Goal: Transaction & Acquisition: Purchase product/service

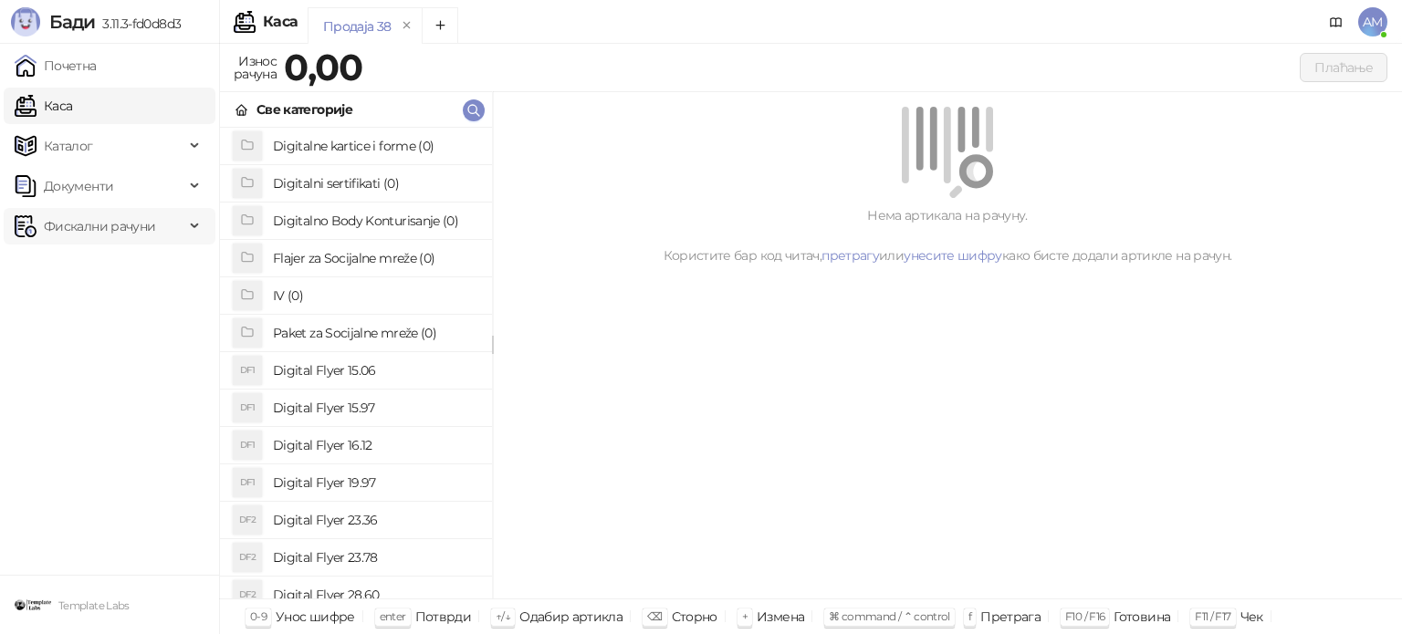
click at [61, 223] on span "Фискални рачуни" at bounding box center [99, 226] width 111 height 37
click at [119, 306] on link "По данима" at bounding box center [70, 306] width 97 height 37
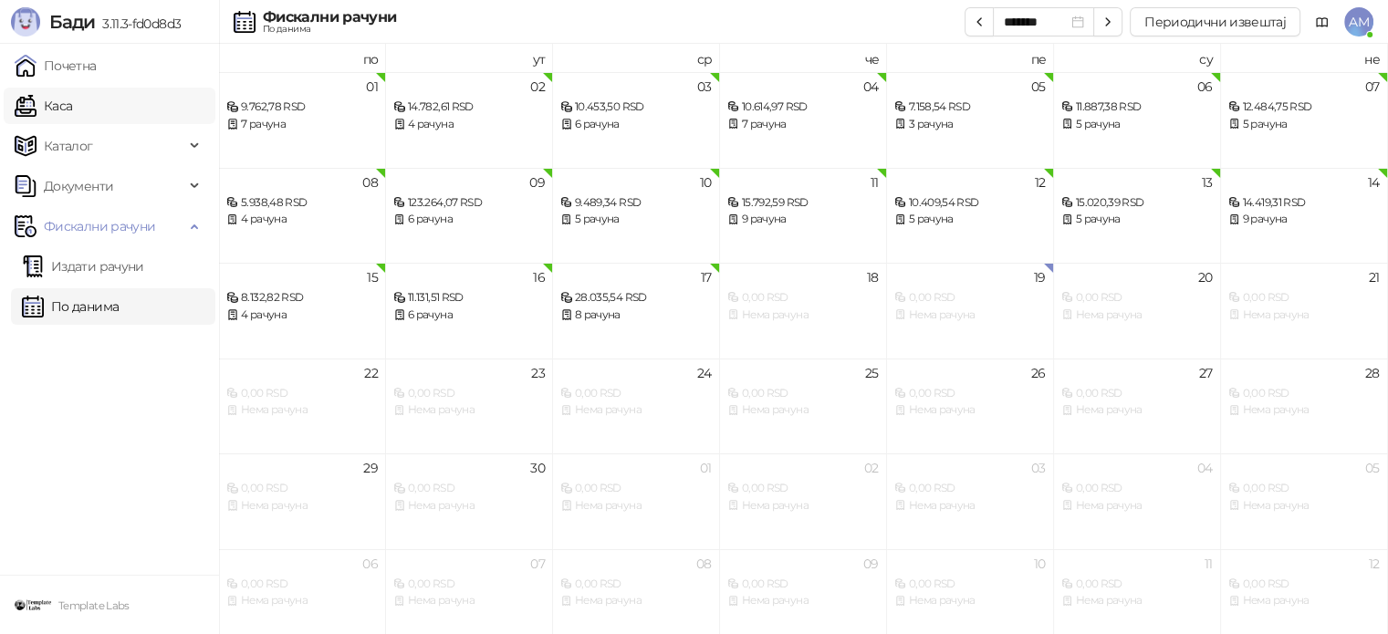
click at [72, 112] on link "Каса" at bounding box center [43, 106] width 57 height 37
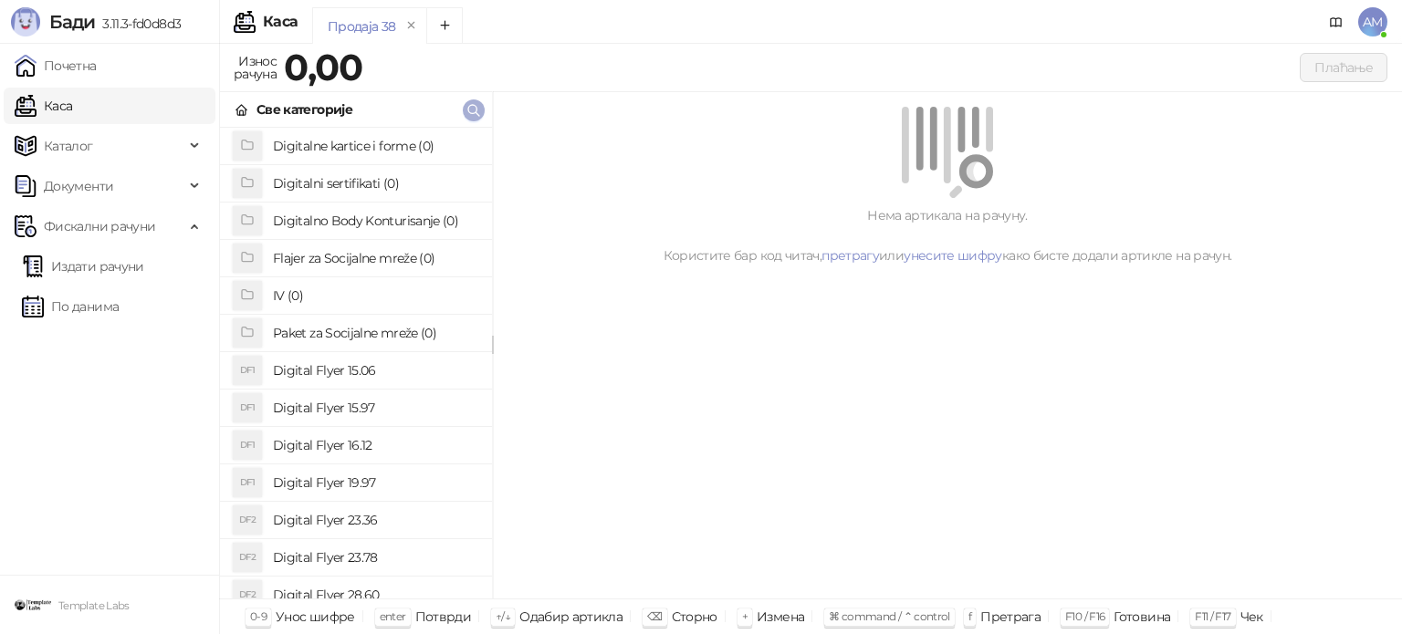
click at [478, 113] on icon "button" at bounding box center [473, 110] width 11 height 11
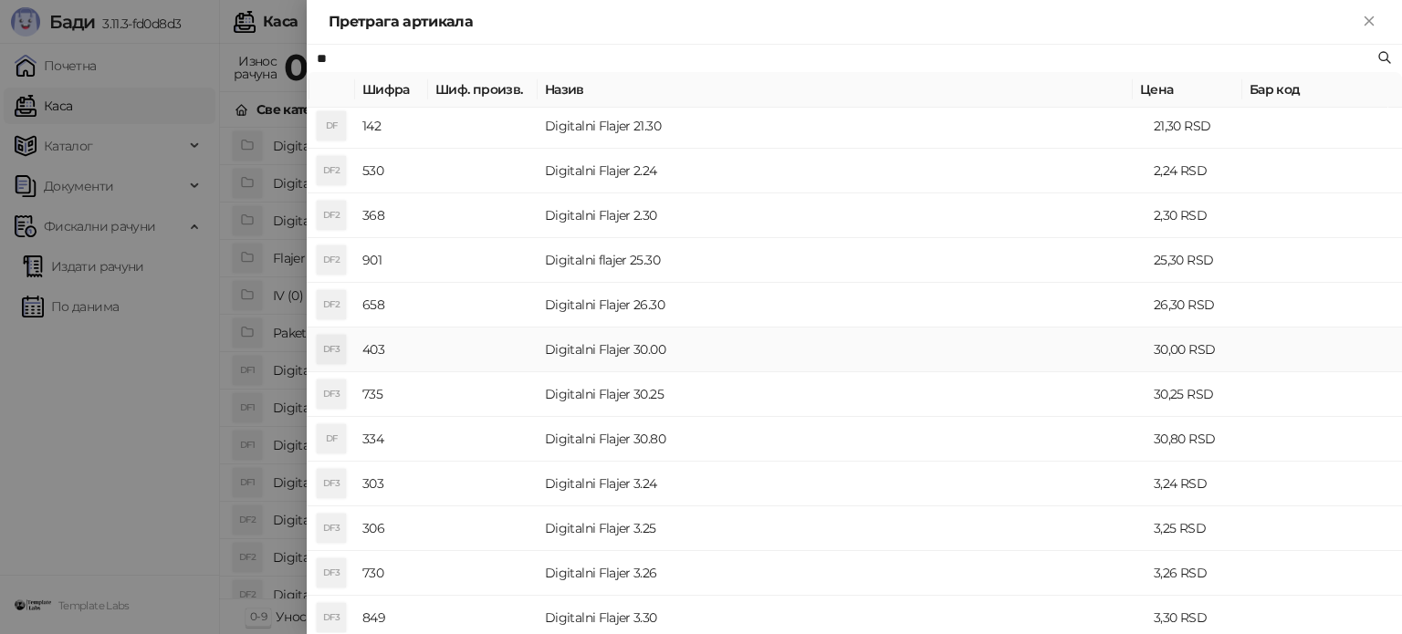
scroll to position [548, 0]
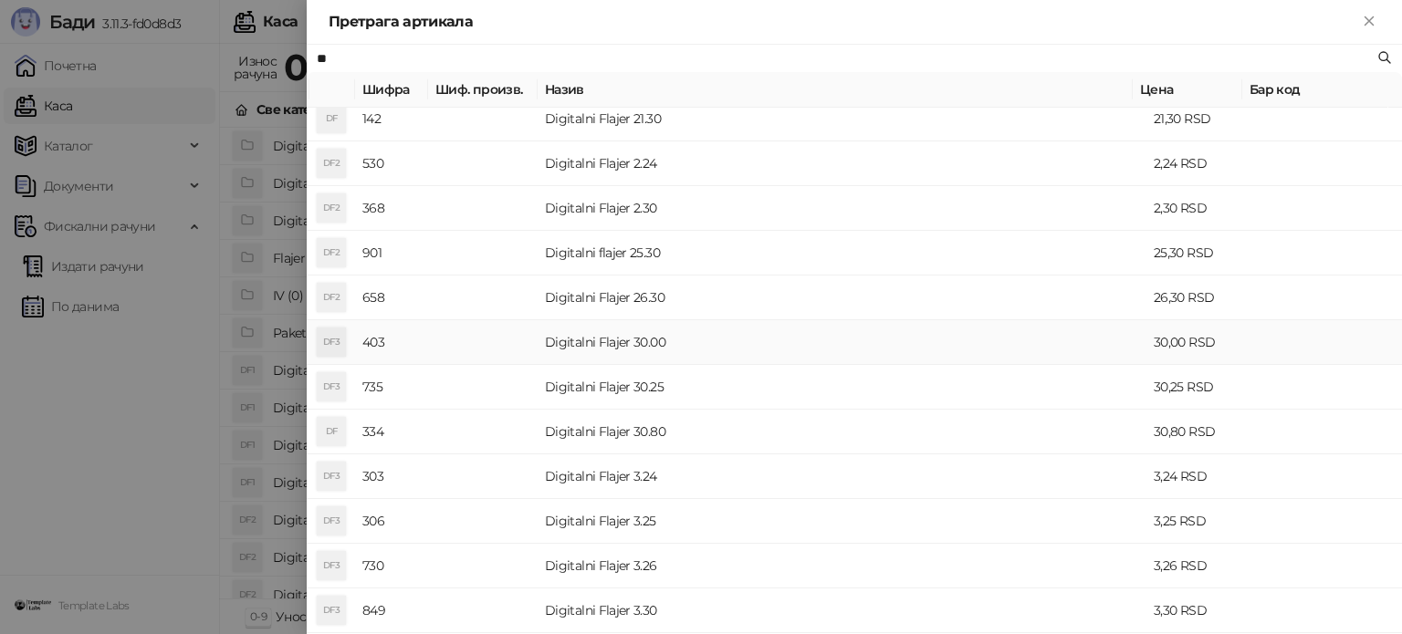
type input "**"
click at [579, 342] on td "Digitalni Flajer 30.00" at bounding box center [841, 342] width 609 height 45
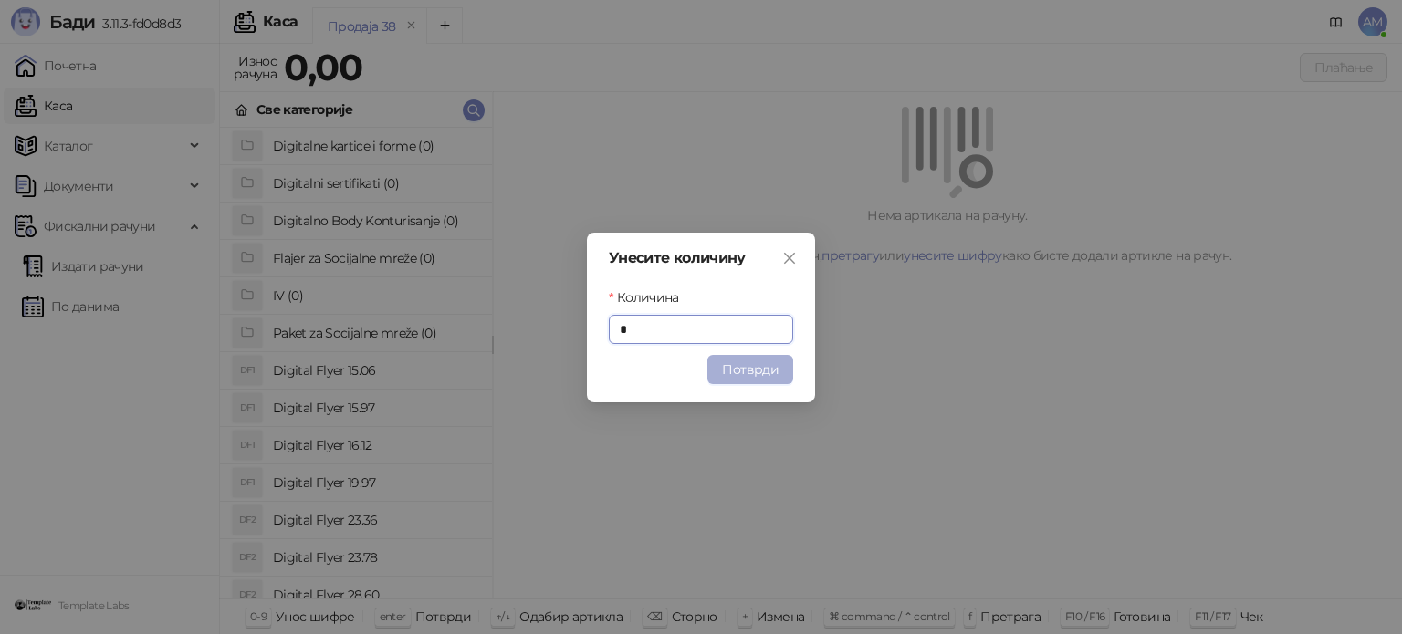
click at [725, 368] on button "Потврди" at bounding box center [750, 369] width 86 height 29
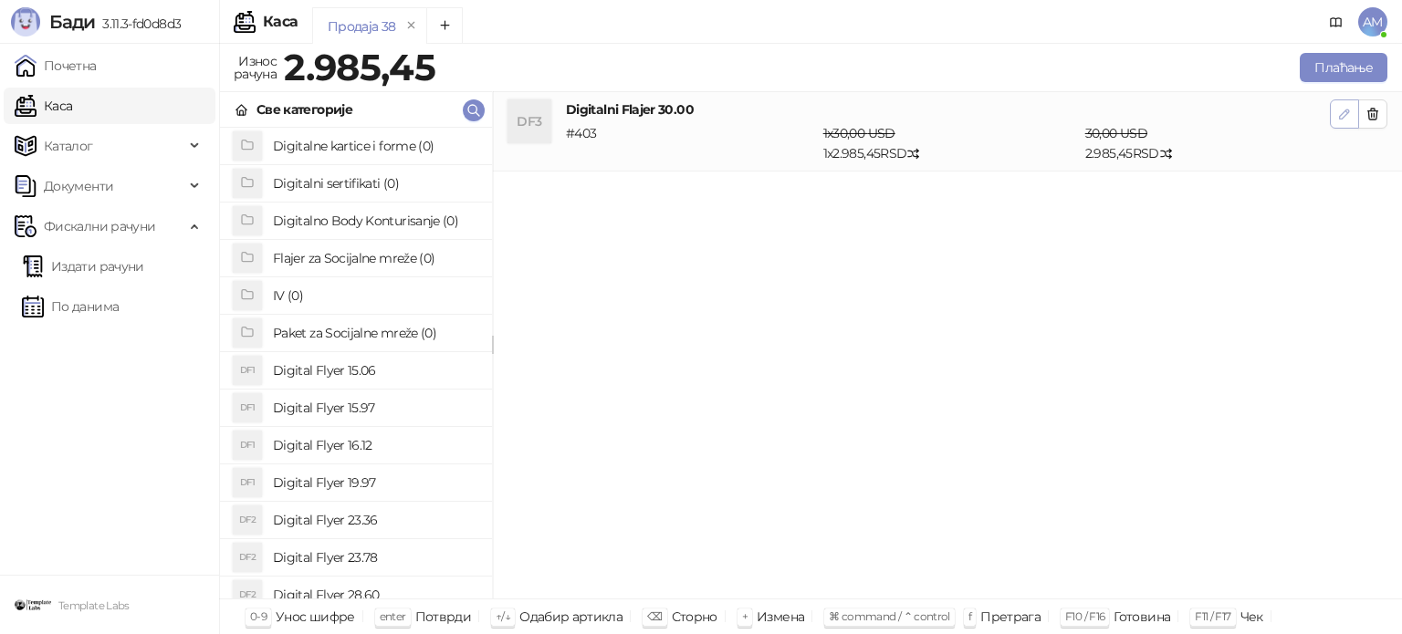
click at [1338, 124] on button "button" at bounding box center [1344, 113] width 29 height 29
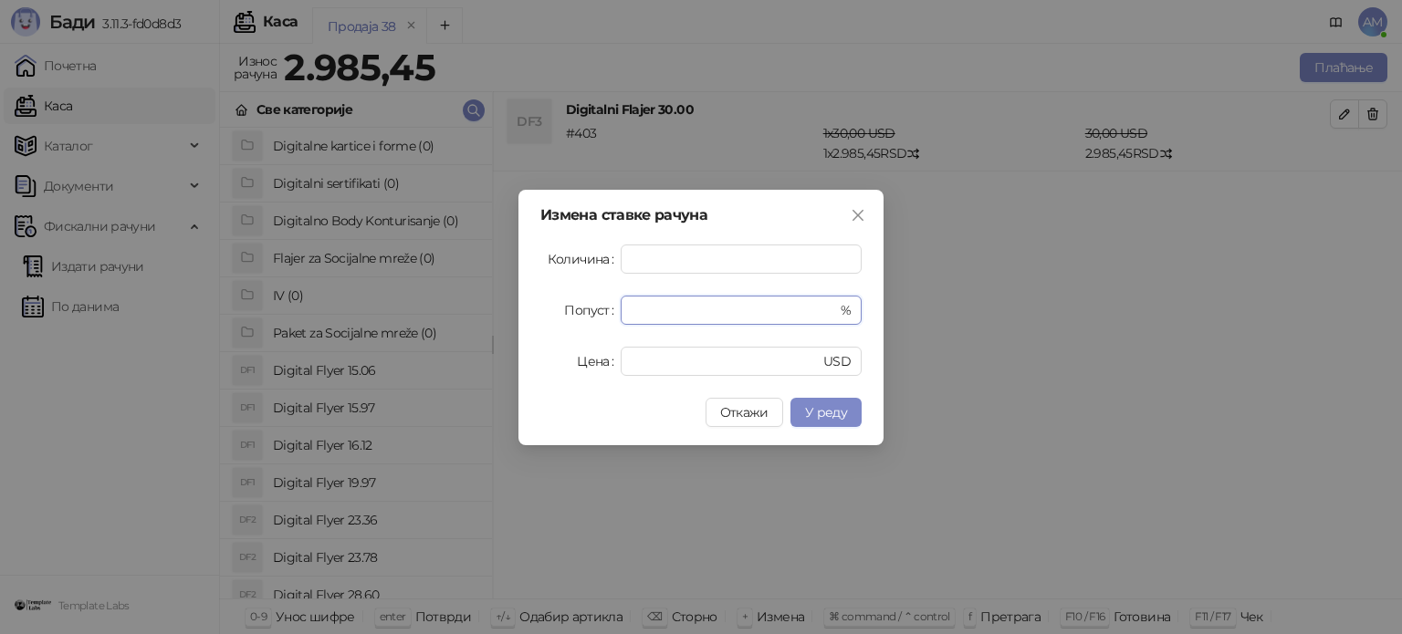
drag, startPoint x: 640, startPoint y: 318, endPoint x: 546, endPoint y: 318, distance: 94.0
click at [546, 318] on div "Попуст * %" at bounding box center [700, 310] width 321 height 29
click at [822, 411] on span "У реду" at bounding box center [826, 412] width 42 height 16
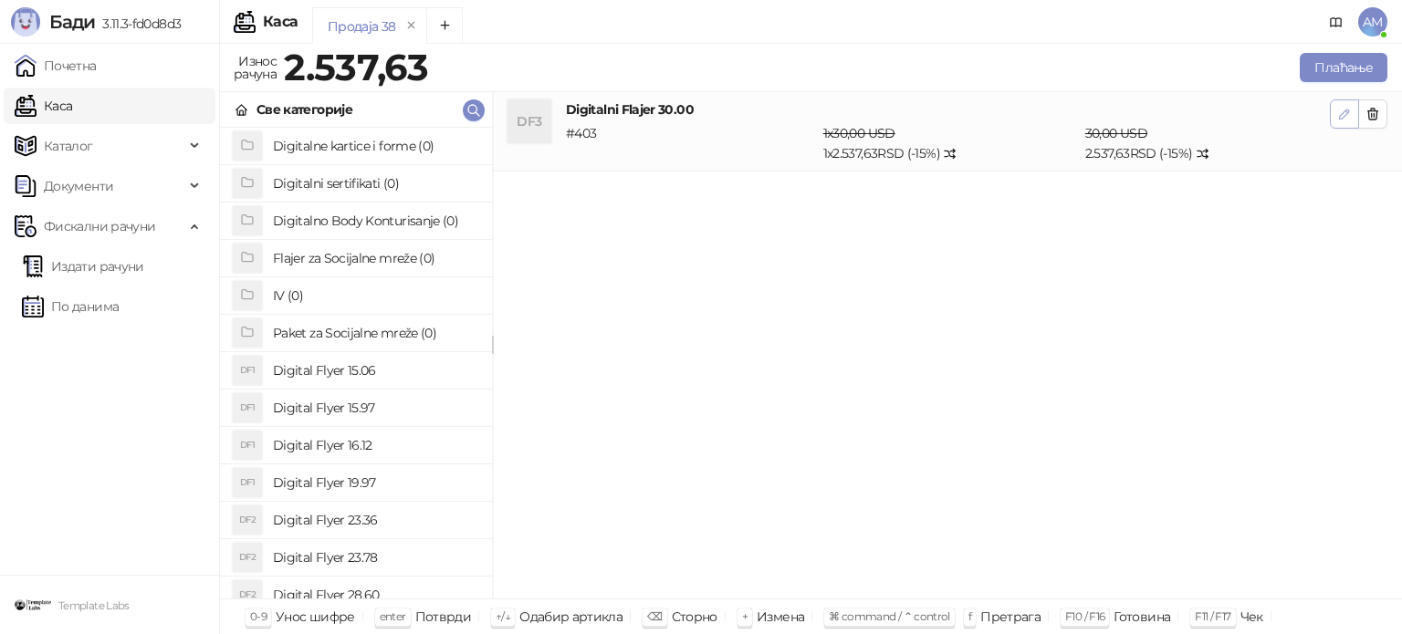
click at [1347, 112] on icon "button" at bounding box center [1344, 114] width 9 height 9
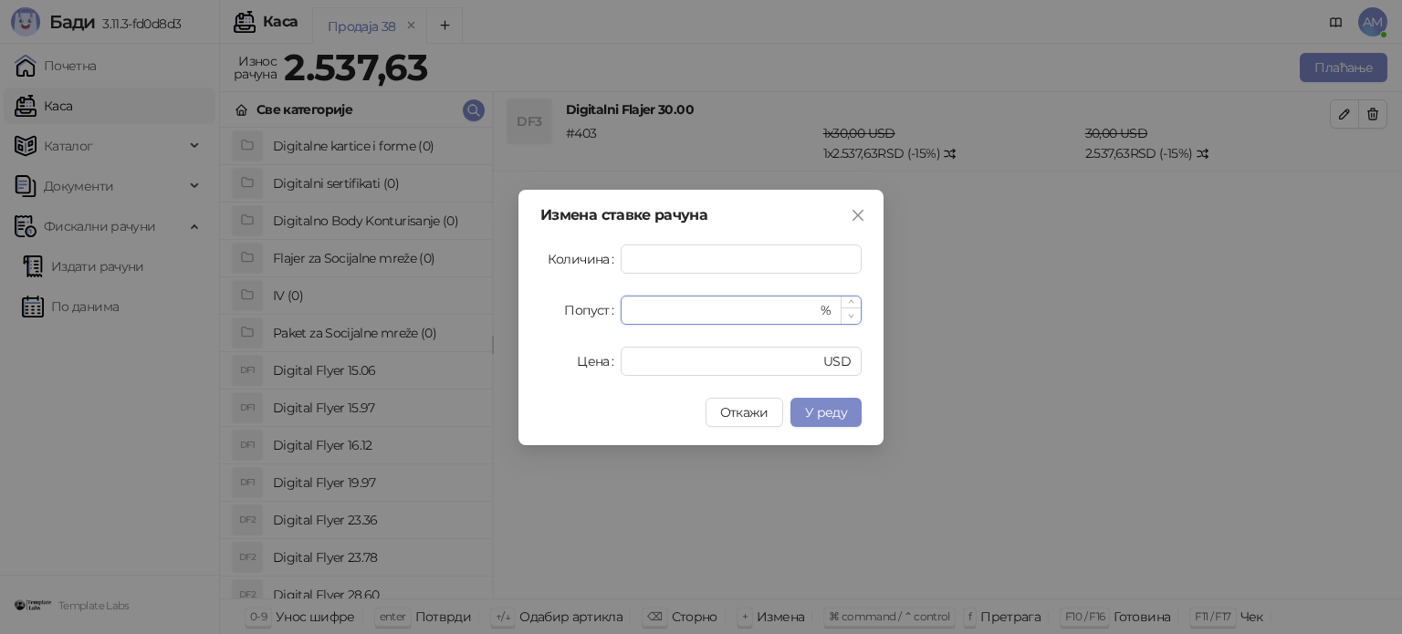
type input "**"
click at [856, 312] on span "Decrease Value" at bounding box center [850, 316] width 20 height 16
click at [847, 402] on button "У реду" at bounding box center [825, 412] width 71 height 29
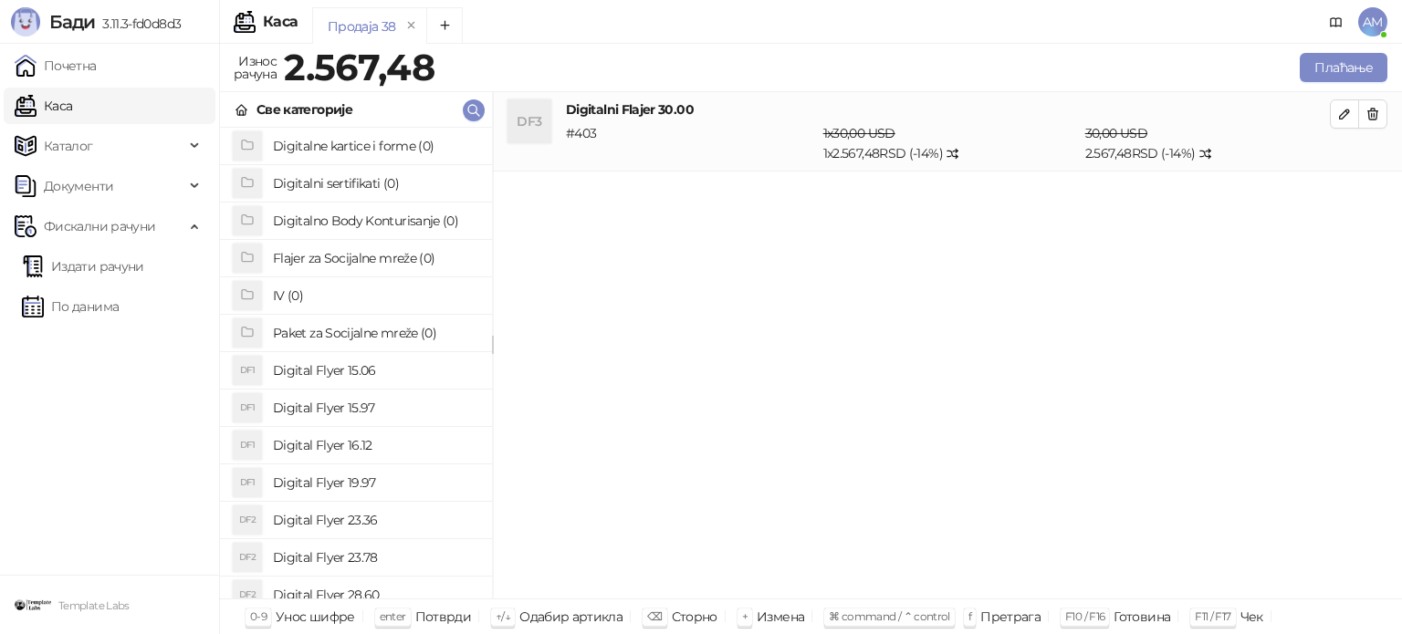
click at [1121, 280] on div "DF3 Digitalni Flajer 30.00 # 403 1 x 30,00 USD 1 x 2.567,48 RSD (- 14 %) 30,00 …" at bounding box center [947, 345] width 909 height 507
click at [1329, 71] on button "Плаћање" at bounding box center [1343, 67] width 88 height 29
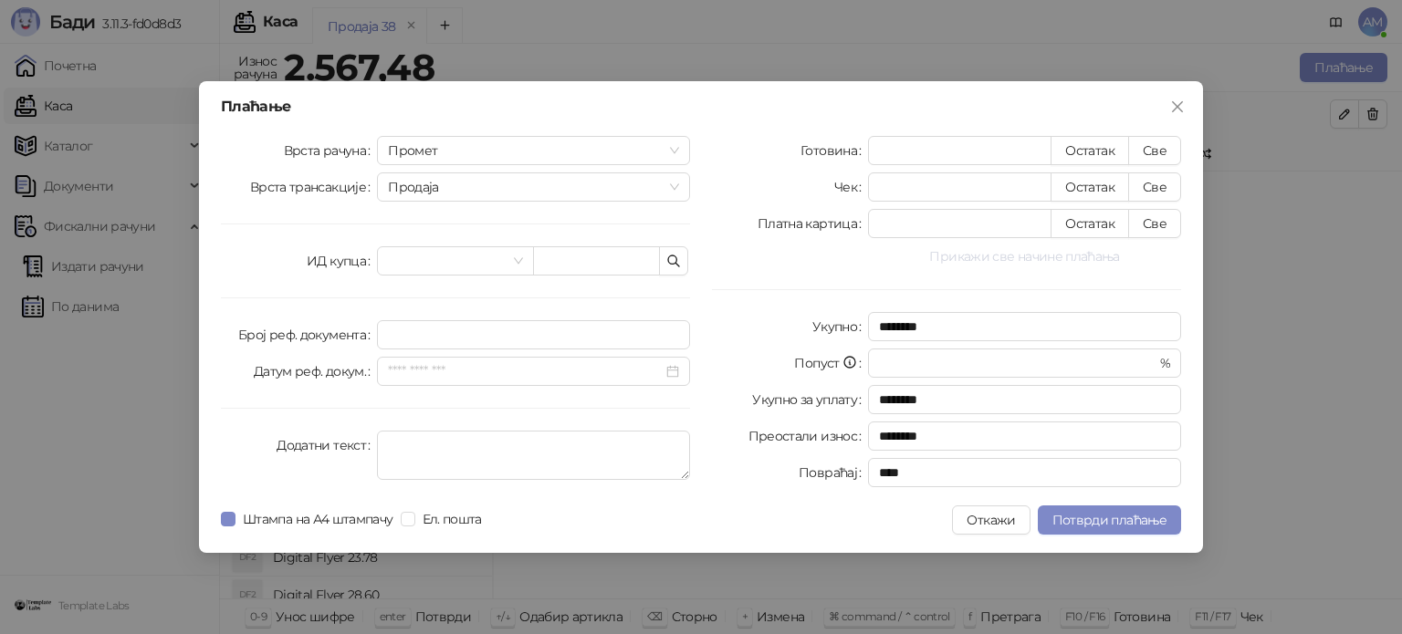
click at [1011, 262] on button "Прикажи све начине плаћања" at bounding box center [1024, 256] width 313 height 22
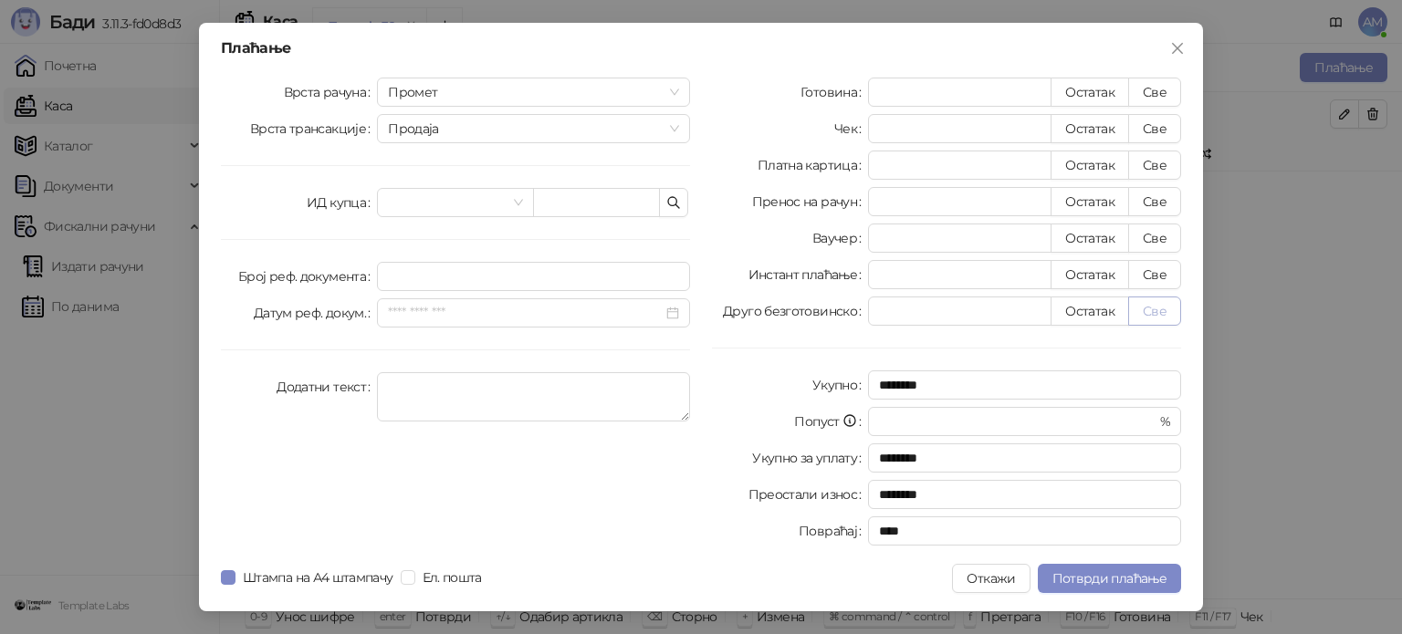
click at [1161, 314] on button "Све" at bounding box center [1154, 311] width 53 height 29
type input "*******"
type input "****"
click at [1135, 576] on span "Потврди плаћање" at bounding box center [1109, 578] width 114 height 16
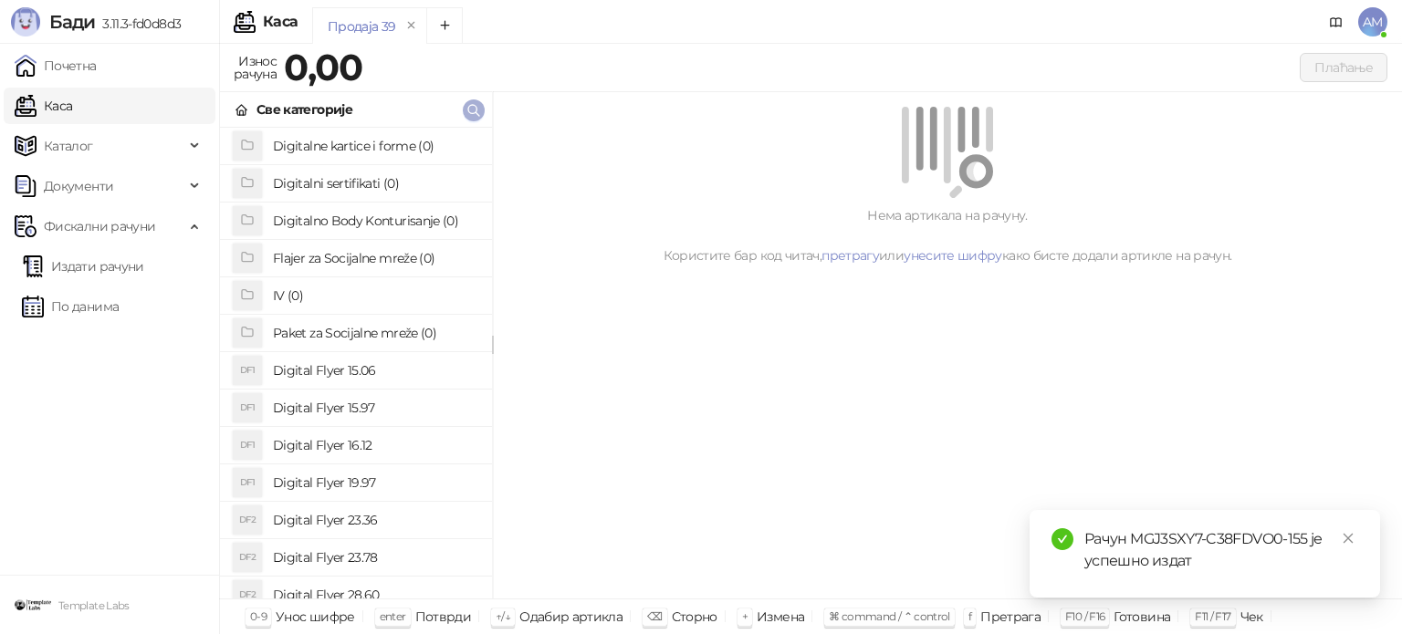
click at [476, 106] on icon "button" at bounding box center [473, 110] width 15 height 15
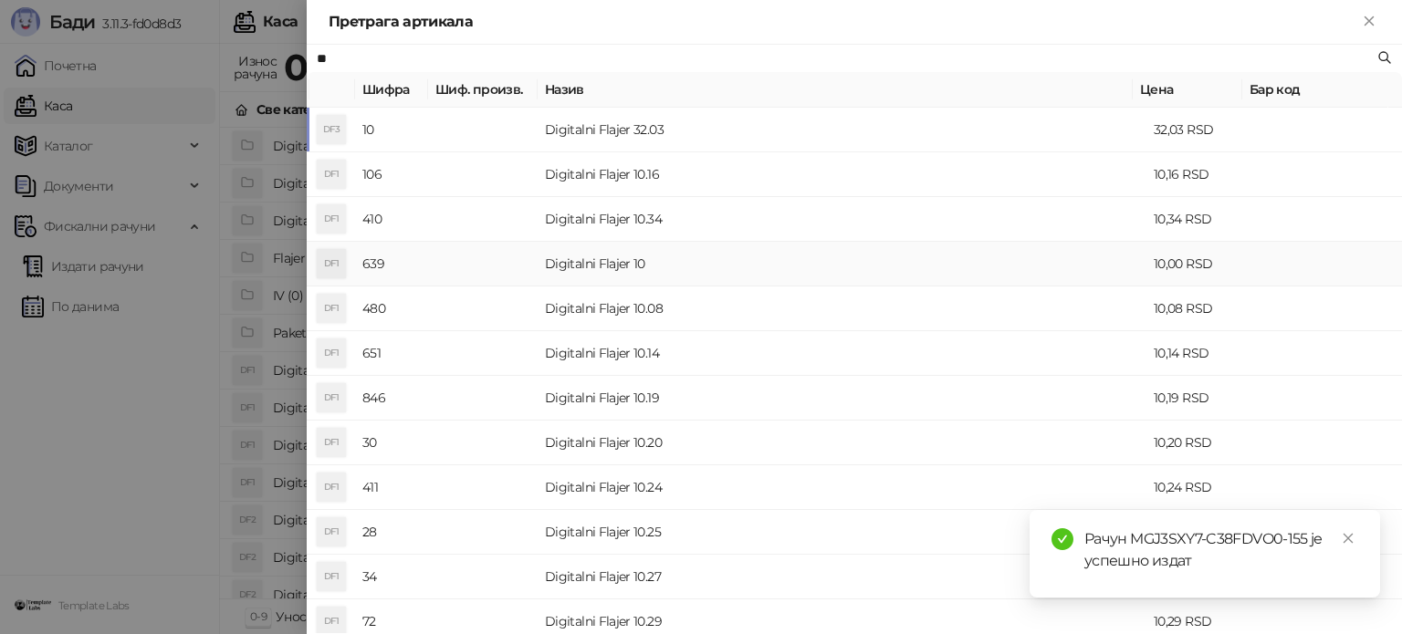
type input "**"
click at [520, 275] on td at bounding box center [483, 264] width 110 height 45
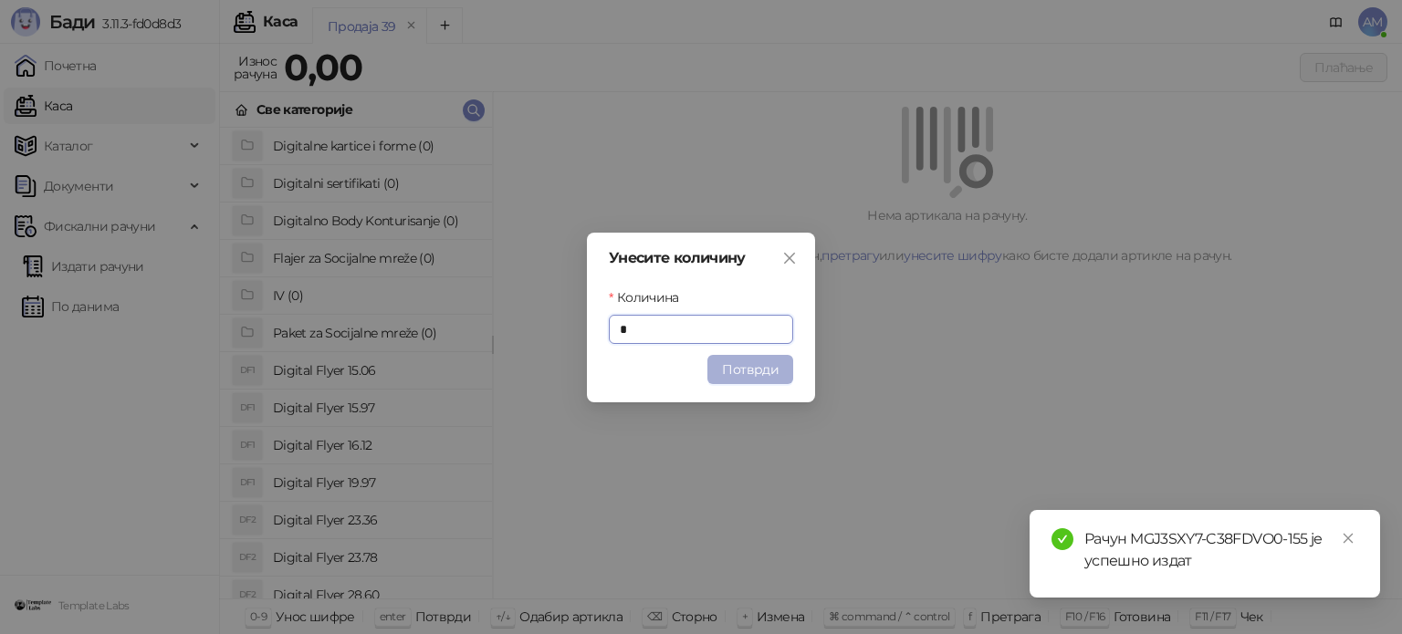
type input "*"
click at [756, 368] on button "Потврди" at bounding box center [750, 369] width 86 height 29
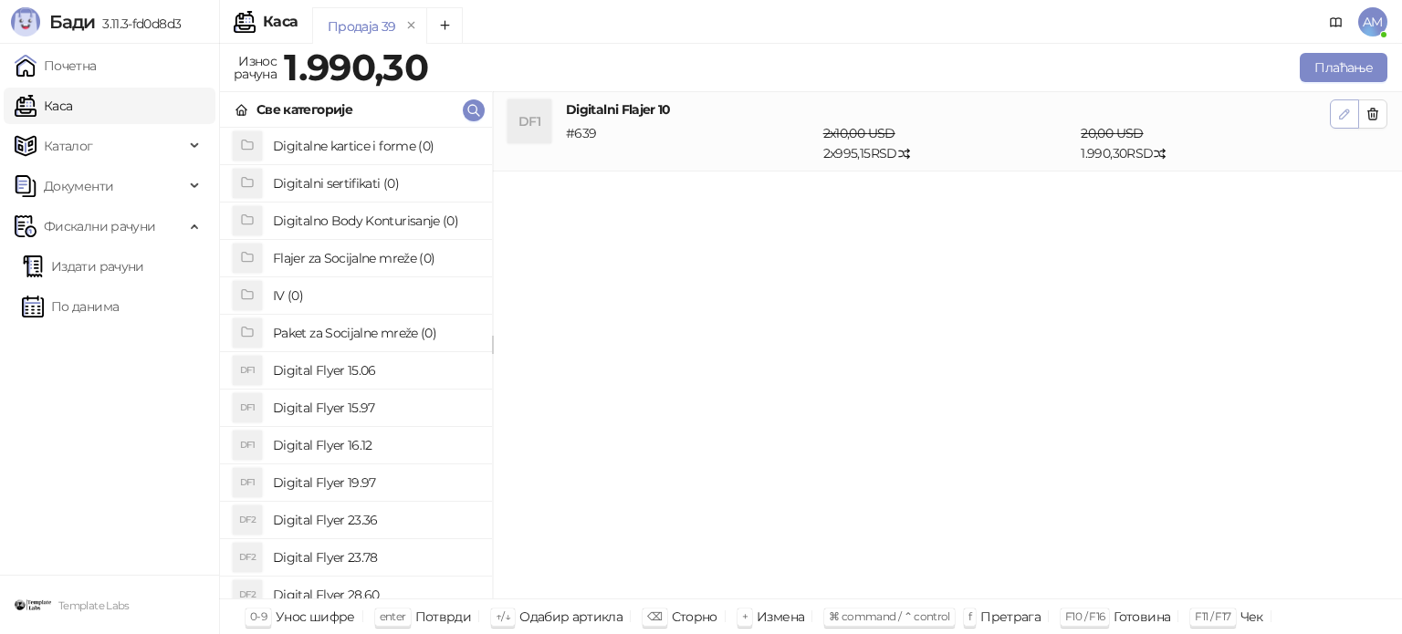
click at [1346, 113] on icon "button" at bounding box center [1344, 114] width 9 height 9
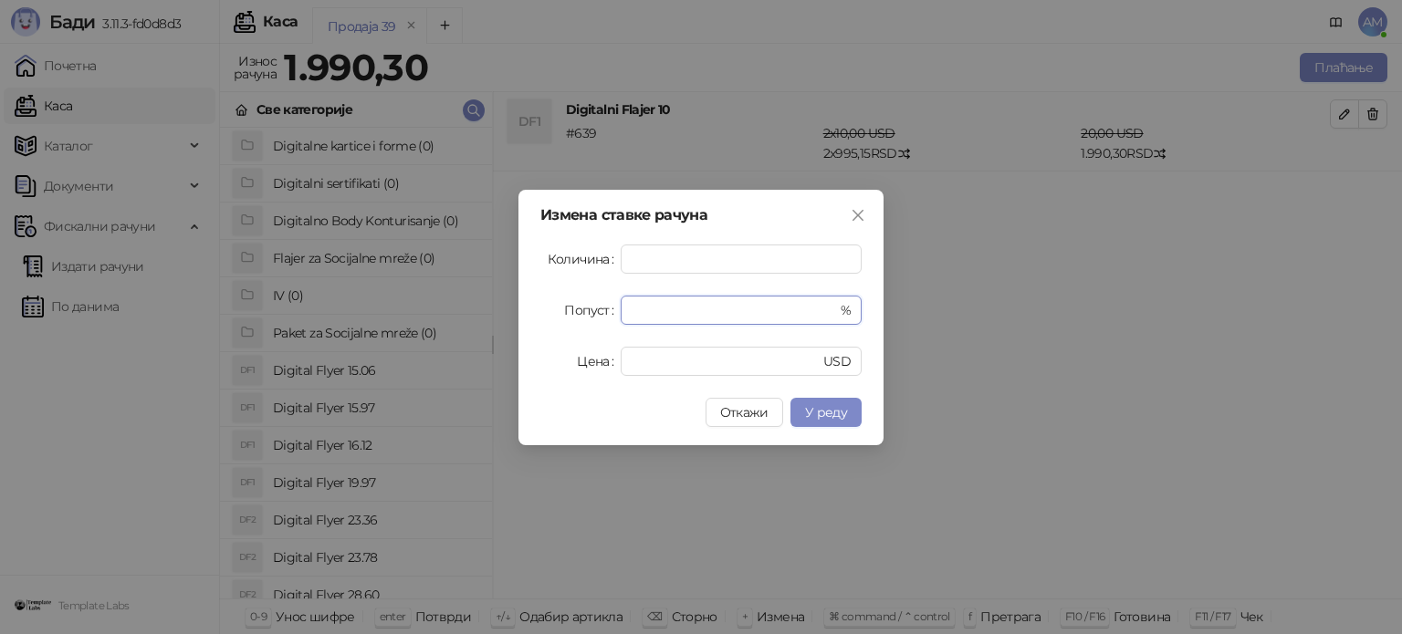
drag, startPoint x: 716, startPoint y: 303, endPoint x: 602, endPoint y: 303, distance: 114.1
click at [602, 303] on div "Попуст * %" at bounding box center [700, 310] width 321 height 29
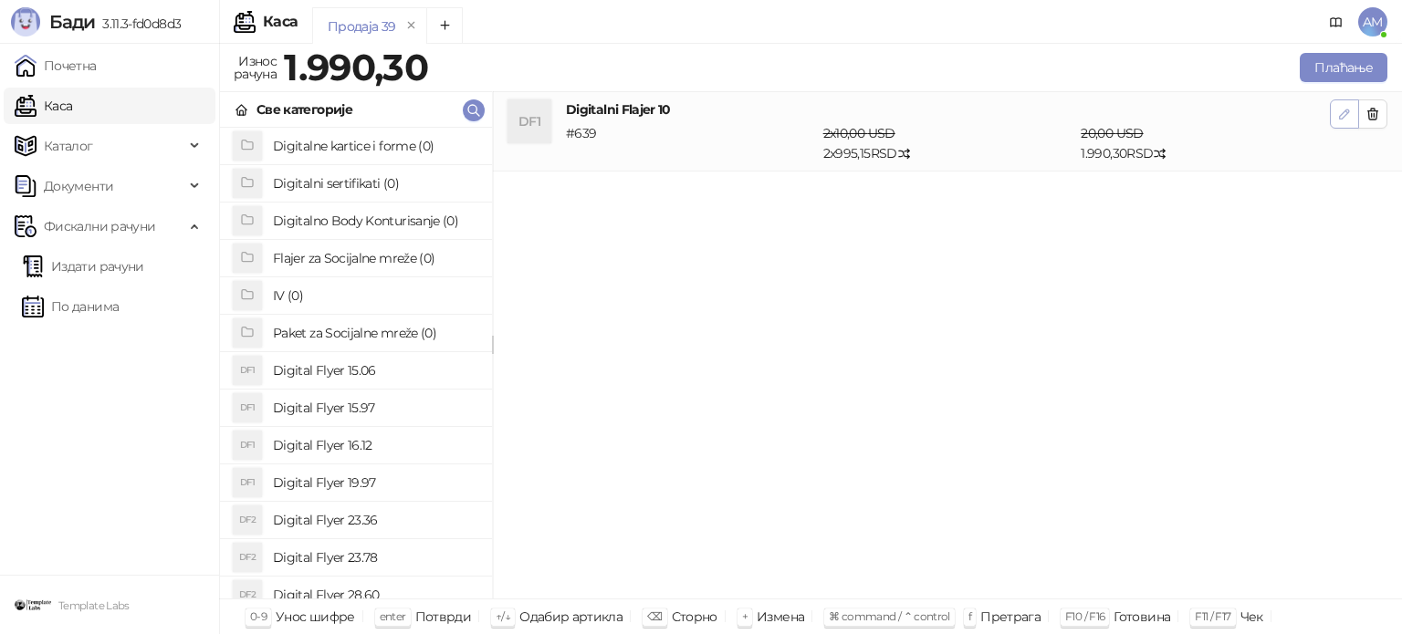
click at [1332, 123] on button "button" at bounding box center [1344, 113] width 29 height 29
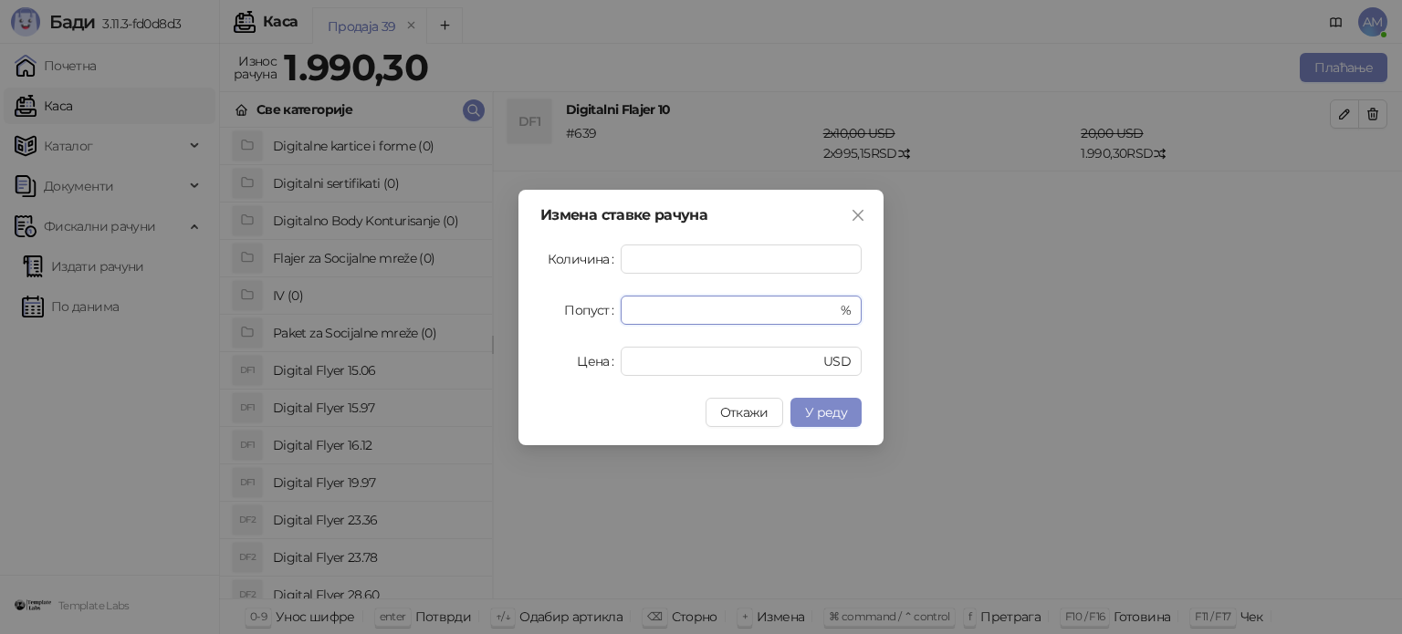
drag, startPoint x: 697, startPoint y: 309, endPoint x: 602, endPoint y: 311, distance: 94.9
click at [602, 311] on div "Попуст * %" at bounding box center [700, 310] width 321 height 29
type input "**"
click at [833, 404] on span "У реду" at bounding box center [826, 412] width 42 height 16
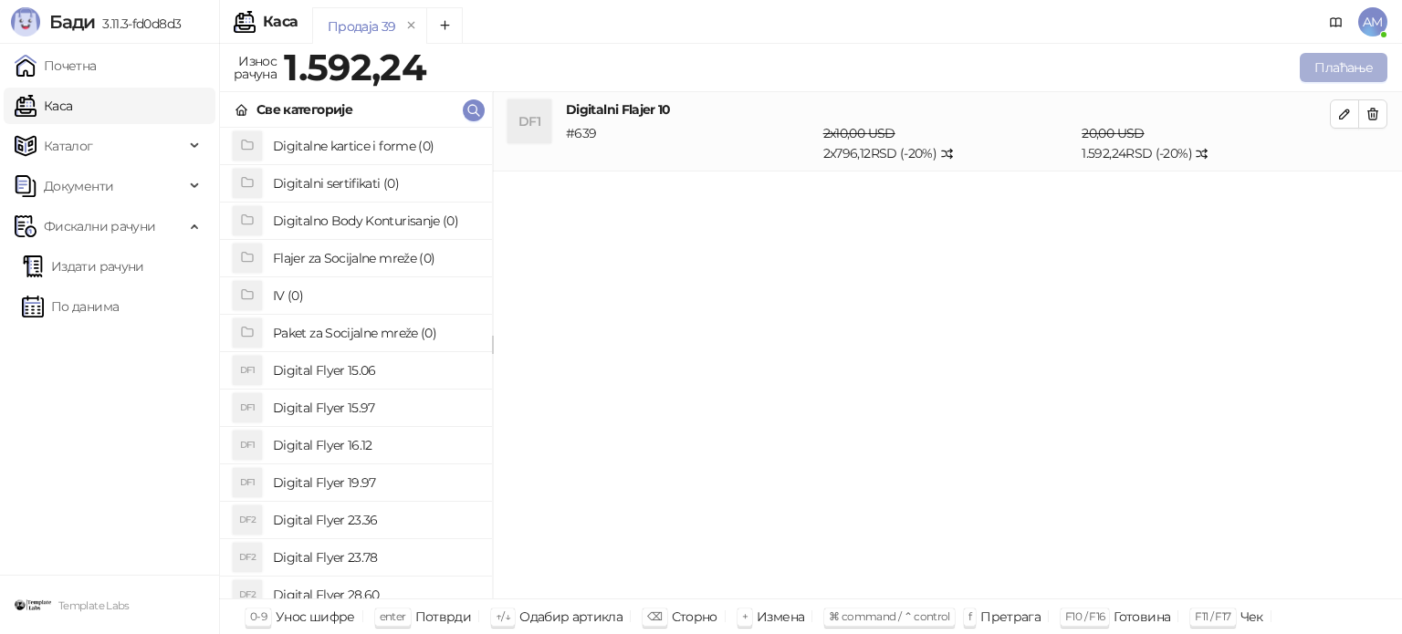
click at [1307, 68] on button "Плаћање" at bounding box center [1343, 67] width 88 height 29
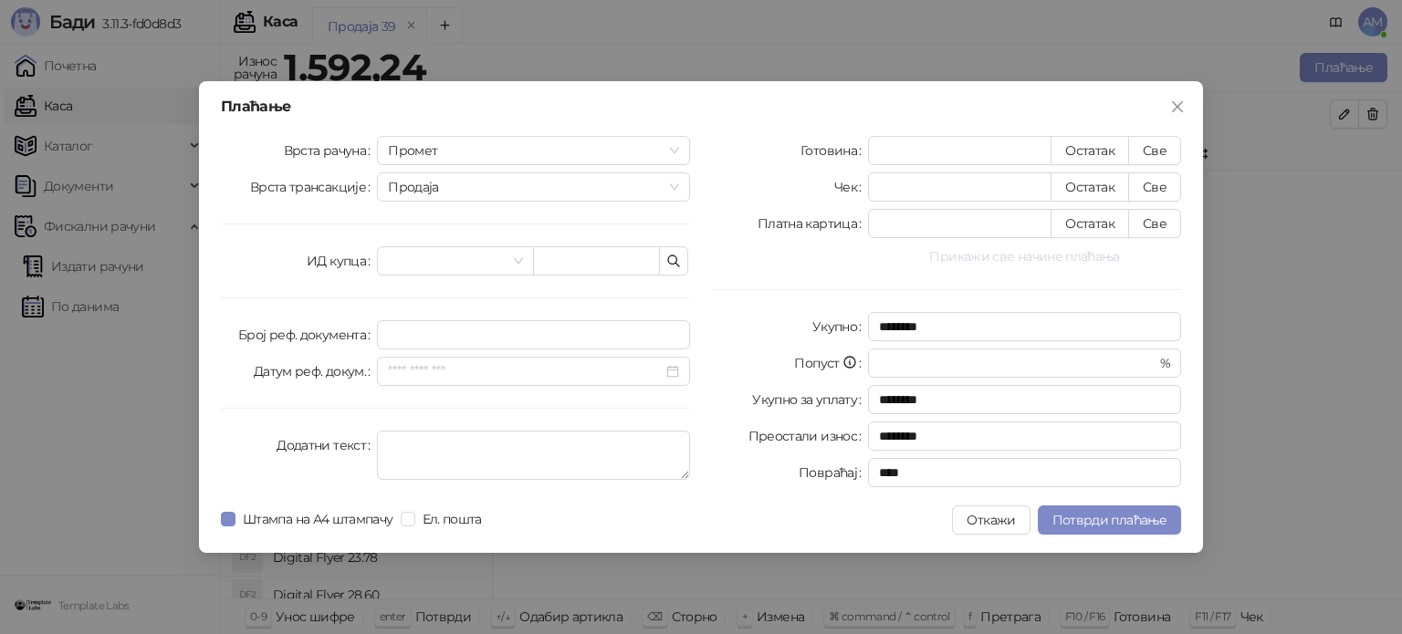
click at [1062, 257] on button "Прикажи све начине плаћања" at bounding box center [1024, 256] width 313 height 22
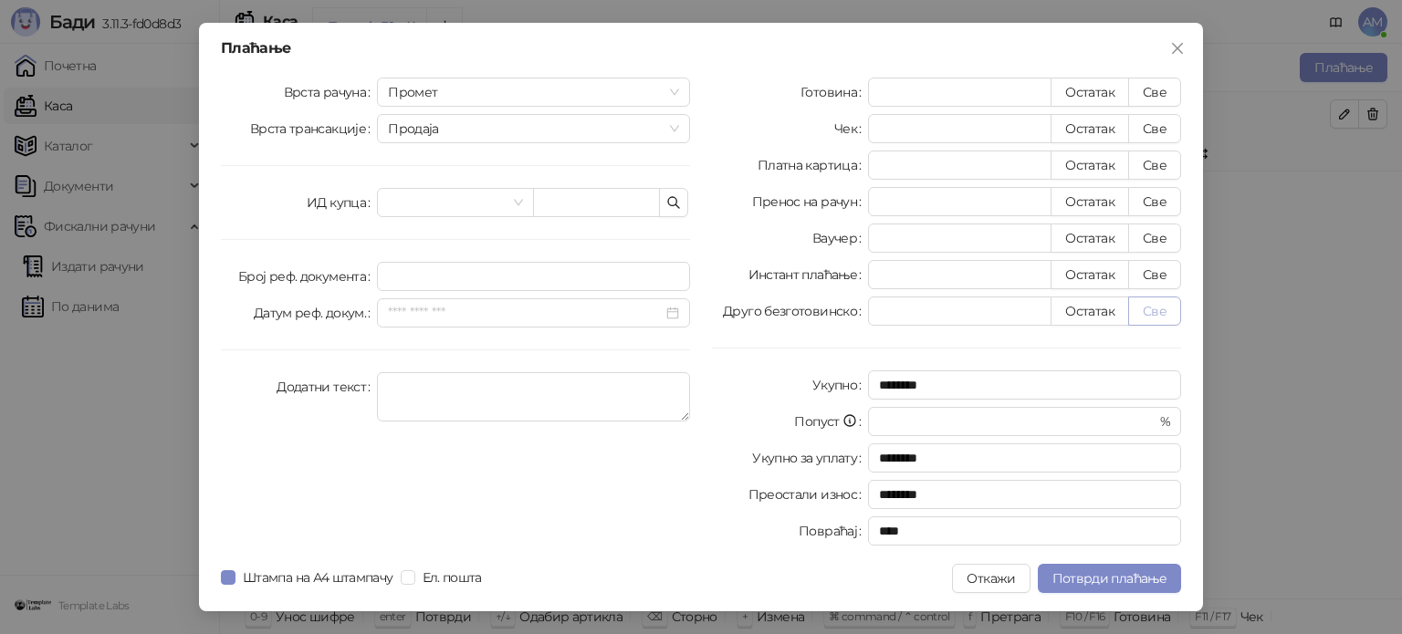
click at [1154, 309] on button "Све" at bounding box center [1154, 311] width 53 height 29
type input "*******"
type input "****"
click at [1108, 569] on button "Потврди плаћање" at bounding box center [1109, 578] width 143 height 29
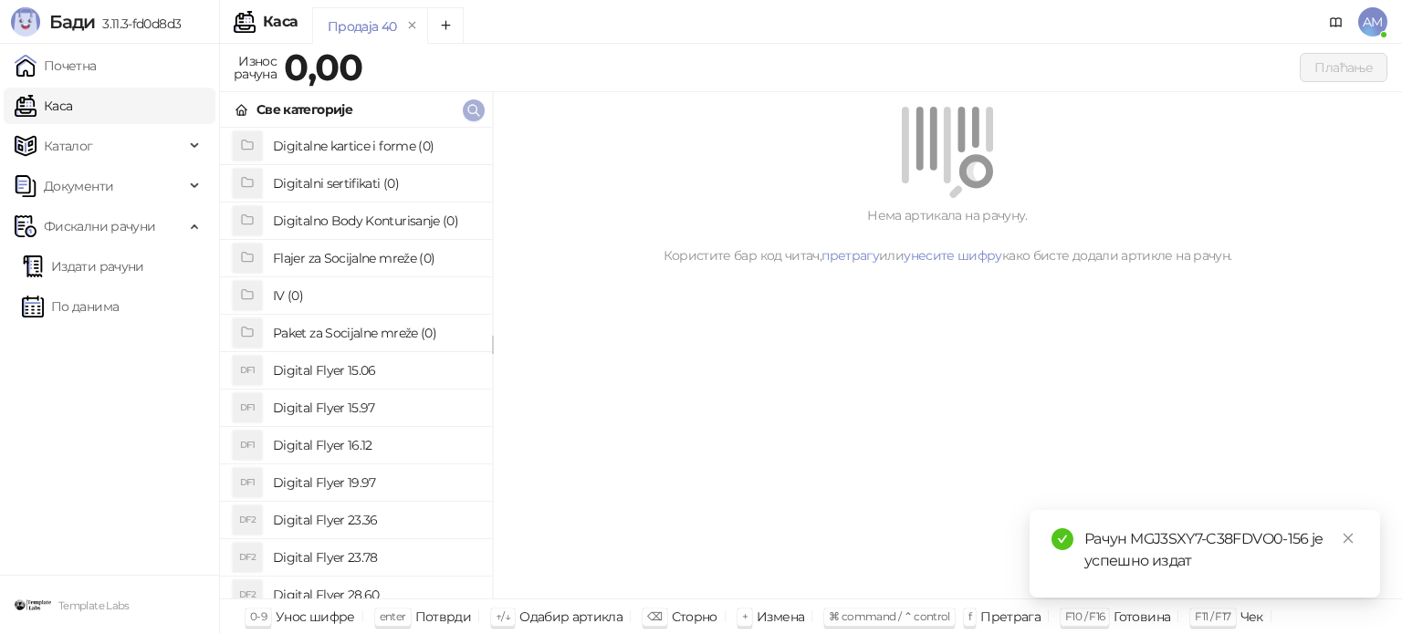
click at [470, 111] on icon "button" at bounding box center [473, 110] width 15 height 15
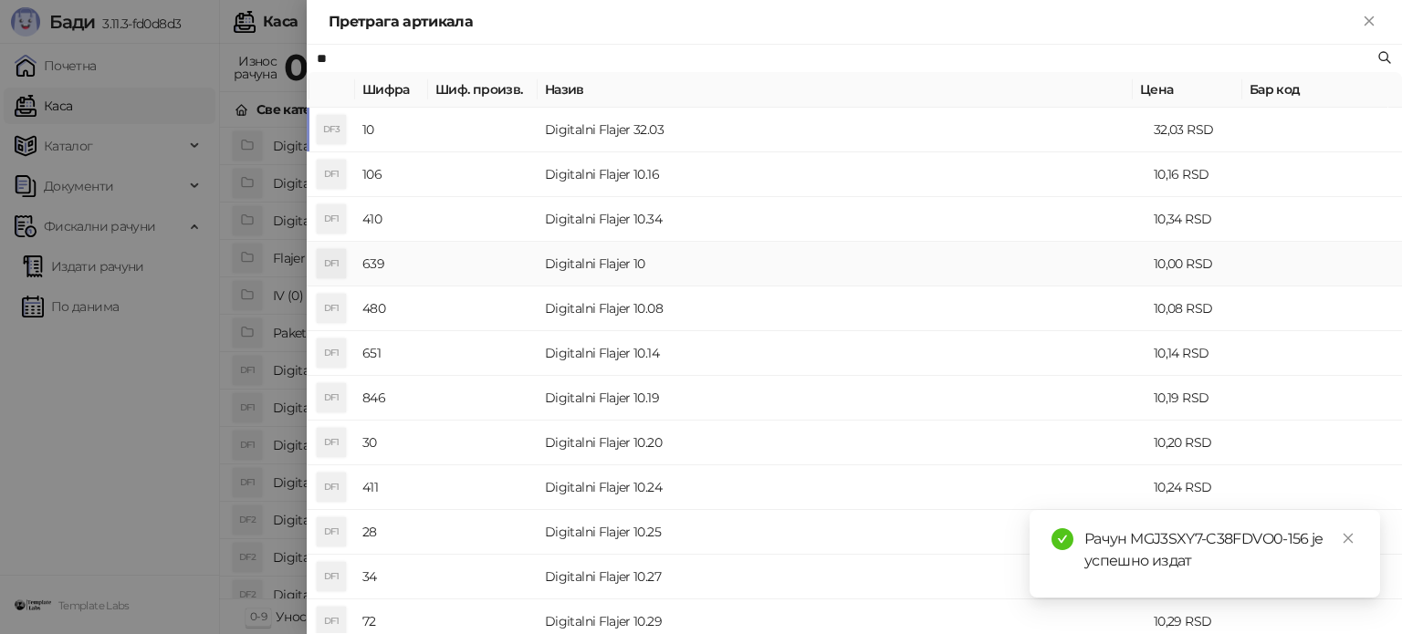
type input "**"
click at [577, 266] on td "Digitalni Flajer 10" at bounding box center [841, 264] width 609 height 45
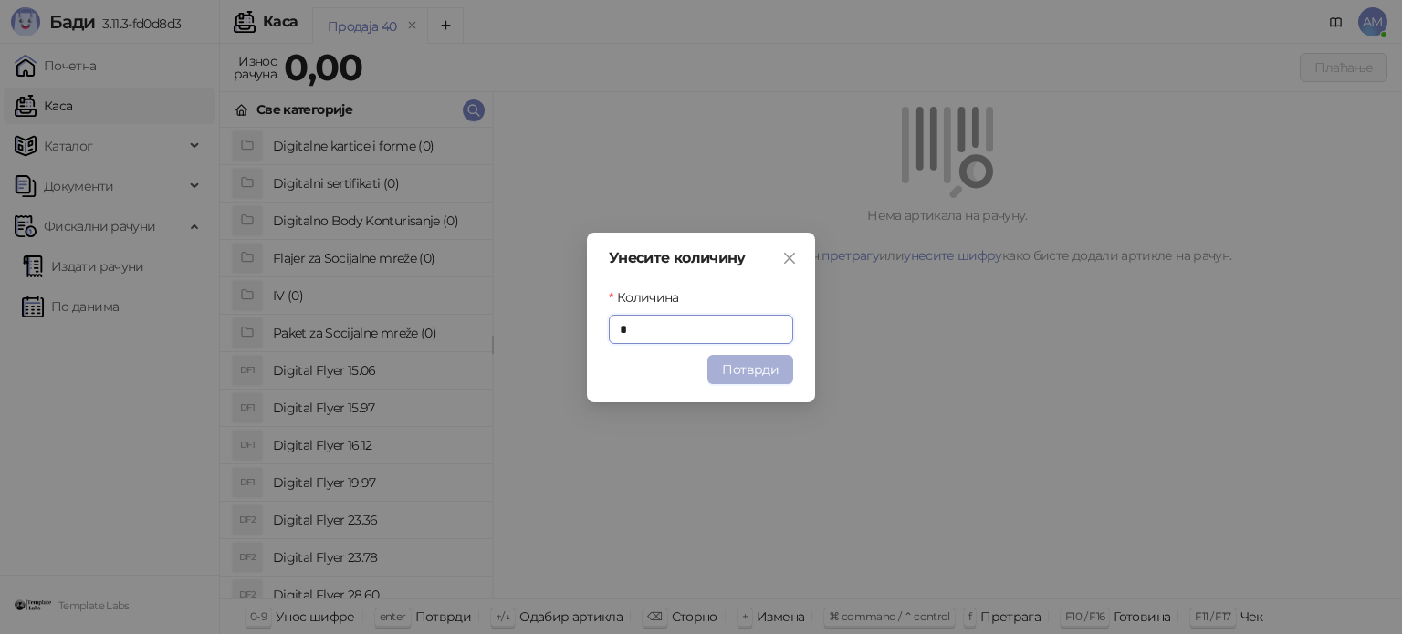
click at [770, 375] on button "Потврди" at bounding box center [750, 369] width 86 height 29
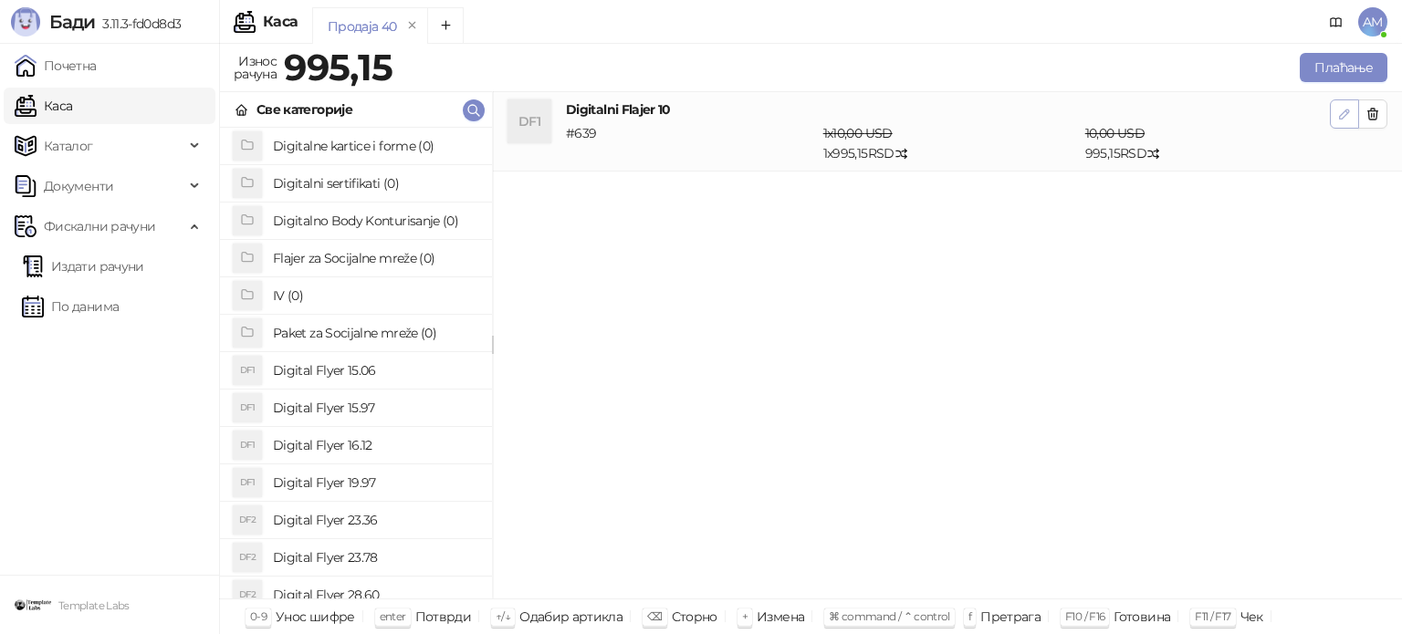
click at [1342, 115] on icon "button" at bounding box center [1344, 114] width 15 height 15
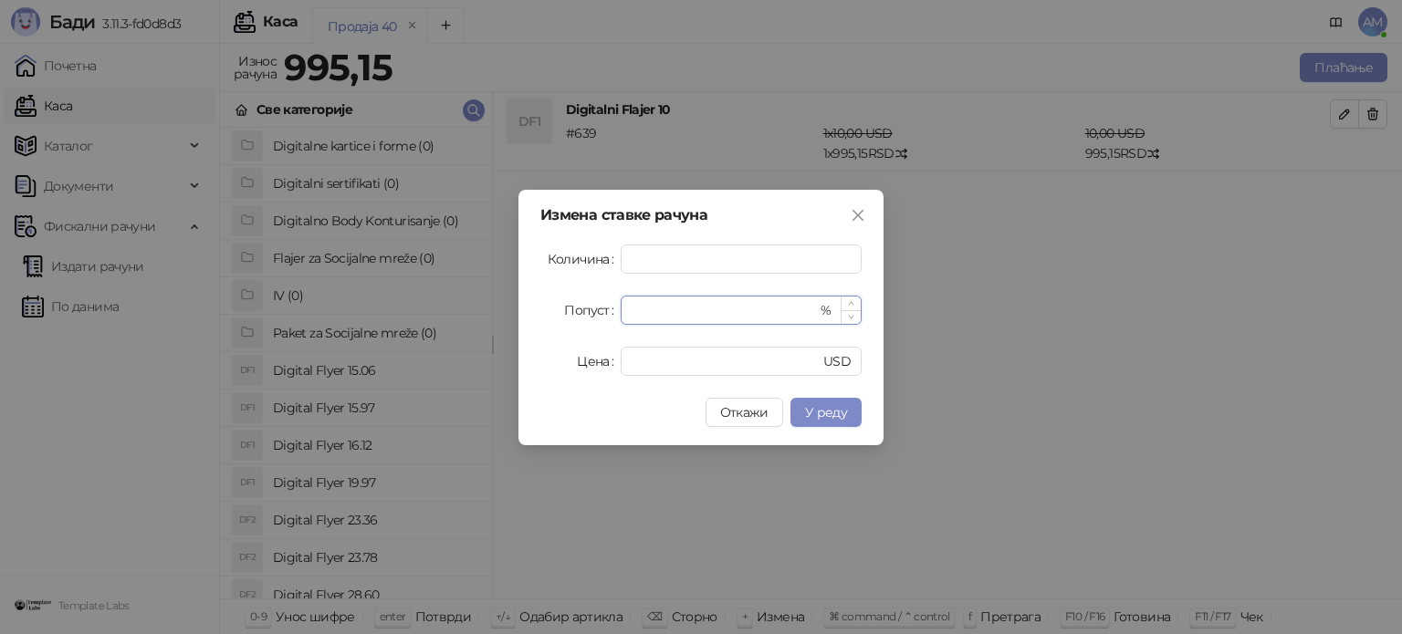
drag, startPoint x: 646, startPoint y: 306, endPoint x: 626, endPoint y: 308, distance: 20.2
click at [626, 308] on div "* %" at bounding box center [741, 310] width 241 height 29
click at [854, 418] on button "У реду" at bounding box center [825, 412] width 71 height 29
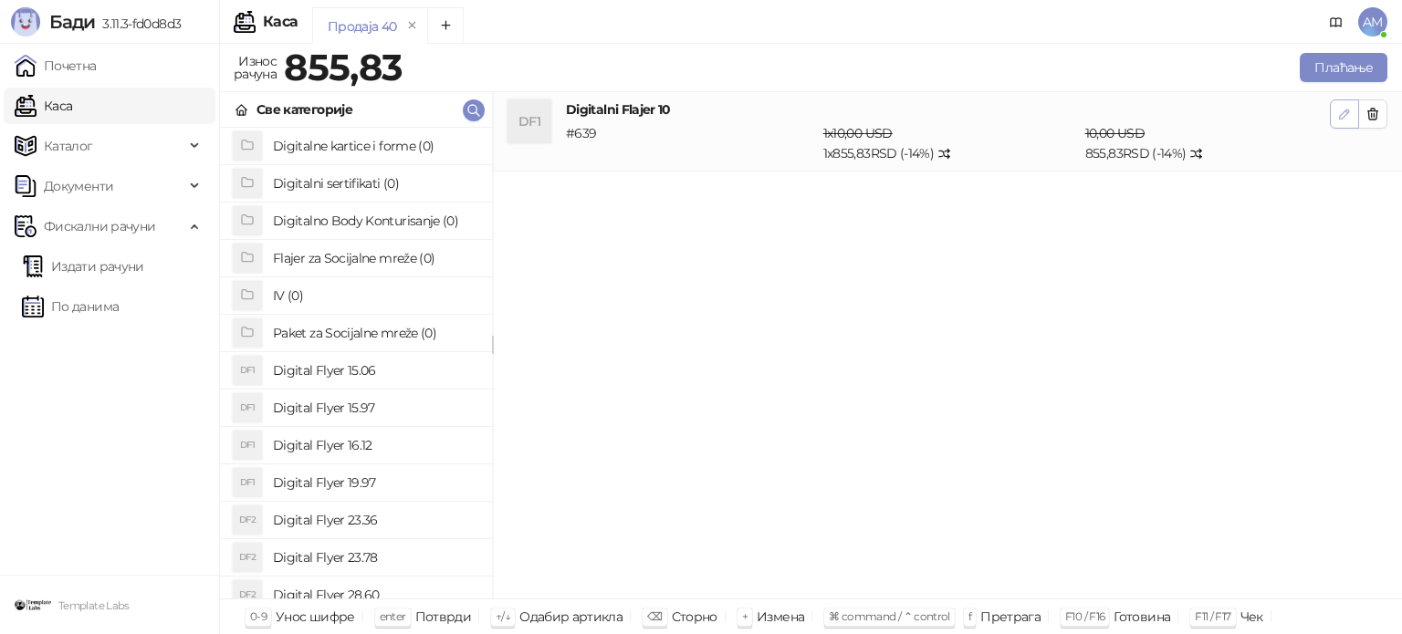
click at [1335, 118] on button "button" at bounding box center [1344, 113] width 29 height 29
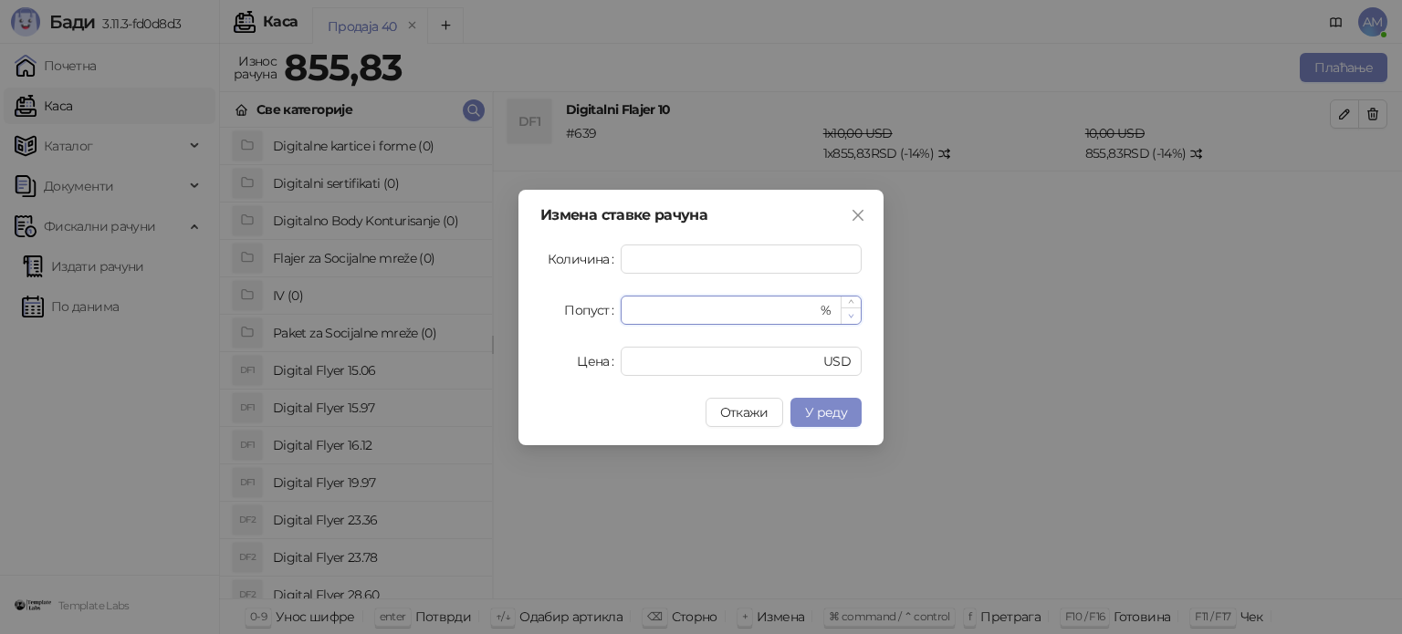
type input "**"
drag, startPoint x: 858, startPoint y: 311, endPoint x: 836, endPoint y: 477, distance: 167.5
click at [859, 313] on span "Decrease Value" at bounding box center [850, 316] width 20 height 16
click at [834, 410] on span "У реду" at bounding box center [826, 412] width 42 height 16
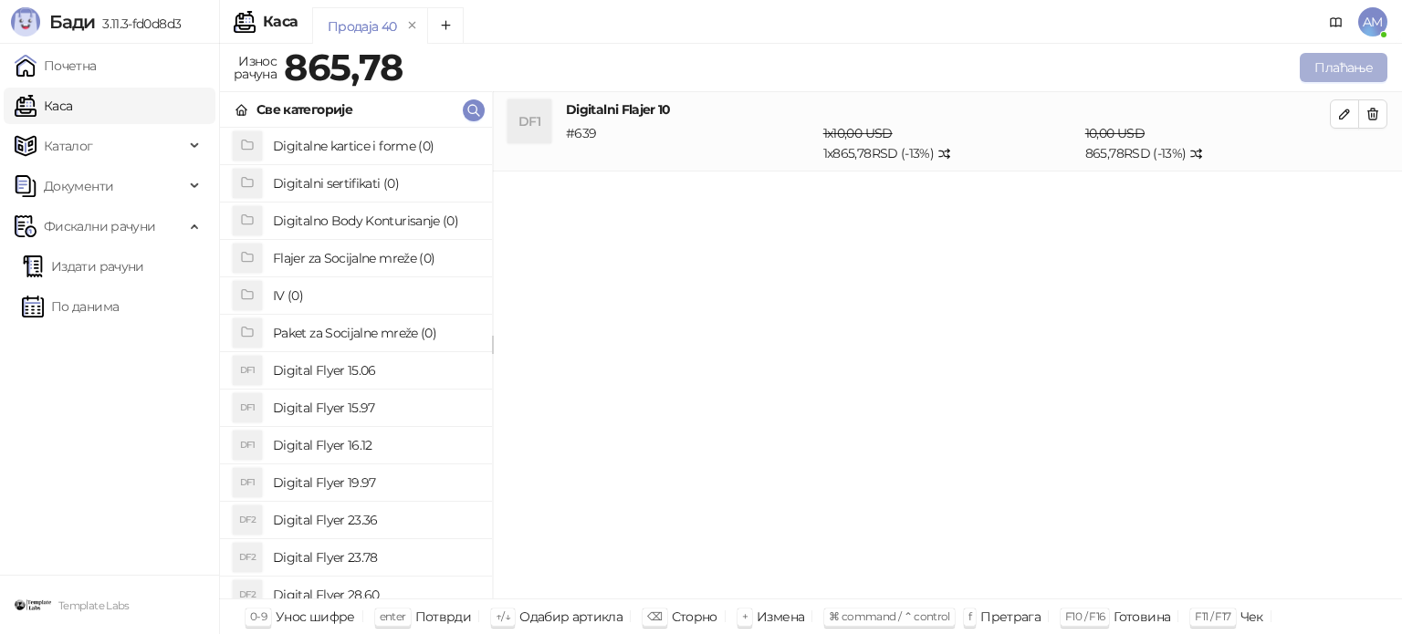
click at [1330, 60] on button "Плаћање" at bounding box center [1343, 67] width 88 height 29
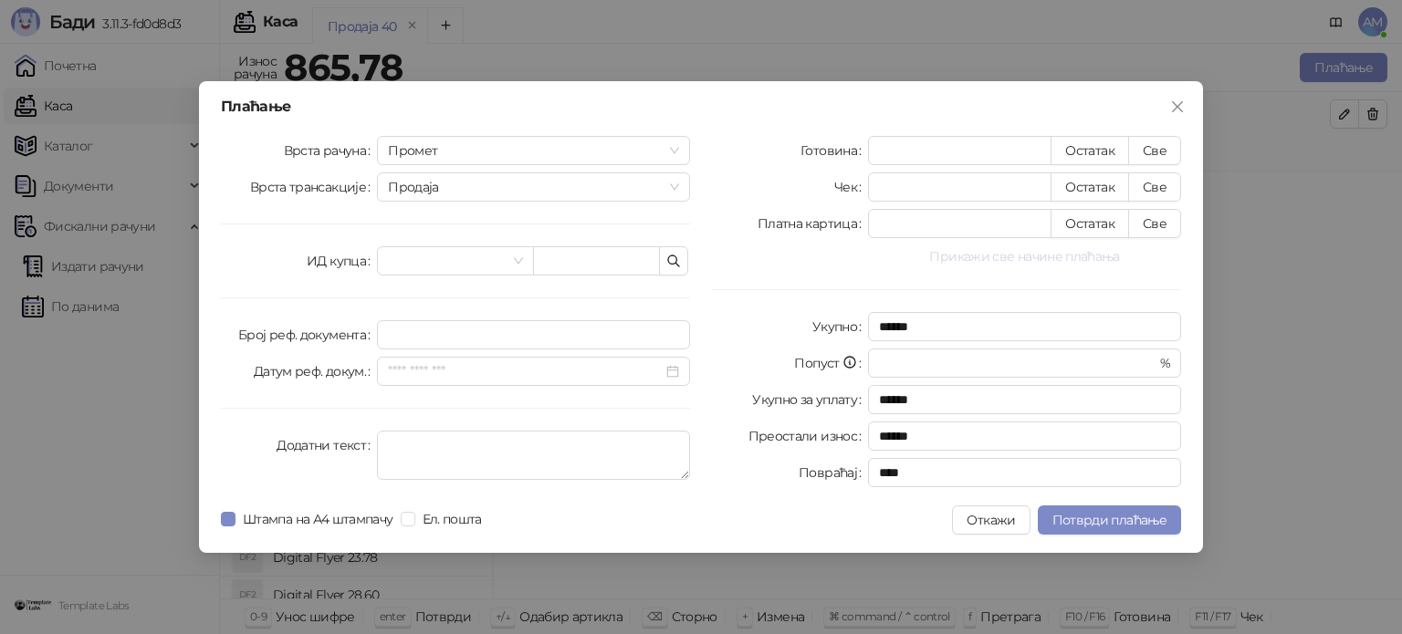
click at [1069, 255] on button "Прикажи све начине плаћања" at bounding box center [1024, 256] width 313 height 22
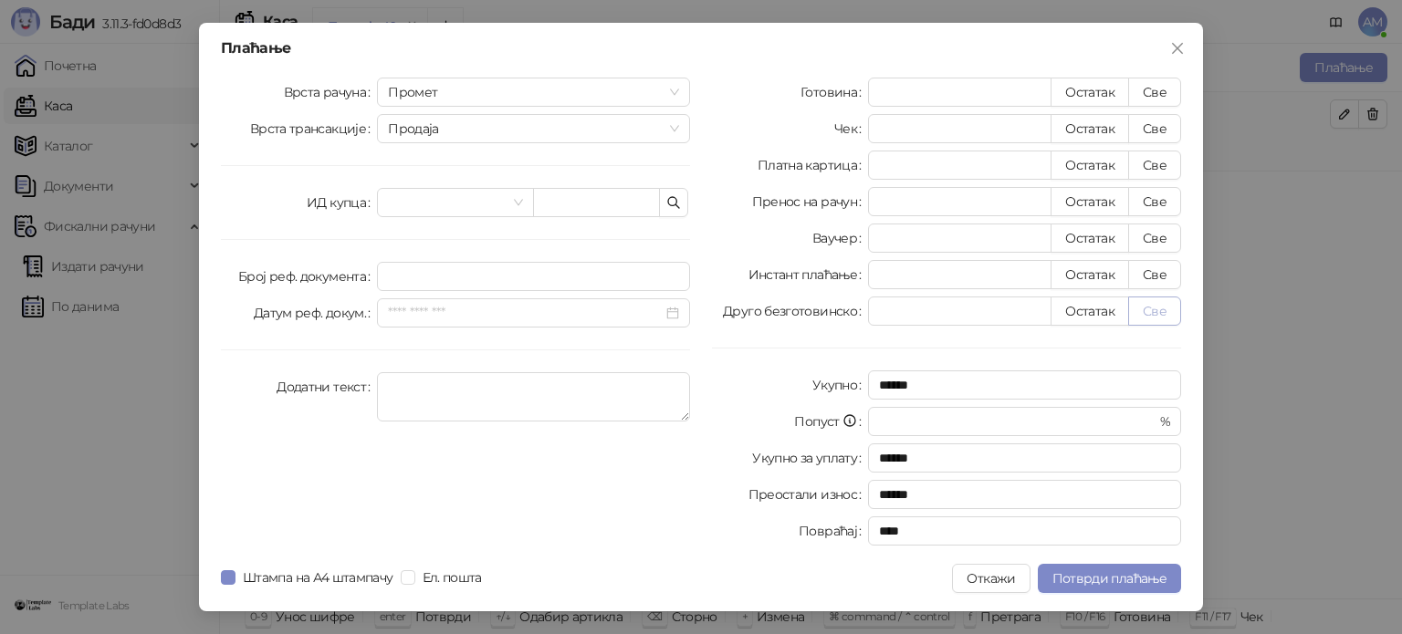
click at [1153, 302] on button "Све" at bounding box center [1154, 311] width 53 height 29
type input "******"
type input "****"
click at [1114, 575] on span "Потврди плаћање" at bounding box center [1109, 578] width 114 height 16
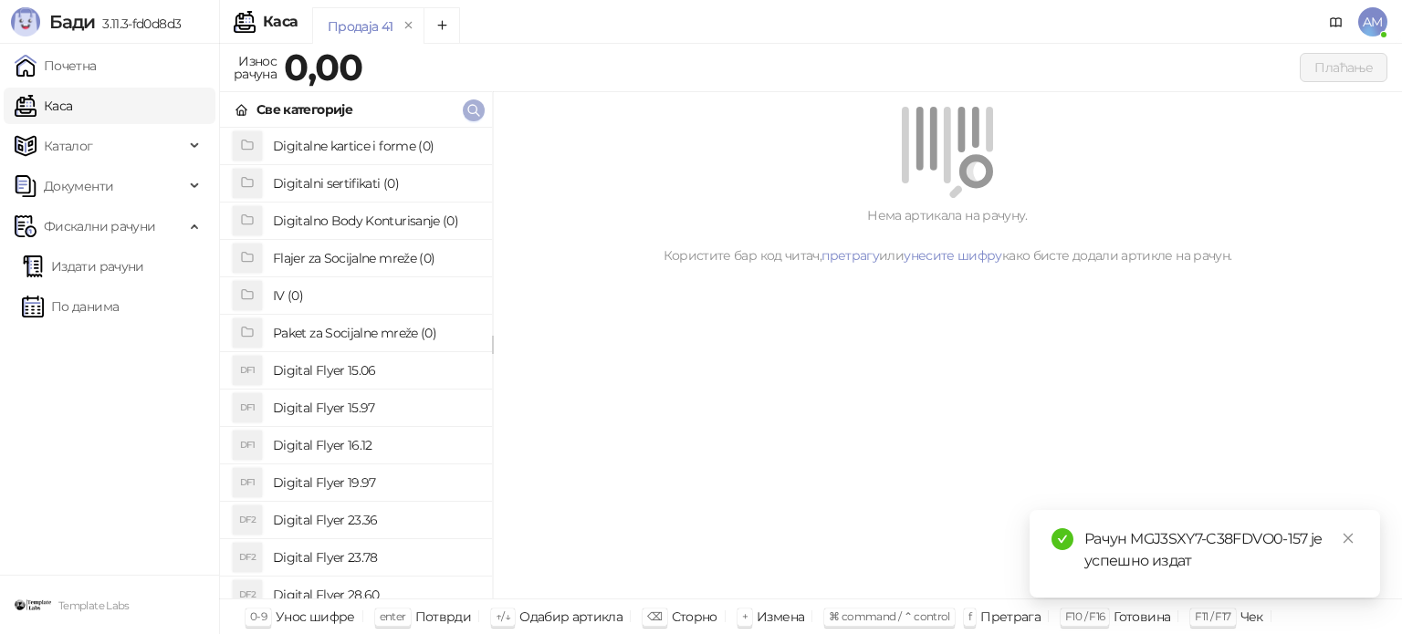
click at [469, 108] on icon "button" at bounding box center [473, 110] width 15 height 15
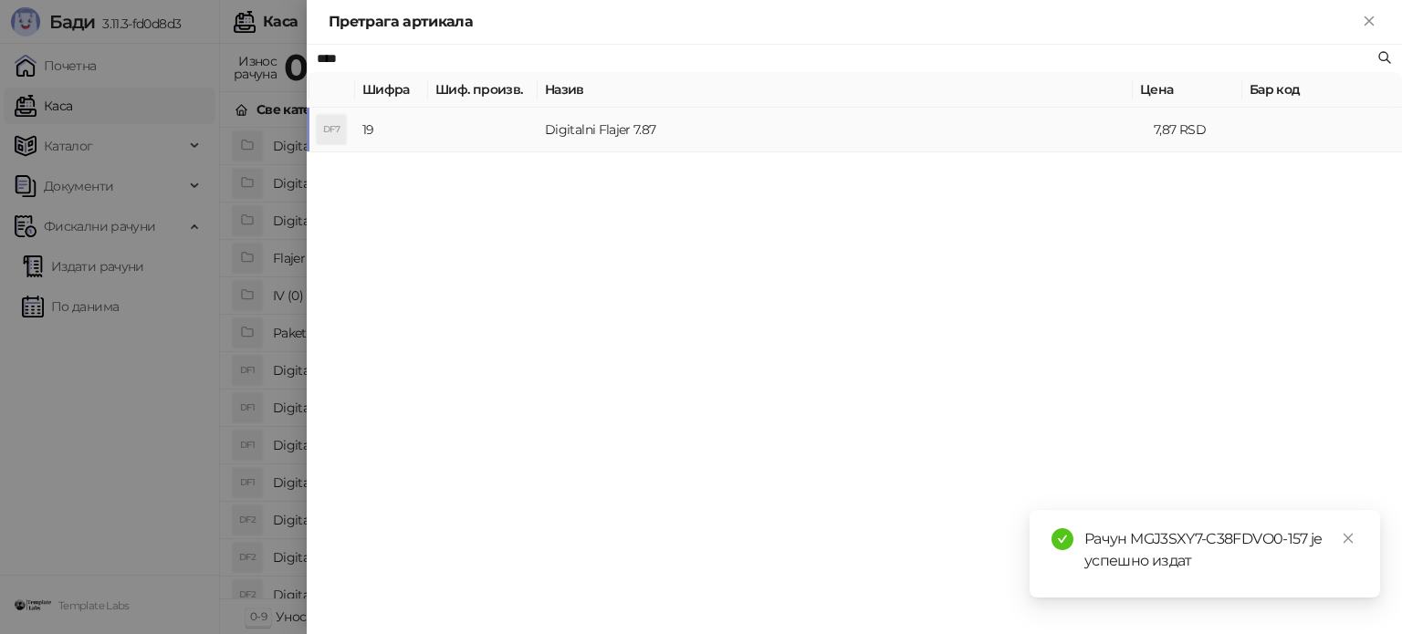
click at [486, 130] on td at bounding box center [483, 130] width 110 height 45
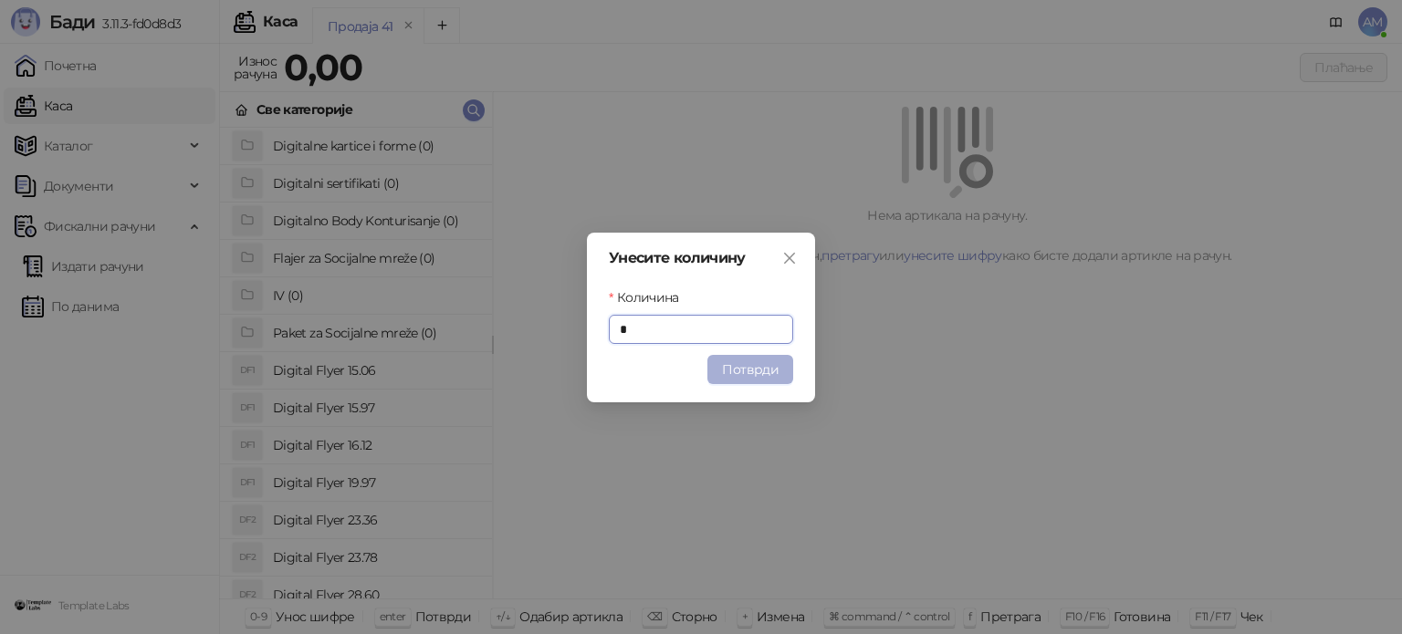
drag, startPoint x: 741, startPoint y: 370, endPoint x: 607, endPoint y: 279, distance: 161.7
click at [741, 369] on button "Потврди" at bounding box center [750, 369] width 86 height 29
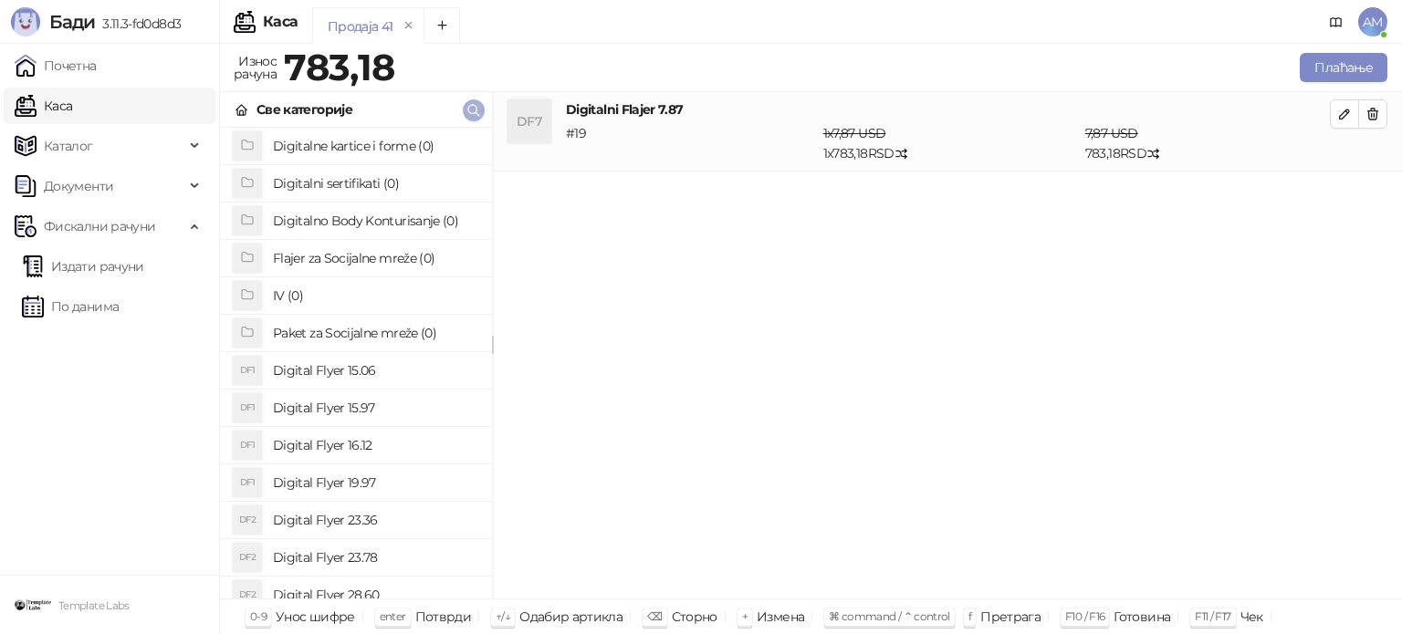
click at [476, 112] on icon "button" at bounding box center [473, 110] width 11 height 11
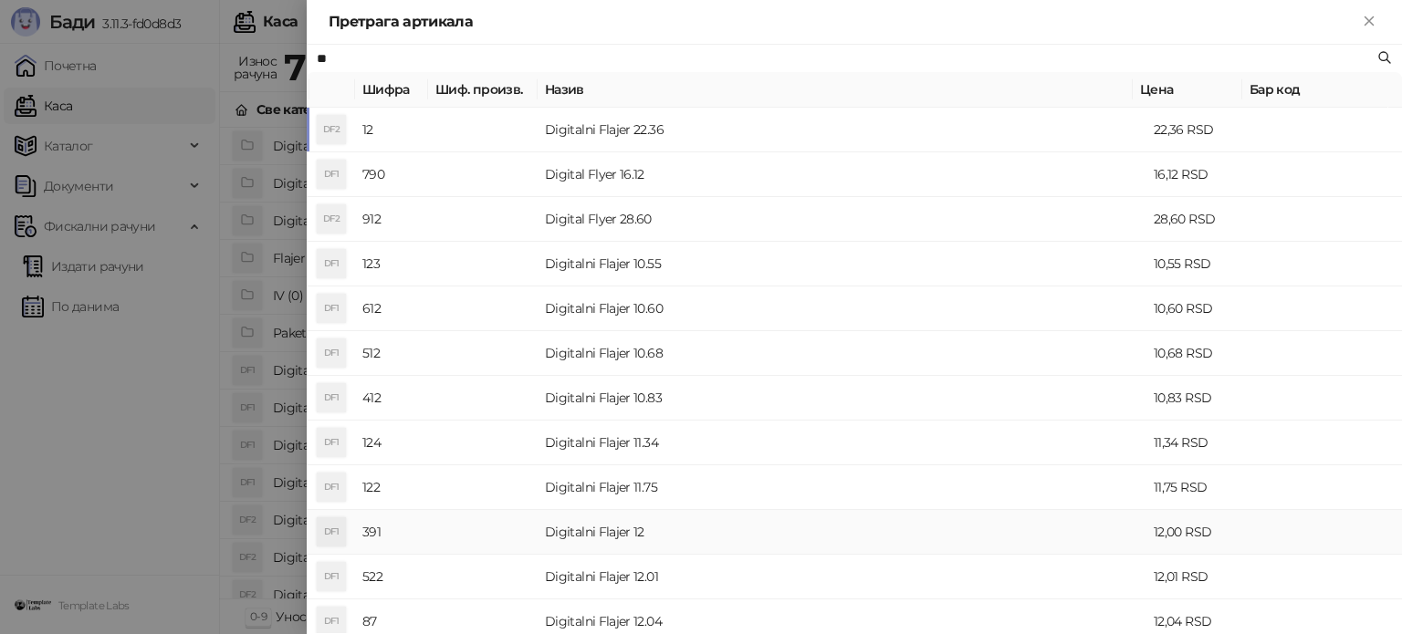
type input "**"
click at [663, 541] on td "Digitalni Flajer 12" at bounding box center [841, 532] width 609 height 45
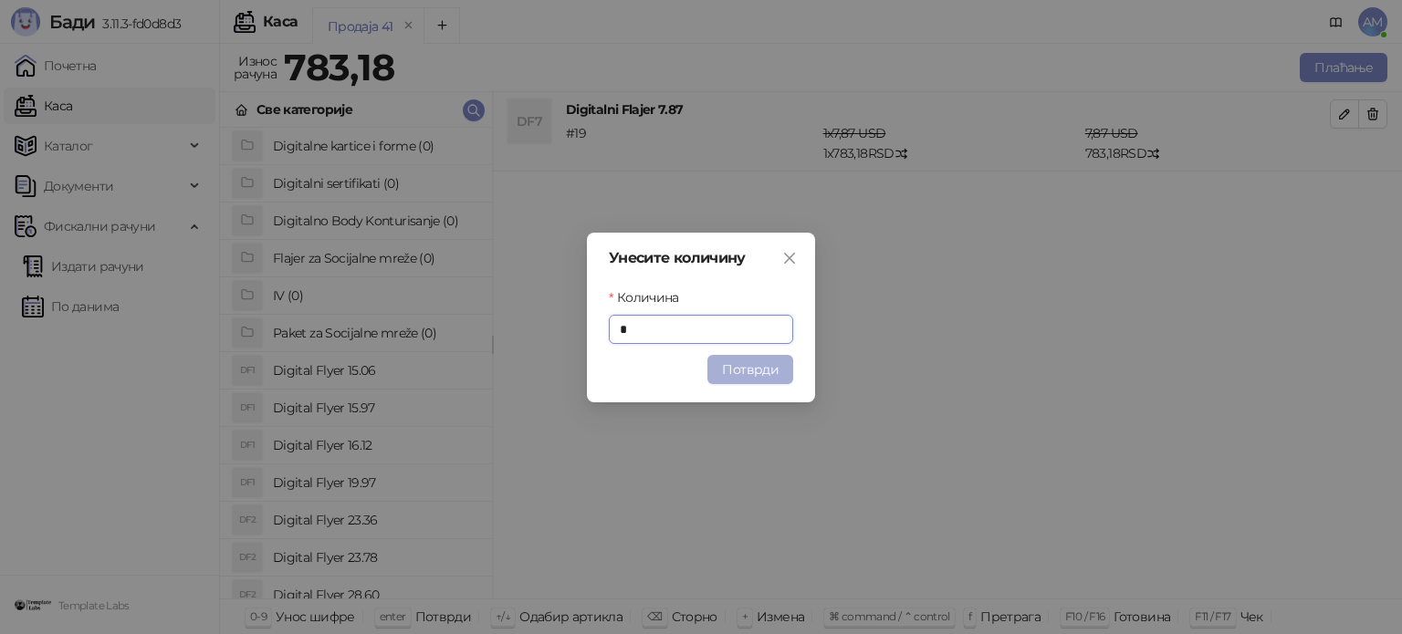
click at [751, 373] on button "Потврди" at bounding box center [750, 369] width 86 height 29
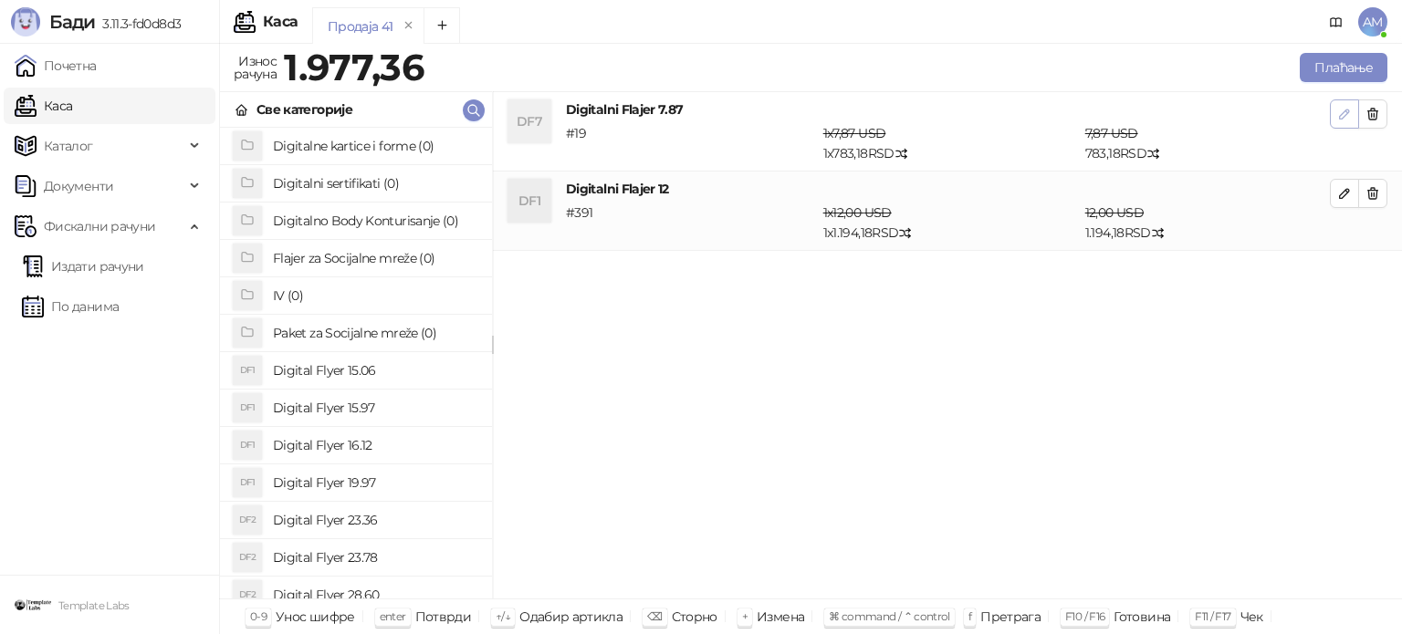
click at [1333, 112] on button "button" at bounding box center [1344, 113] width 29 height 29
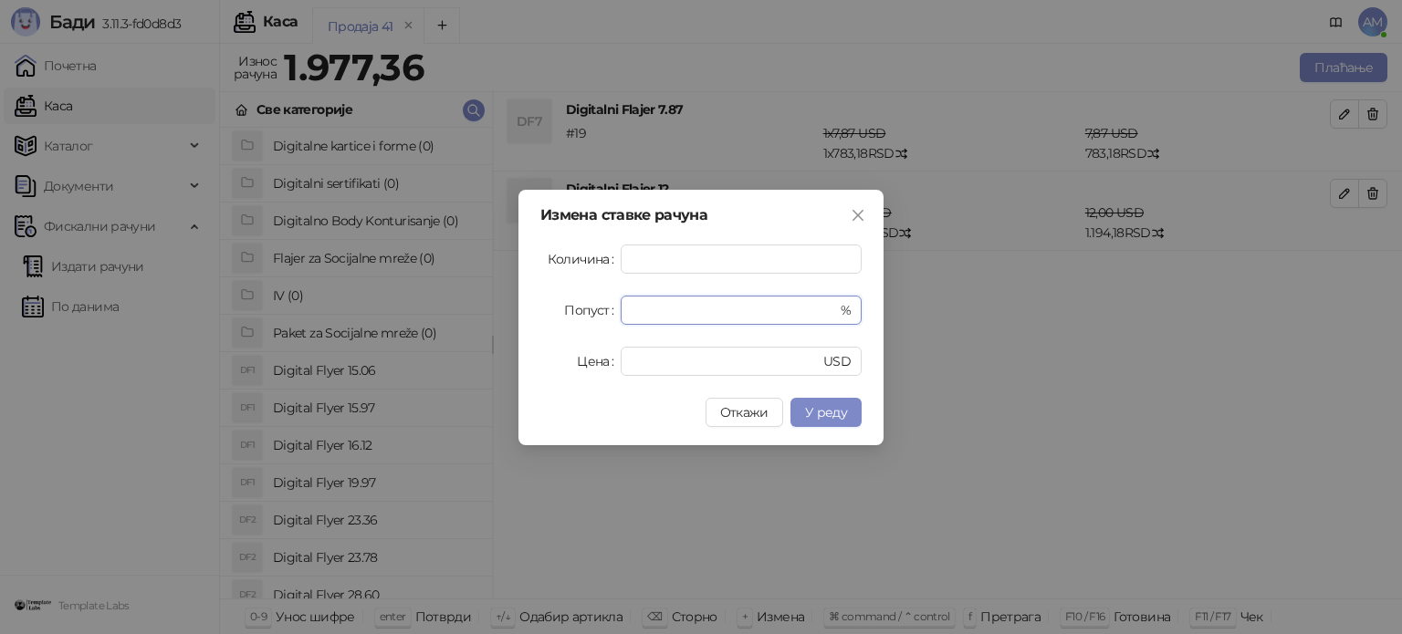
drag, startPoint x: 640, startPoint y: 302, endPoint x: 609, endPoint y: 306, distance: 31.2
click at [609, 306] on div "Попуст * %" at bounding box center [700, 310] width 321 height 29
click at [832, 424] on button "У реду" at bounding box center [825, 412] width 71 height 29
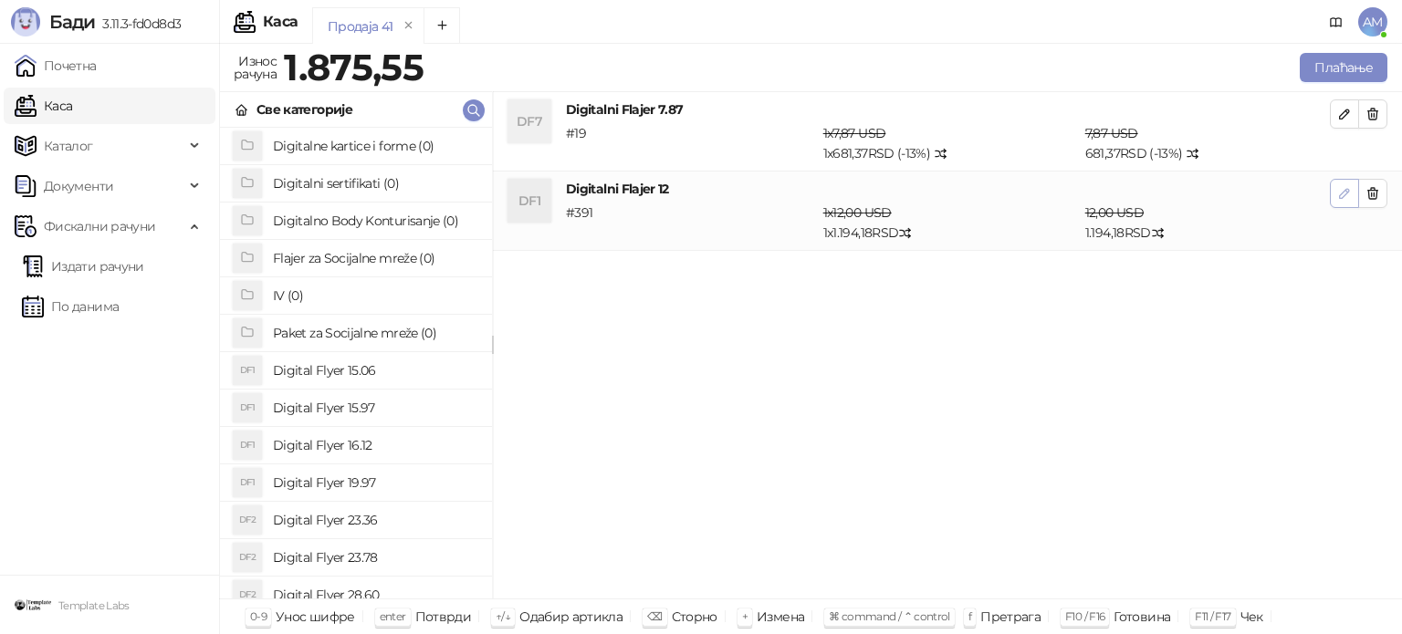
click at [1344, 193] on icon "button" at bounding box center [1344, 193] width 9 height 9
type input "*"
type input "**"
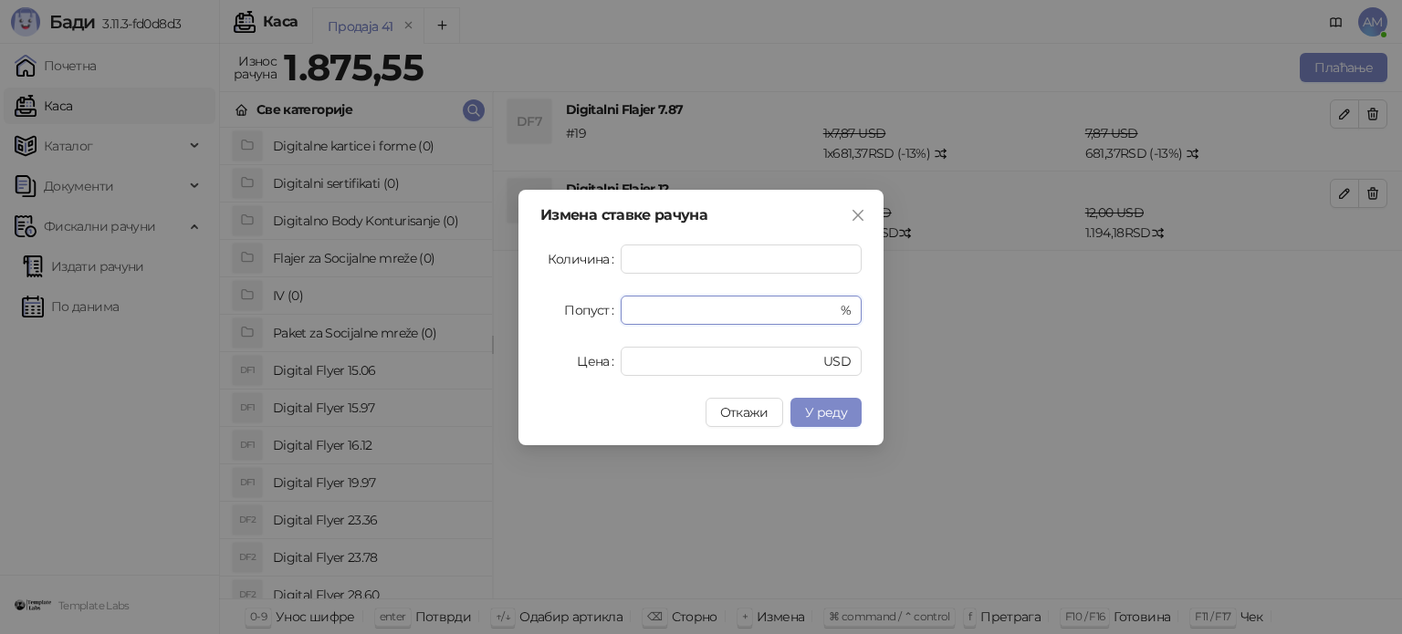
drag, startPoint x: 659, startPoint y: 317, endPoint x: 610, endPoint y: 317, distance: 49.3
click at [610, 317] on div "Попуст * %" at bounding box center [700, 310] width 321 height 29
click at [838, 408] on span "У реду" at bounding box center [826, 412] width 42 height 16
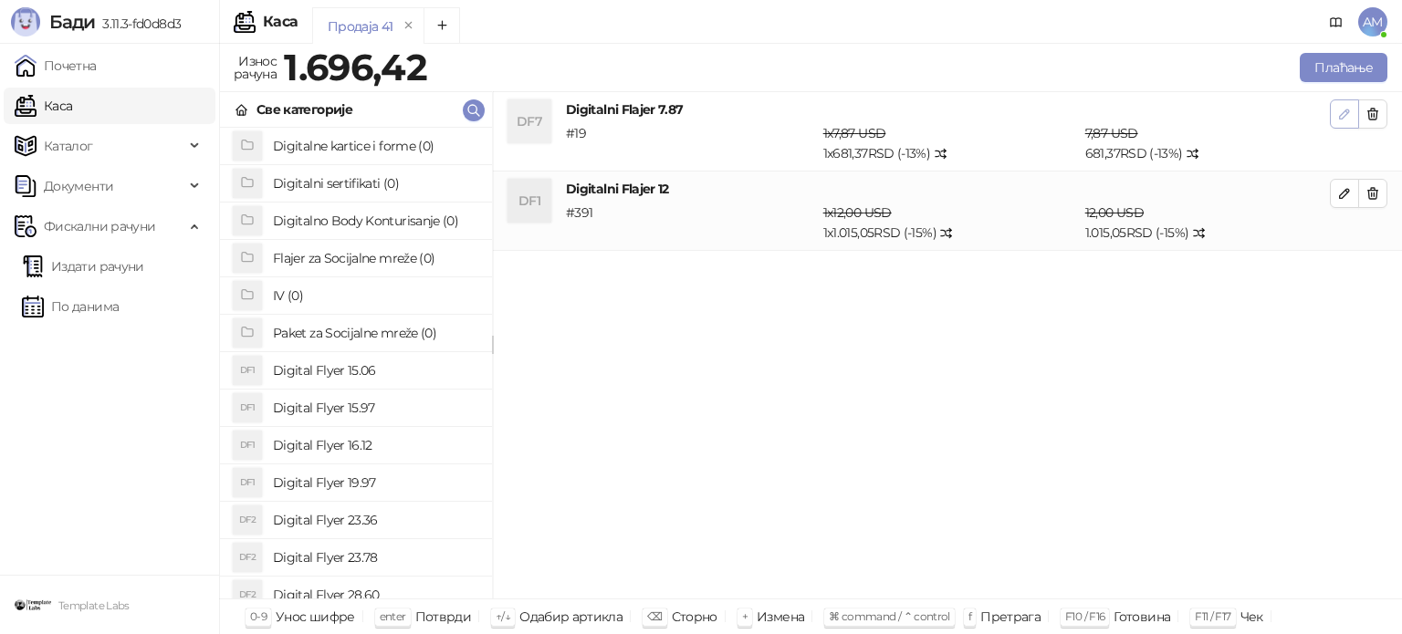
click at [1331, 116] on button "button" at bounding box center [1344, 113] width 29 height 29
type input "**"
type input "****"
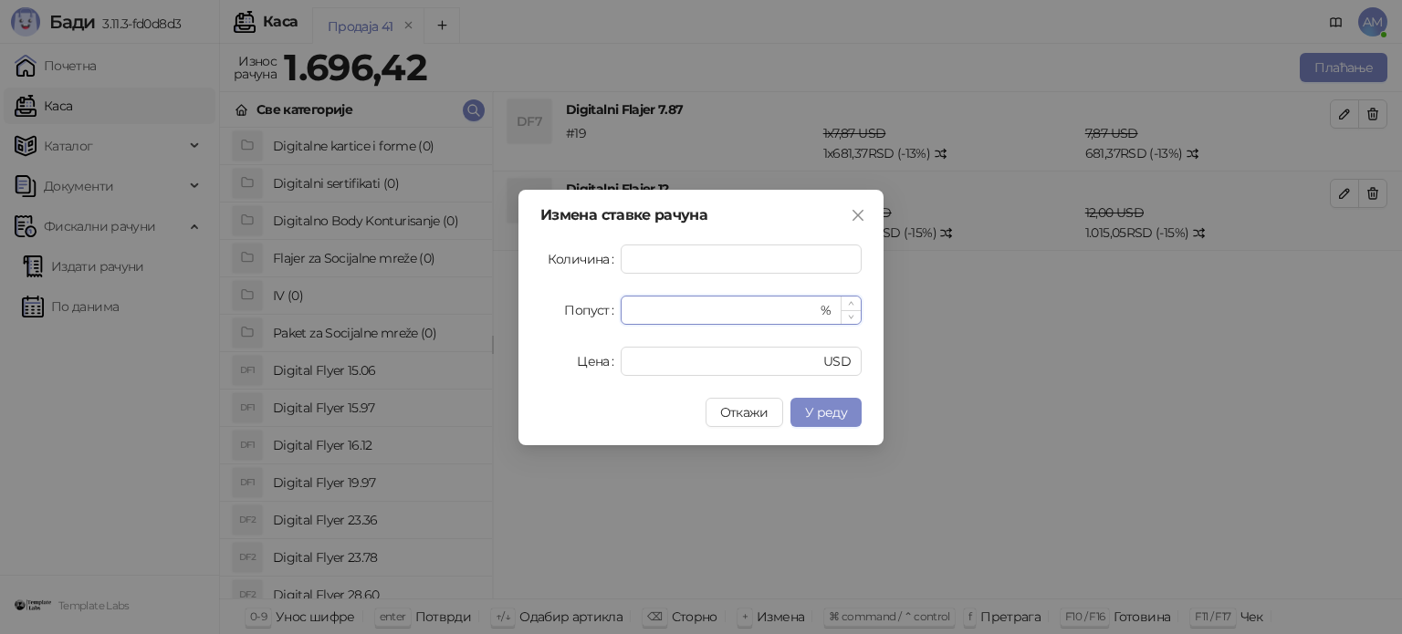
drag, startPoint x: 671, startPoint y: 306, endPoint x: 633, endPoint y: 308, distance: 37.5
click at [633, 308] on input "**" at bounding box center [723, 310] width 185 height 27
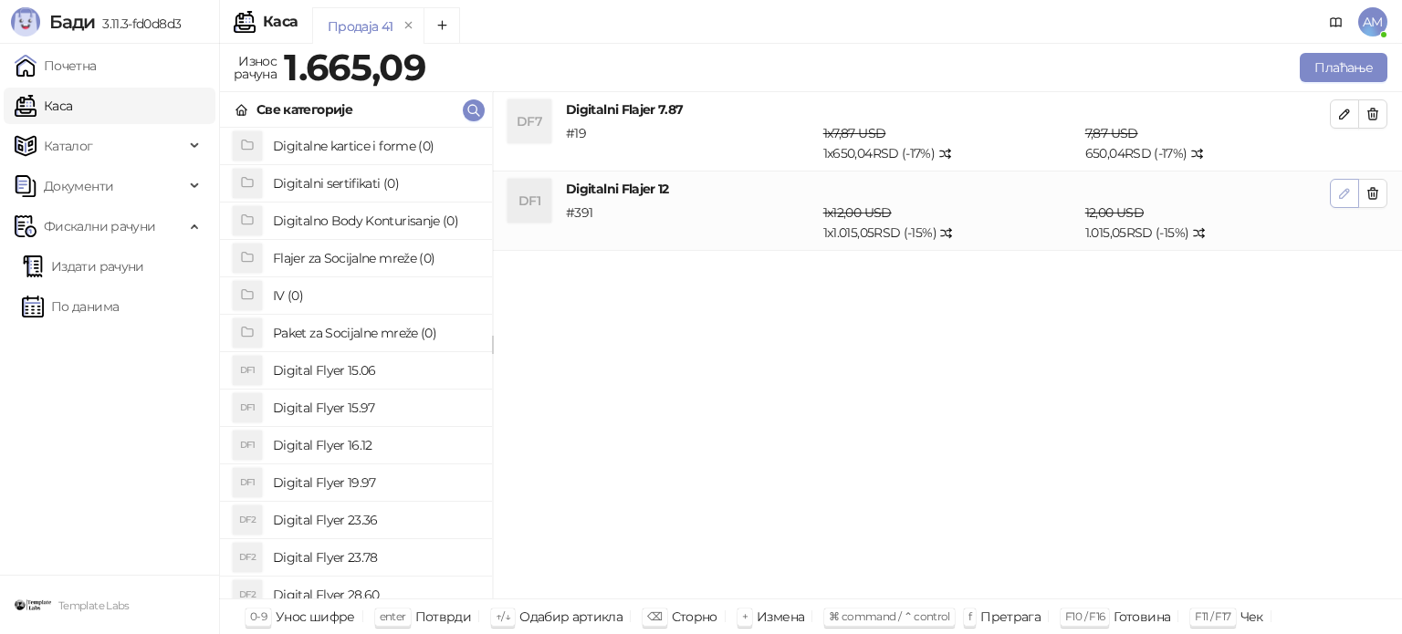
click at [1350, 187] on icon "button" at bounding box center [1344, 193] width 15 height 15
type input "**"
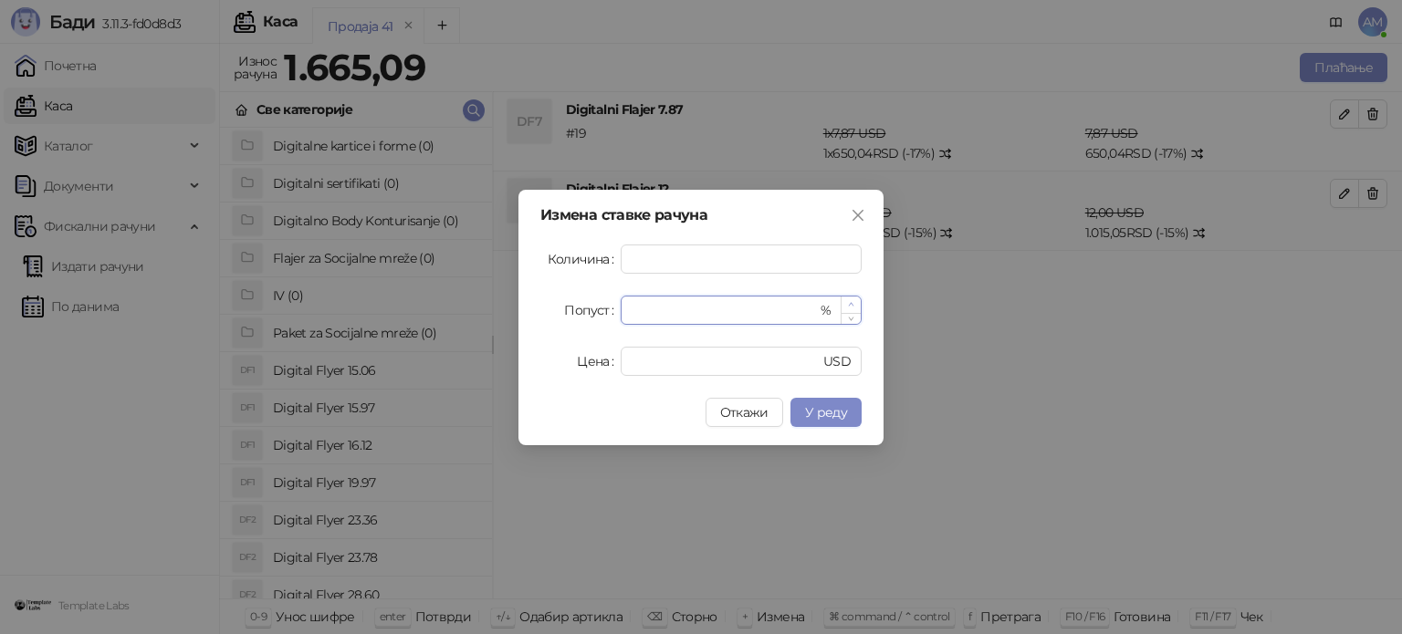
click at [846, 301] on span "Increase Value" at bounding box center [850, 305] width 20 height 16
type input "**"
click at [846, 301] on span "Increase Value" at bounding box center [850, 305] width 20 height 16
click at [841, 405] on span "У реду" at bounding box center [826, 412] width 42 height 16
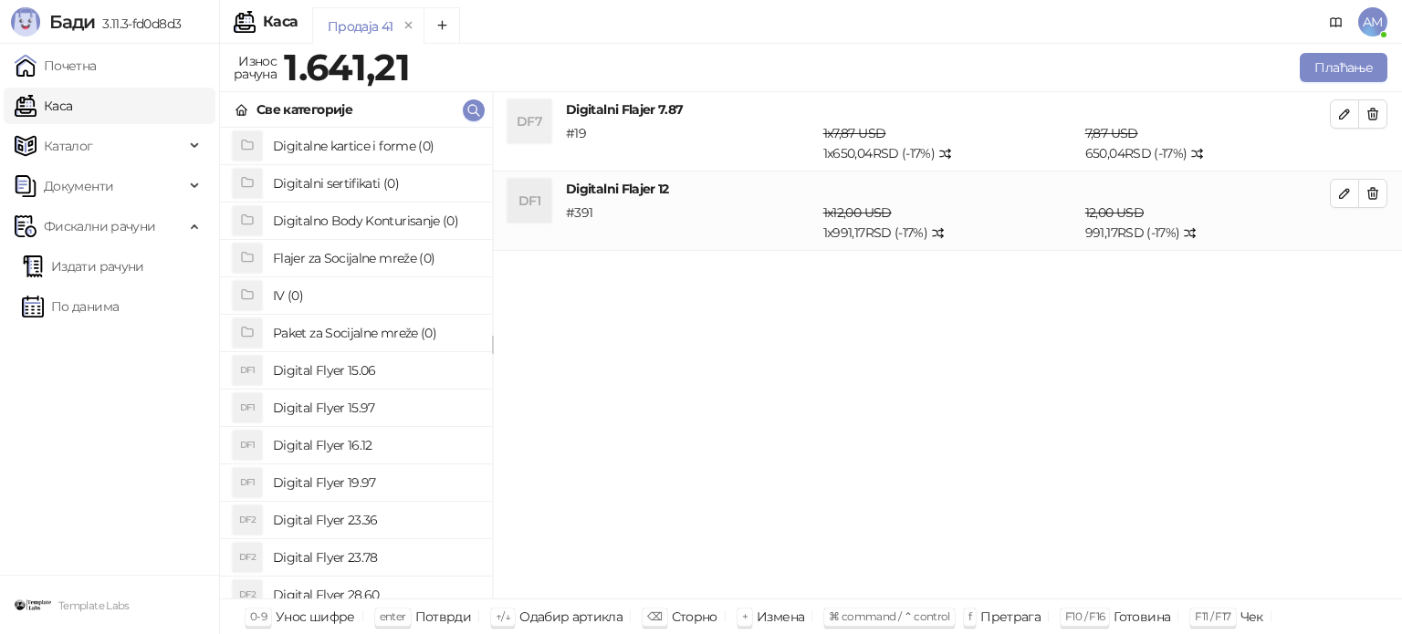
click at [1349, 114] on icon "button" at bounding box center [1344, 114] width 15 height 15
type input "****"
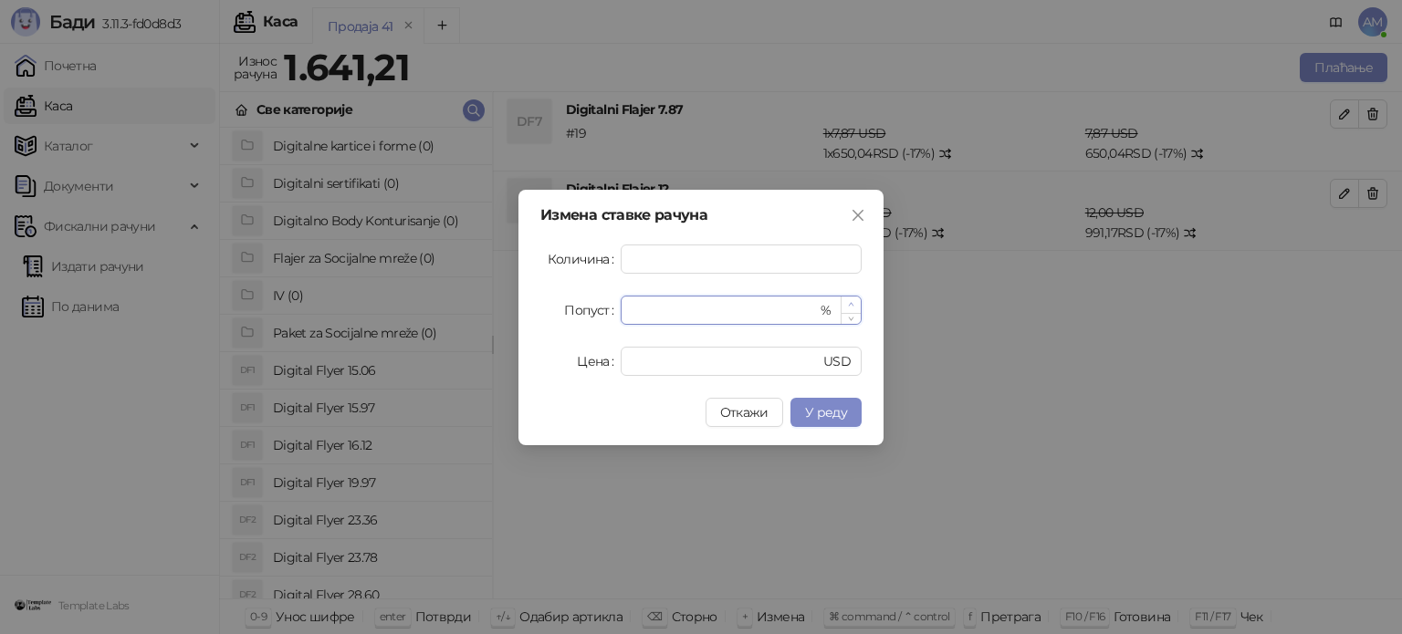
click at [848, 298] on span "Increase Value" at bounding box center [850, 305] width 20 height 16
click at [836, 403] on button "У реду" at bounding box center [825, 412] width 71 height 29
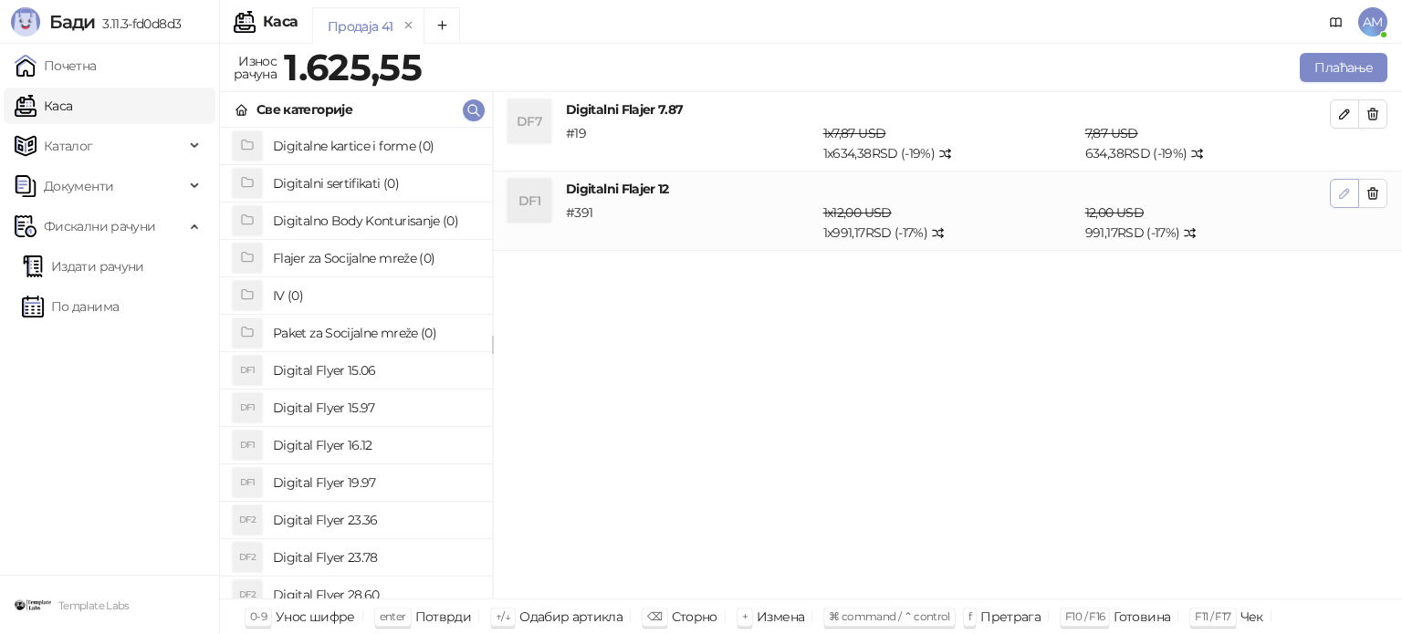
click at [1337, 191] on button "button" at bounding box center [1344, 193] width 29 height 29
type input "**"
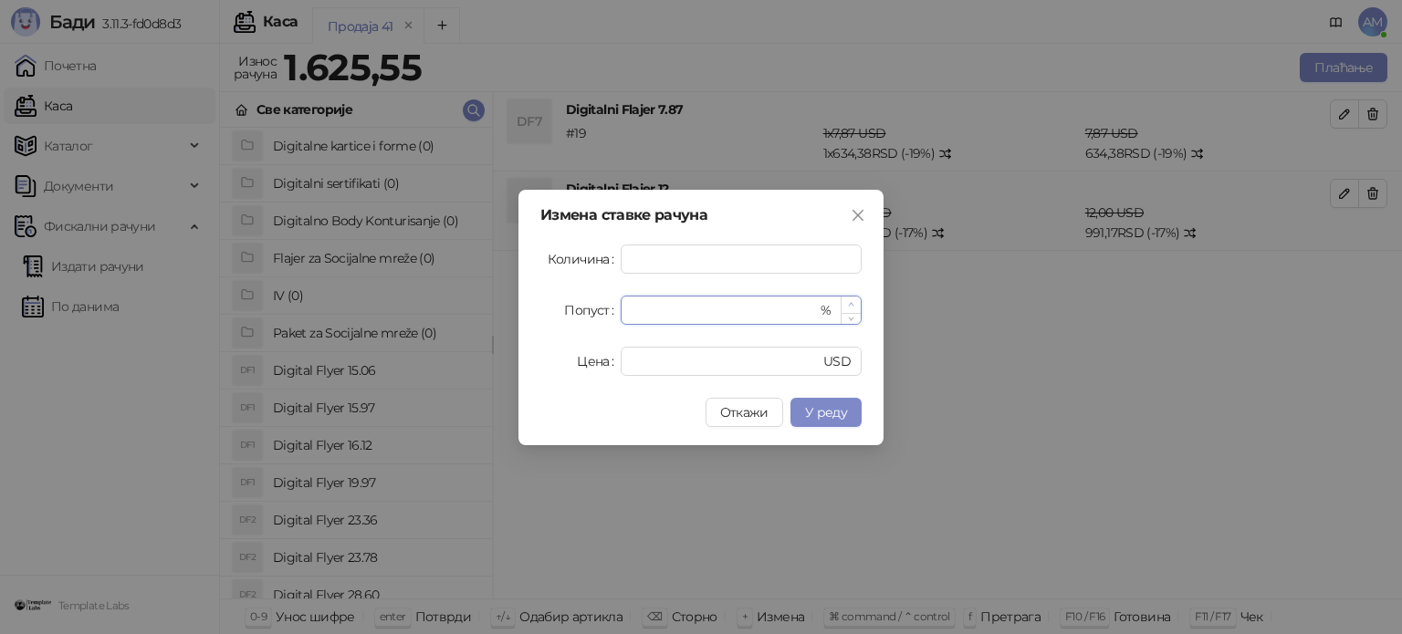
click at [851, 301] on icon "up" at bounding box center [851, 304] width 6 height 6
type input "**"
click at [851, 301] on icon "up" at bounding box center [851, 304] width 6 height 6
click at [840, 412] on span "У реду" at bounding box center [826, 412] width 42 height 16
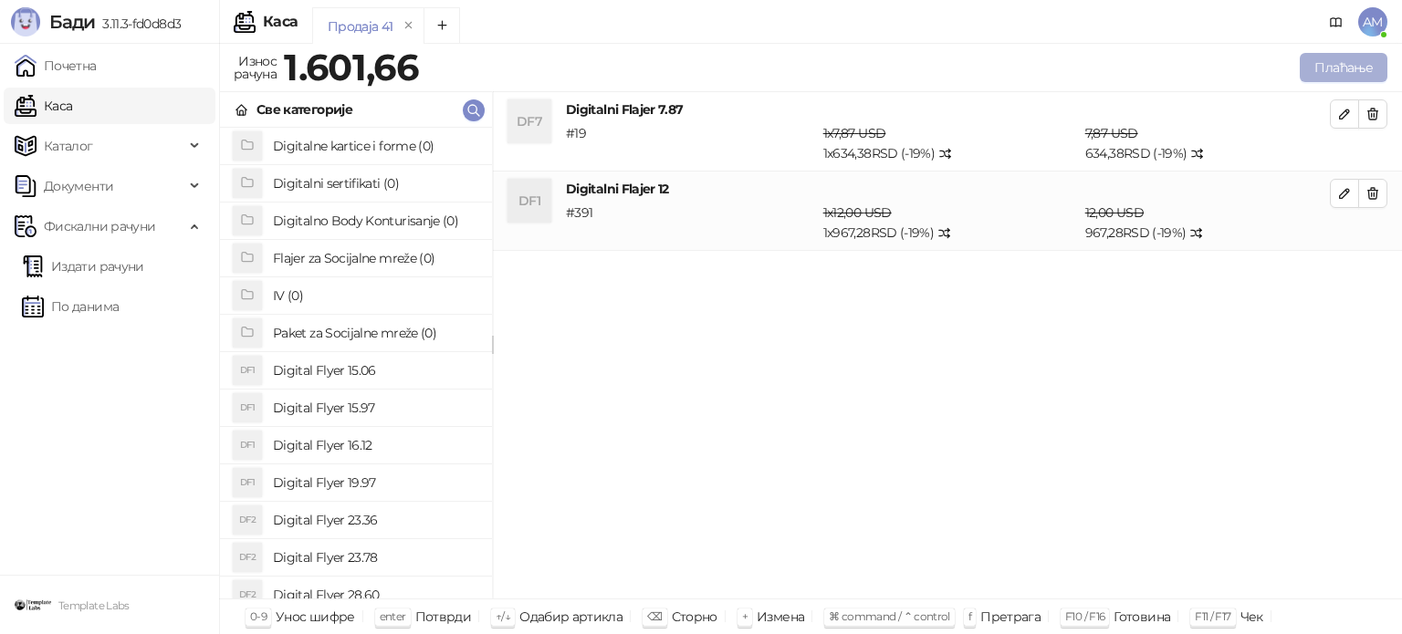
click at [1341, 69] on button "Плаћање" at bounding box center [1343, 67] width 88 height 29
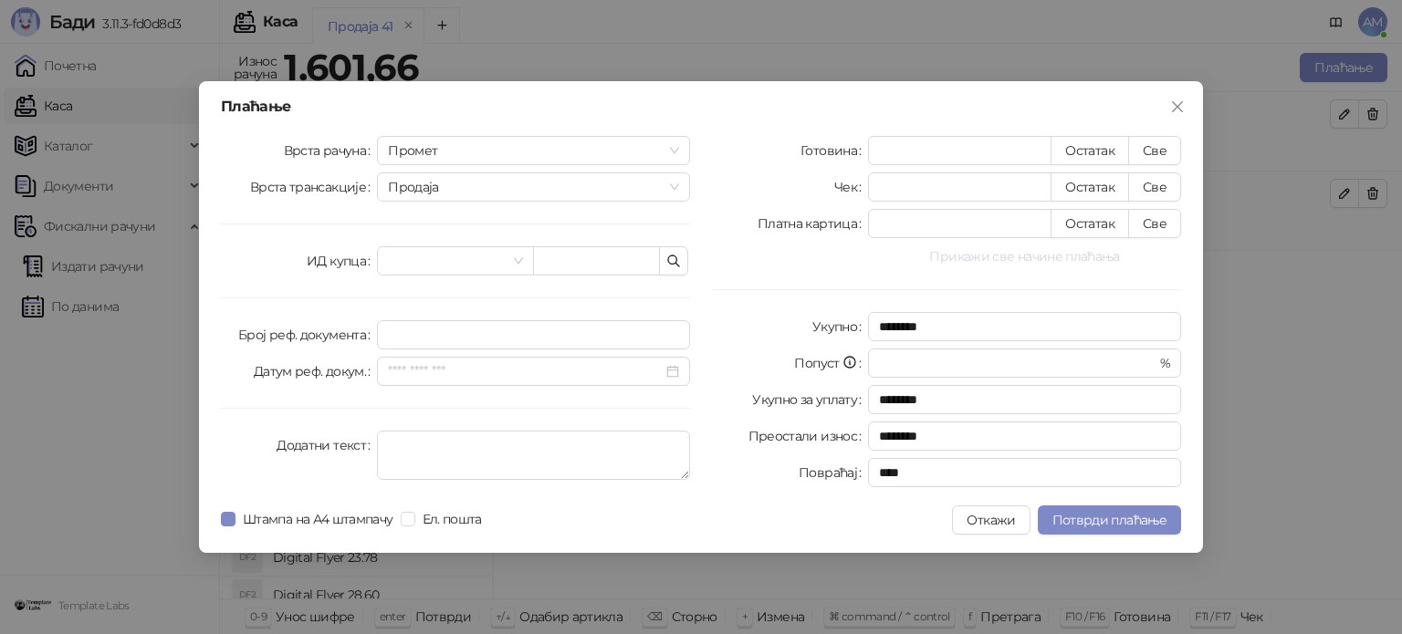
click at [993, 254] on button "Прикажи све начине плаћања" at bounding box center [1024, 256] width 313 height 22
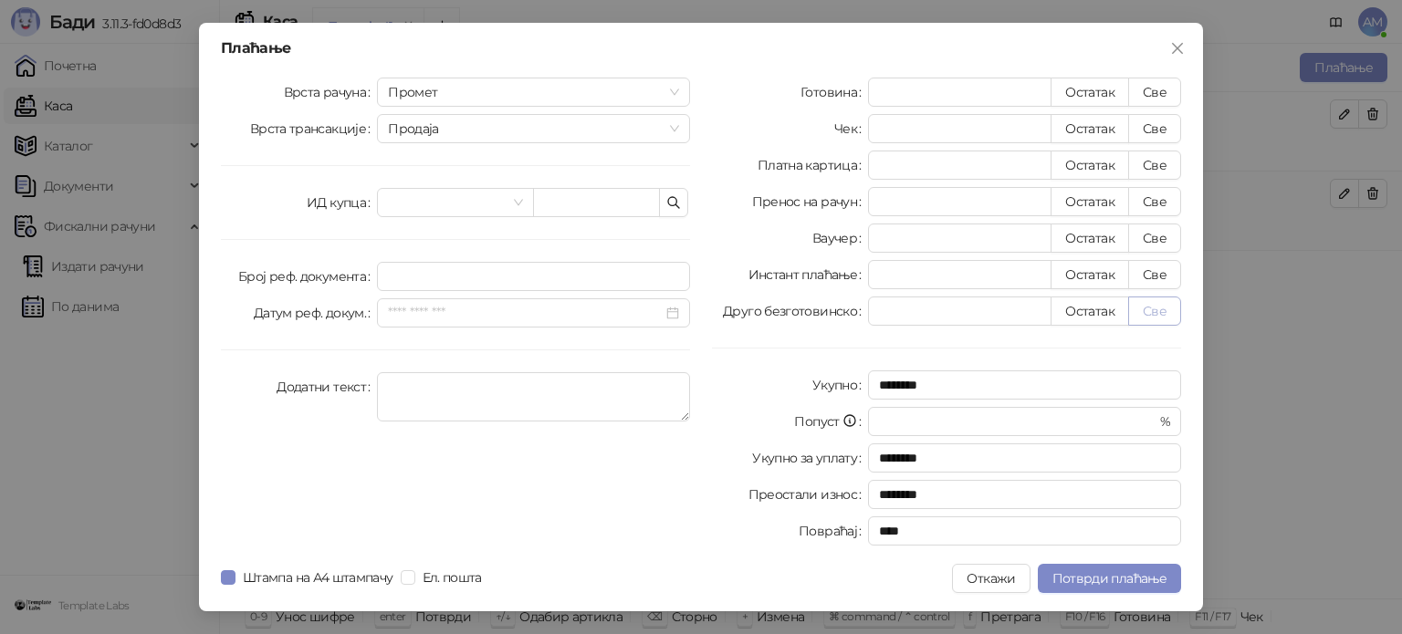
click at [1158, 313] on button "Све" at bounding box center [1154, 311] width 53 height 29
type input "*******"
type input "****"
click at [1153, 569] on button "Потврди плаћање" at bounding box center [1109, 578] width 143 height 29
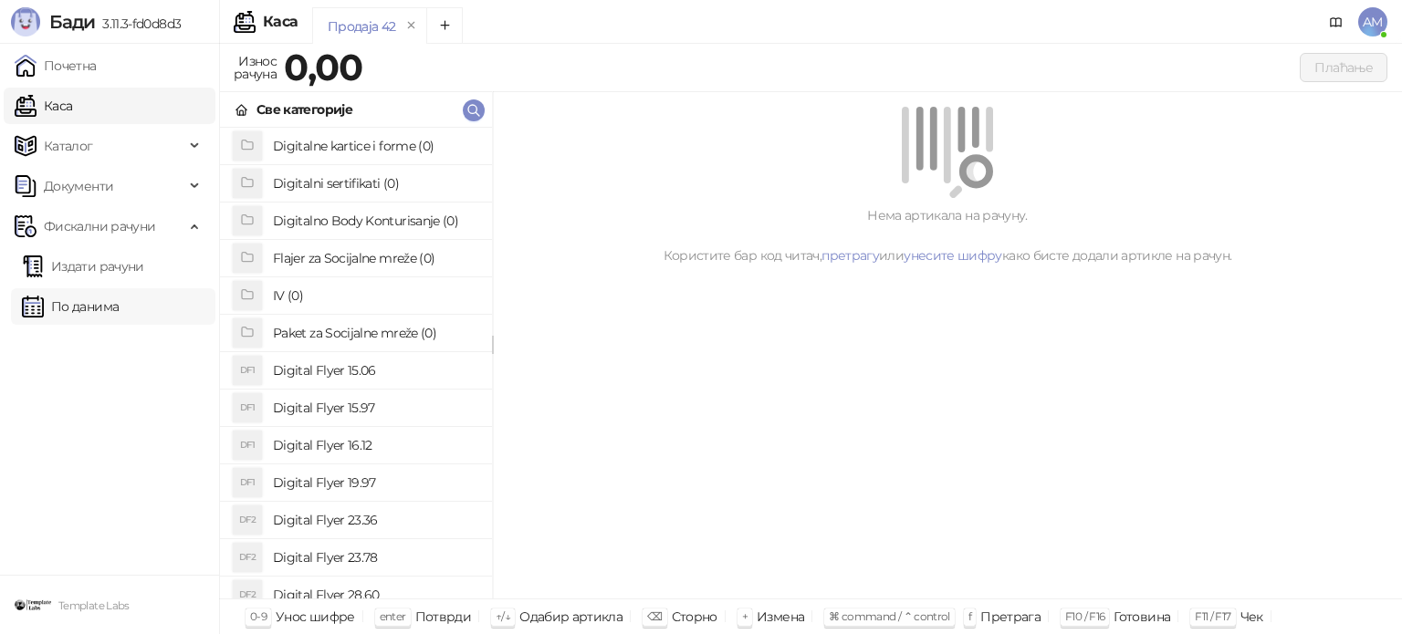
click at [119, 304] on link "По данима" at bounding box center [70, 306] width 97 height 37
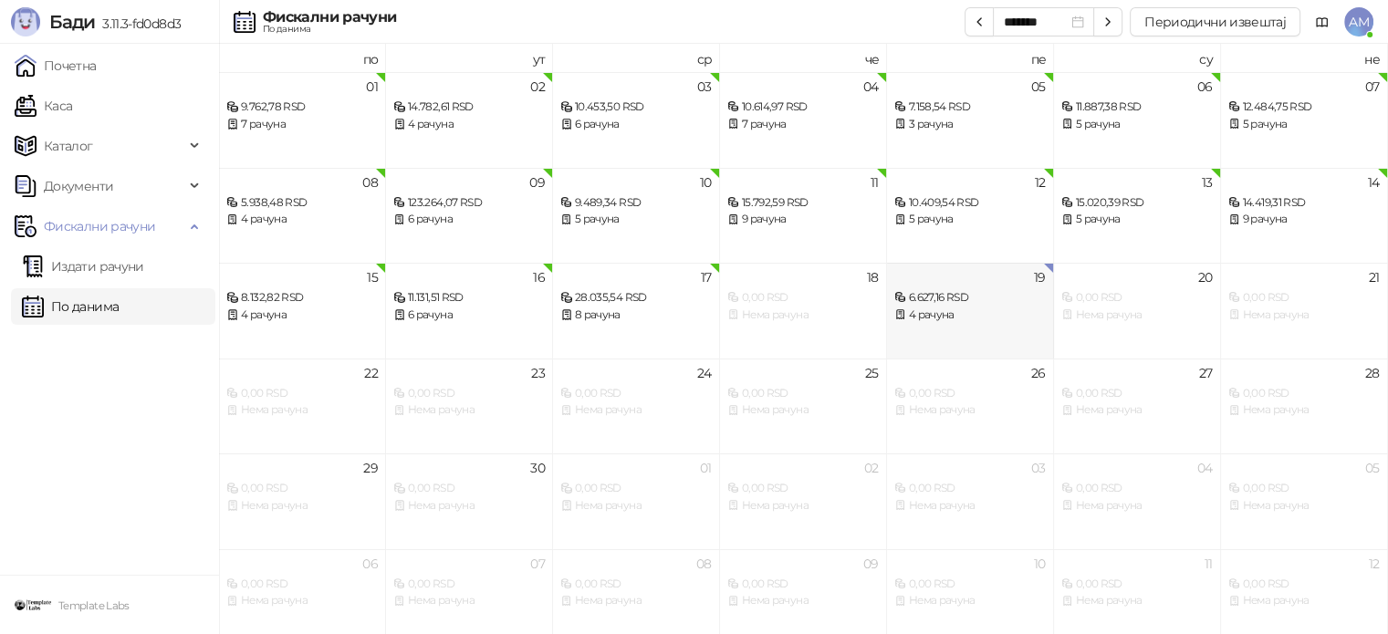
click at [936, 319] on div "4 рачуна" at bounding box center [969, 315] width 151 height 17
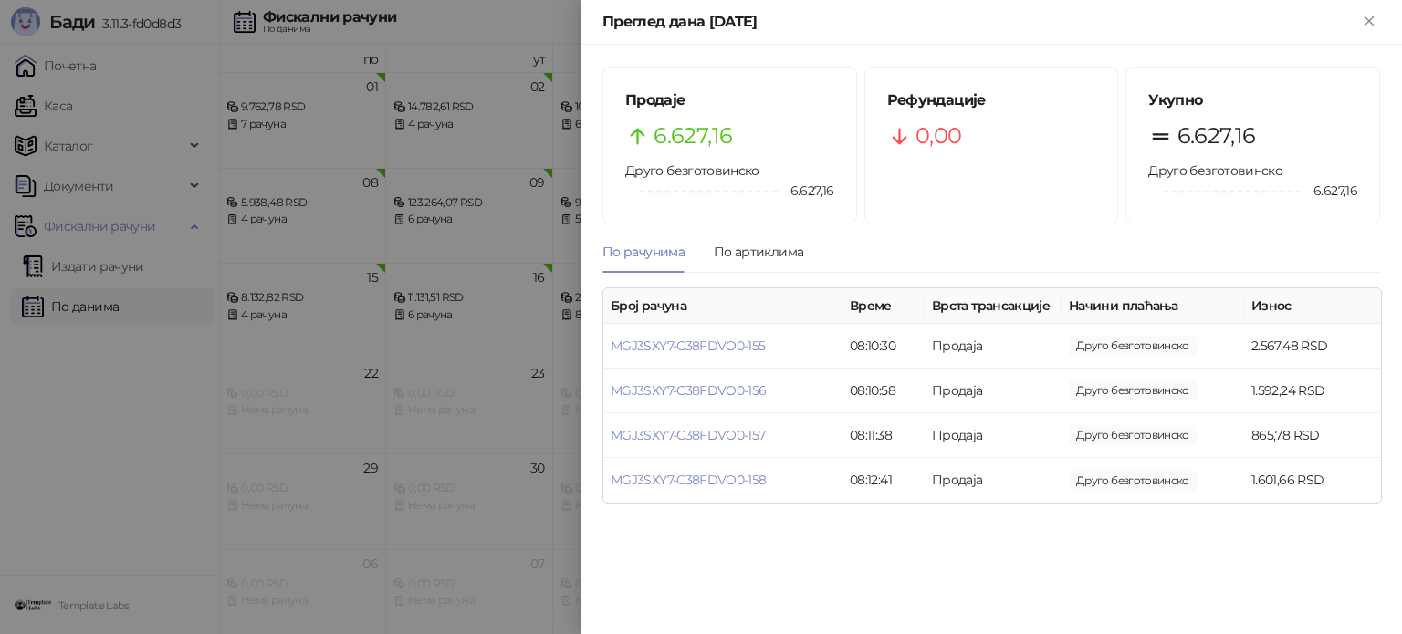
click at [121, 116] on div at bounding box center [701, 317] width 1402 height 634
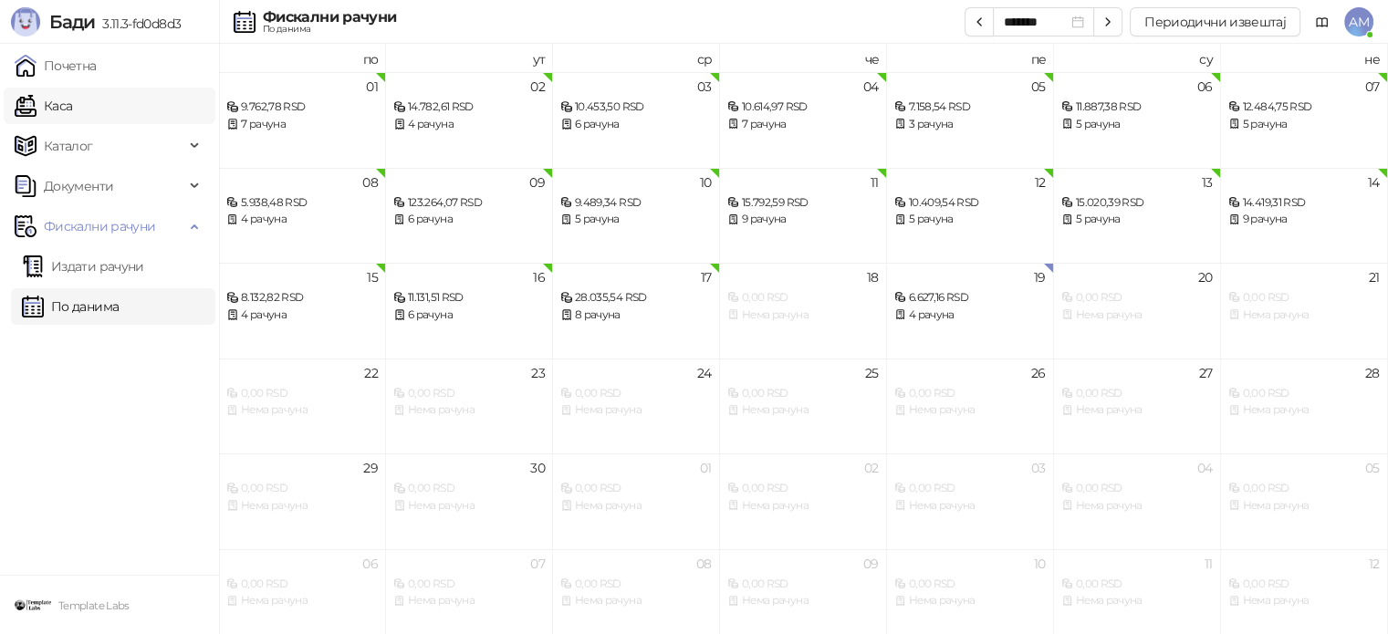
click at [72, 111] on link "Каса" at bounding box center [43, 106] width 57 height 37
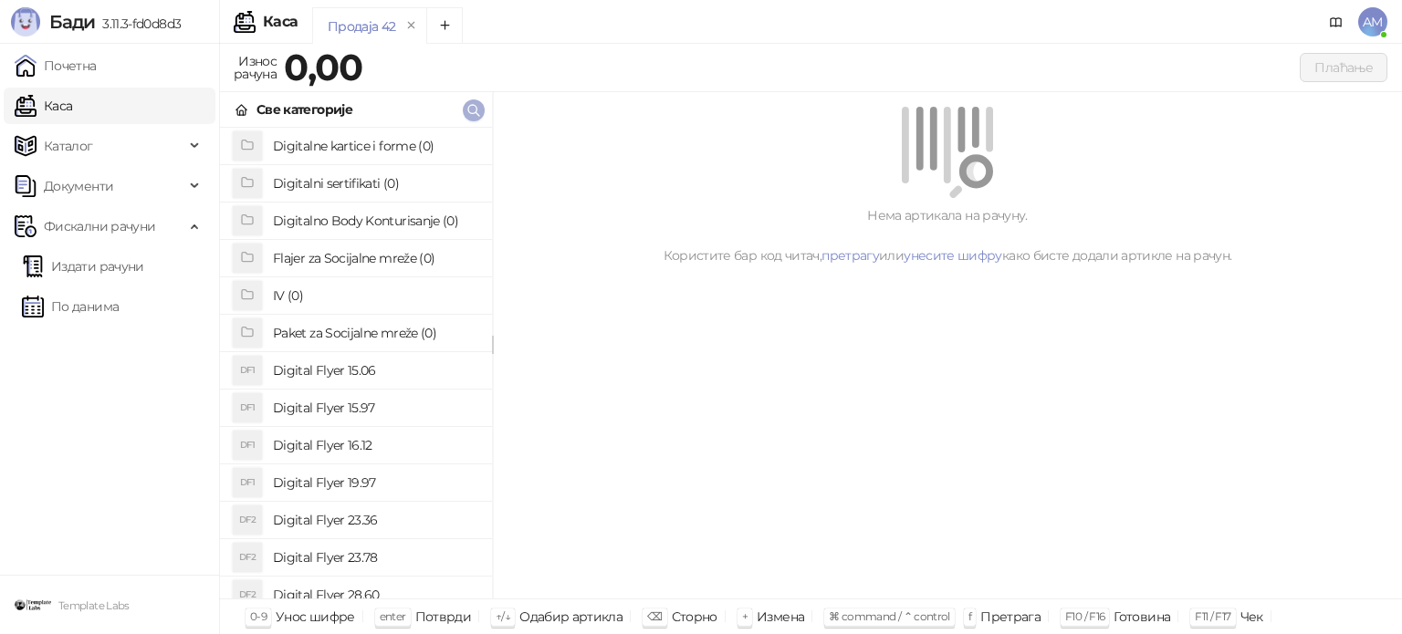
click at [473, 116] on icon "button" at bounding box center [473, 110] width 15 height 15
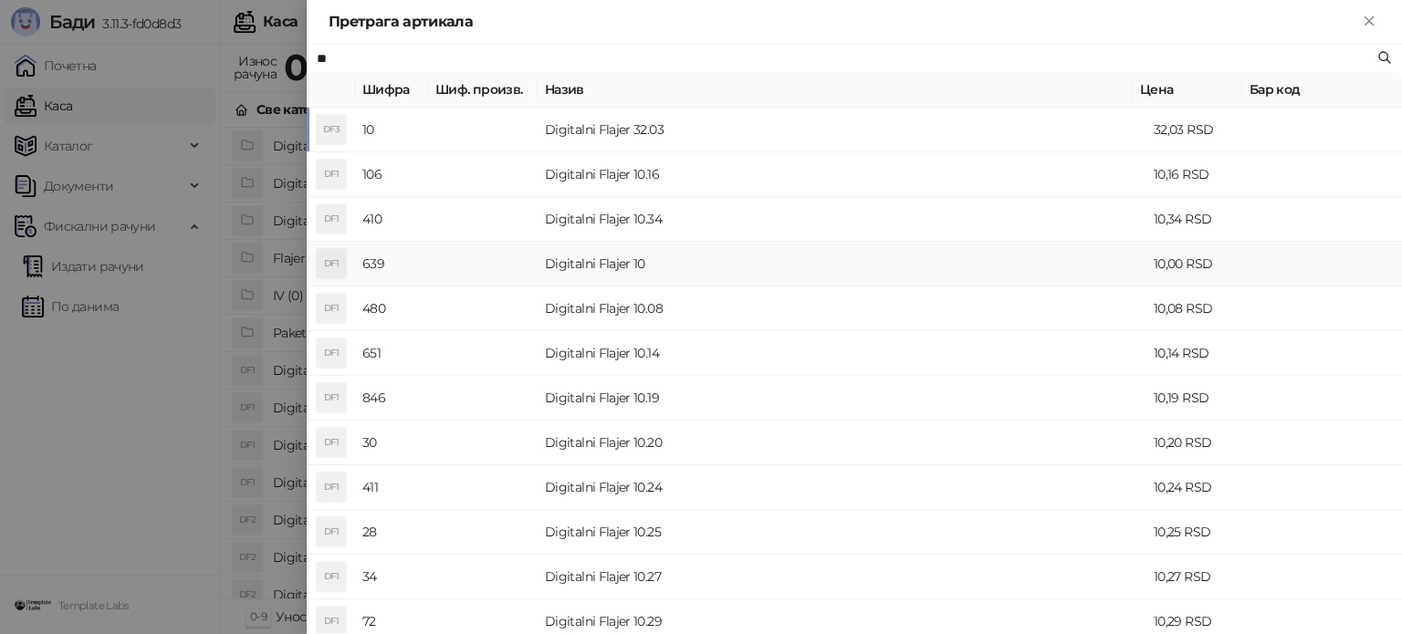
type input "**"
click at [646, 273] on td "Digitalni Flajer 10" at bounding box center [841, 264] width 609 height 45
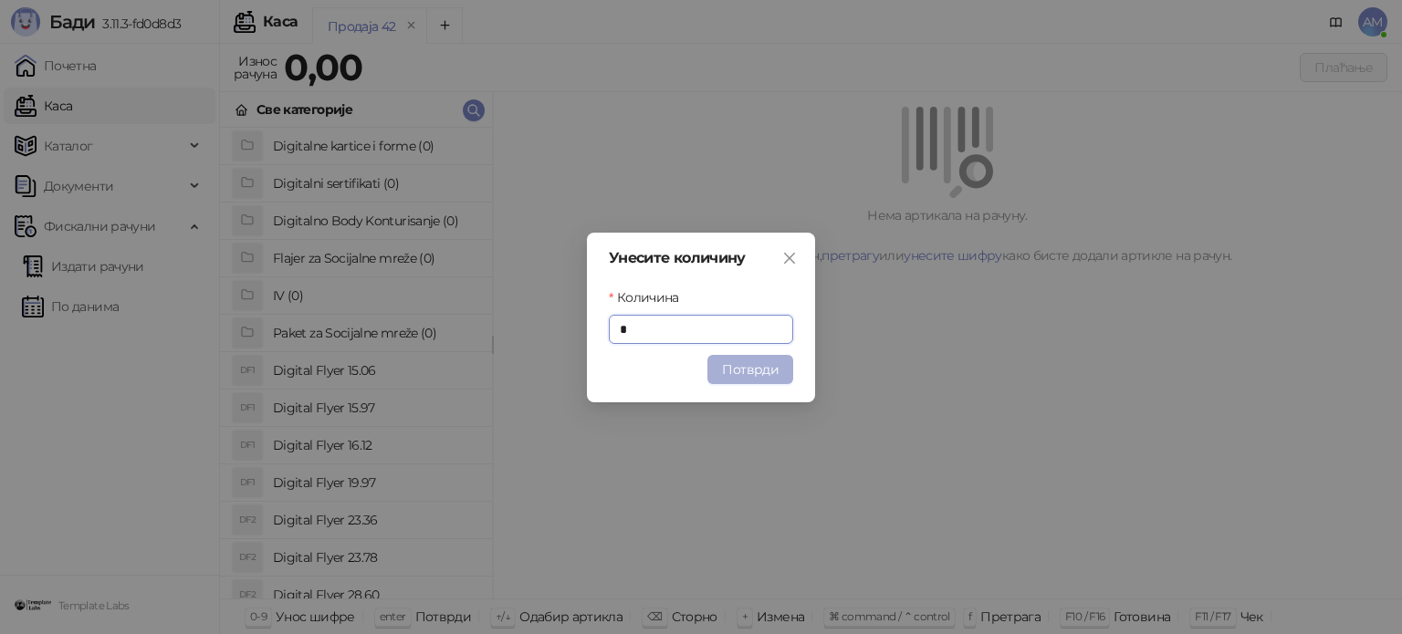
click at [739, 376] on button "Потврди" at bounding box center [750, 369] width 86 height 29
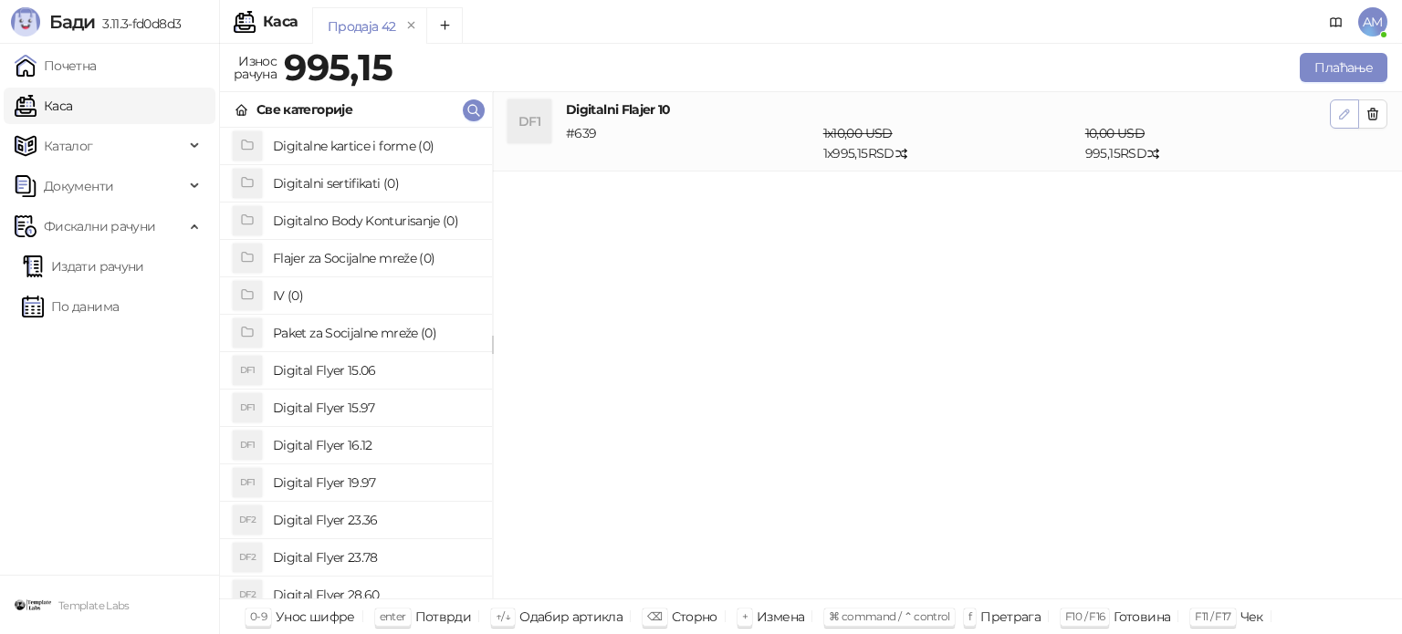
click at [1343, 116] on icon "button" at bounding box center [1344, 114] width 9 height 9
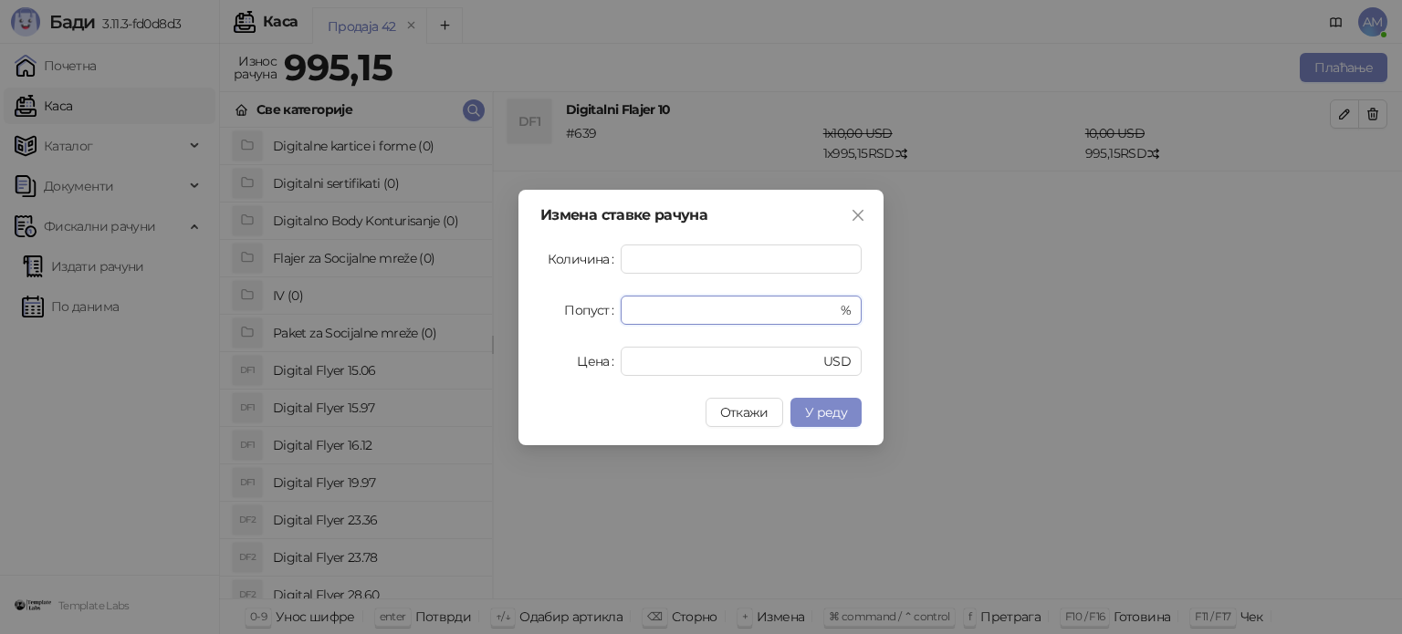
drag, startPoint x: 689, startPoint y: 314, endPoint x: 617, endPoint y: 310, distance: 72.2
click at [617, 310] on div "Попуст * %" at bounding box center [700, 310] width 321 height 29
click at [814, 415] on span "У реду" at bounding box center [826, 412] width 42 height 16
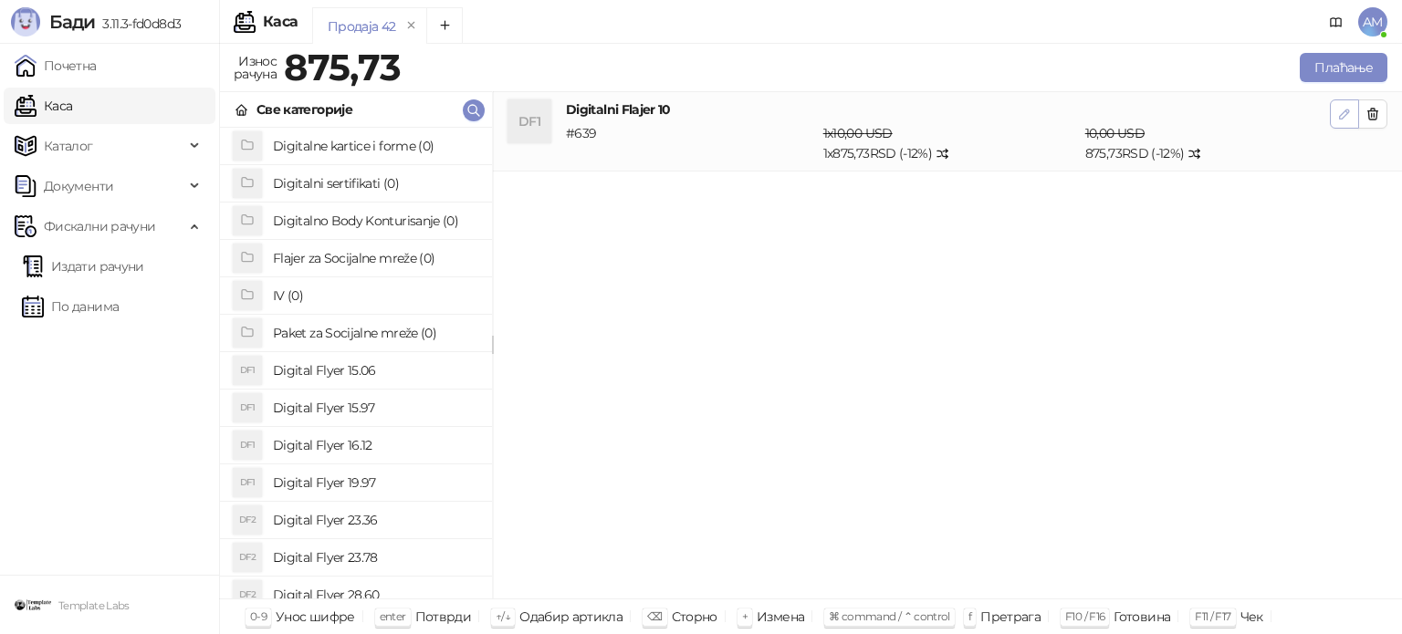
click at [1337, 113] on icon "button" at bounding box center [1344, 114] width 15 height 15
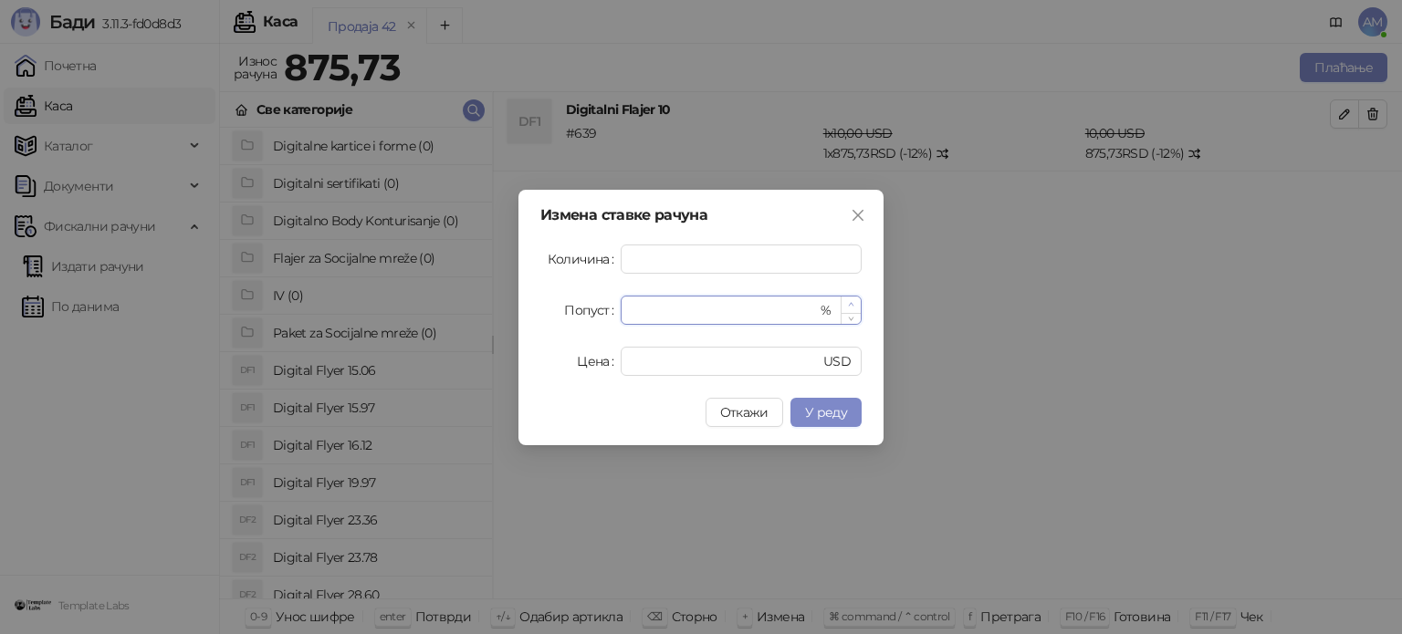
click at [851, 301] on icon "up" at bounding box center [851, 304] width 6 height 6
click at [843, 416] on span "У реду" at bounding box center [826, 412] width 42 height 16
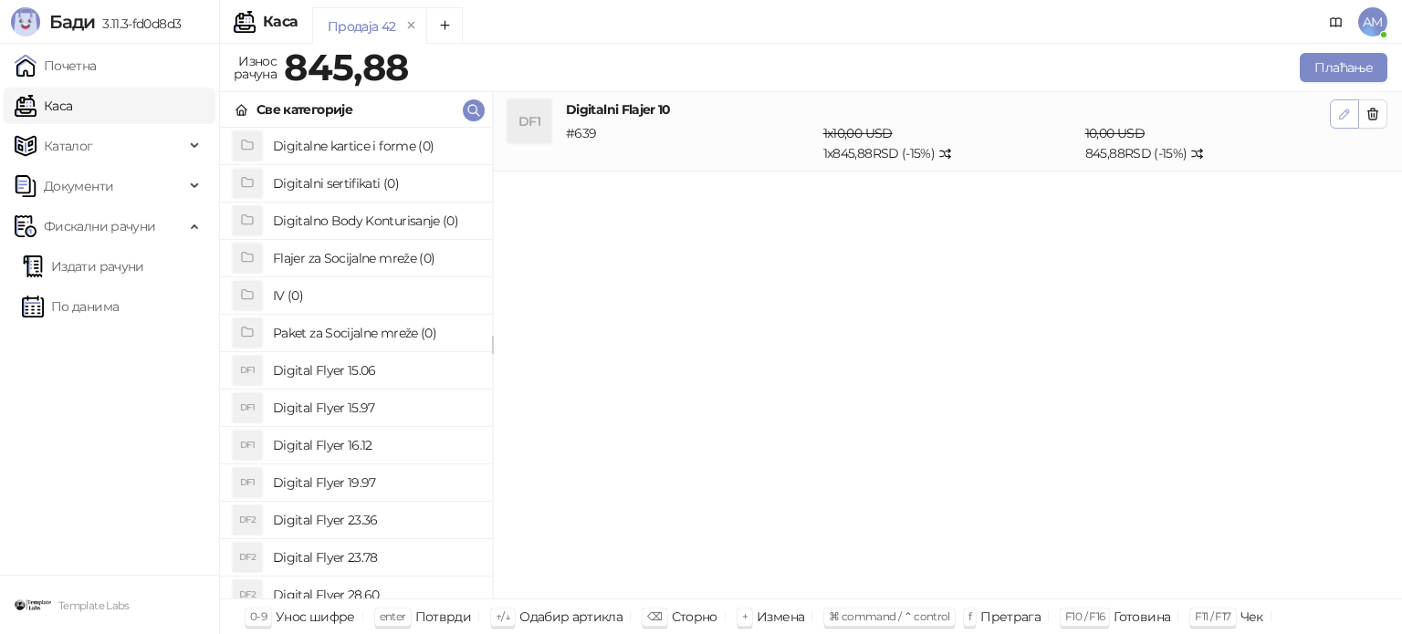
click at [1331, 117] on button "button" at bounding box center [1344, 113] width 29 height 29
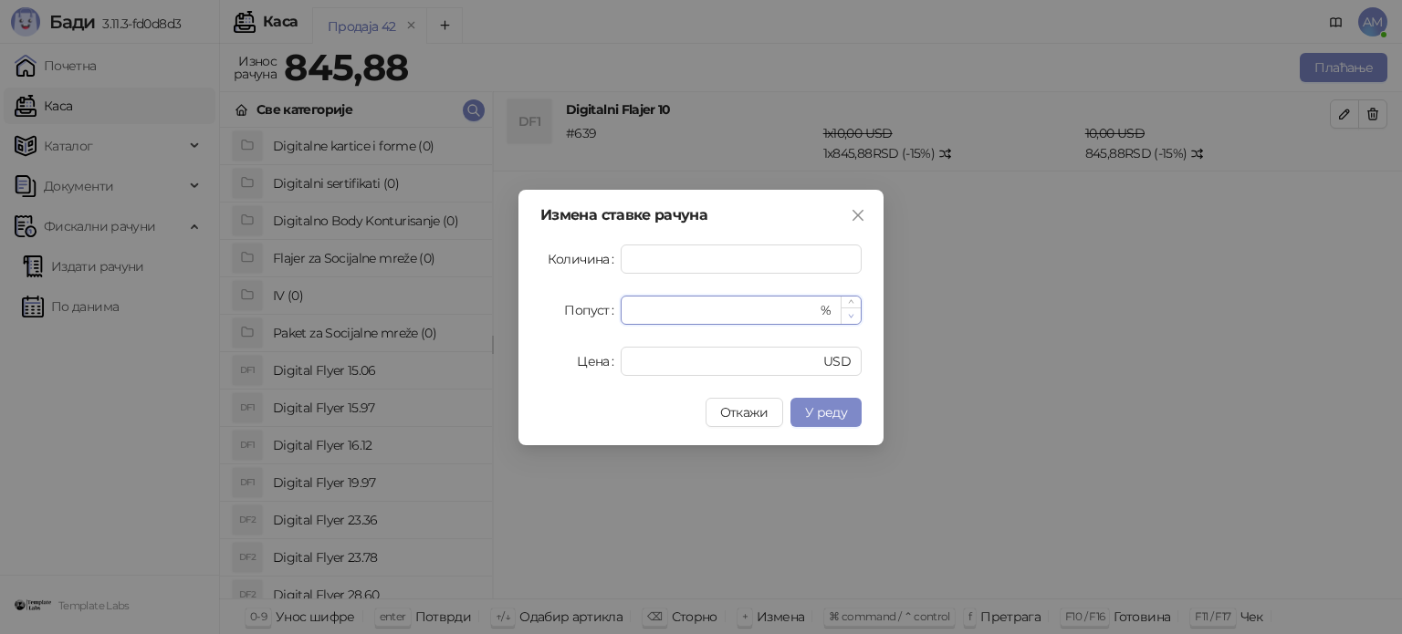
type input "**"
click at [851, 318] on icon "down" at bounding box center [851, 316] width 6 height 6
click at [830, 411] on span "У реду" at bounding box center [826, 412] width 42 height 16
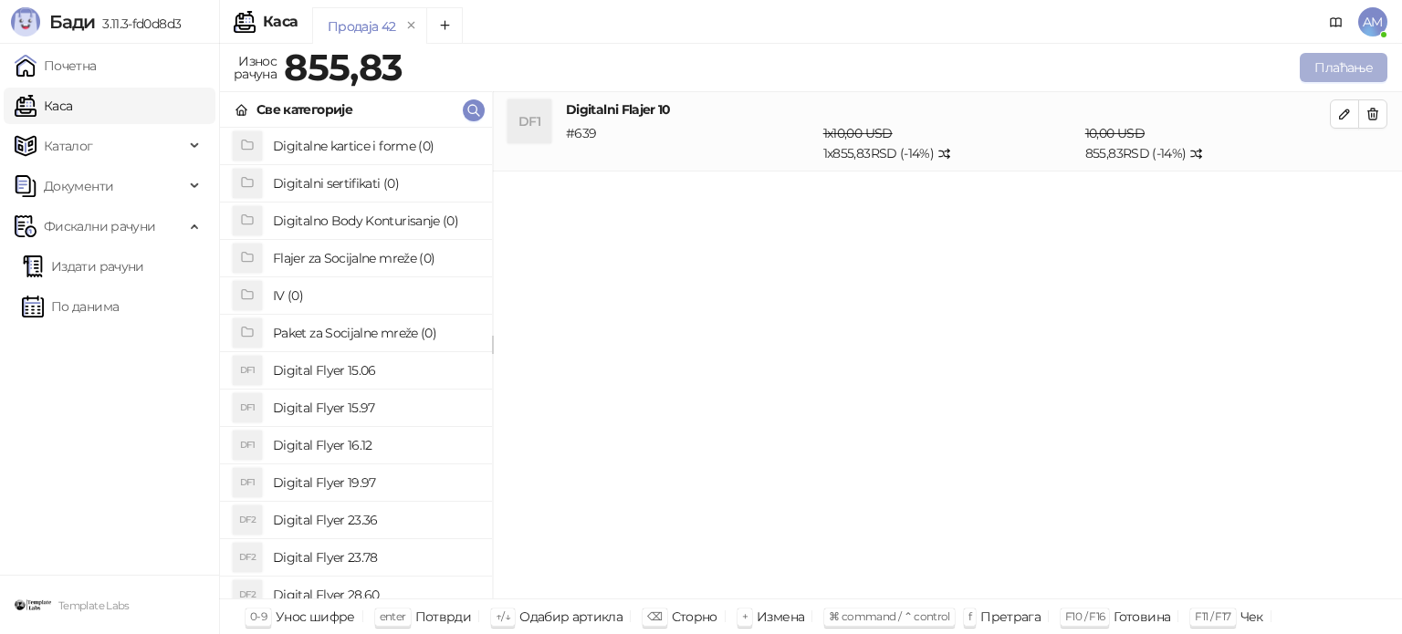
click at [1320, 72] on button "Плаћање" at bounding box center [1343, 67] width 88 height 29
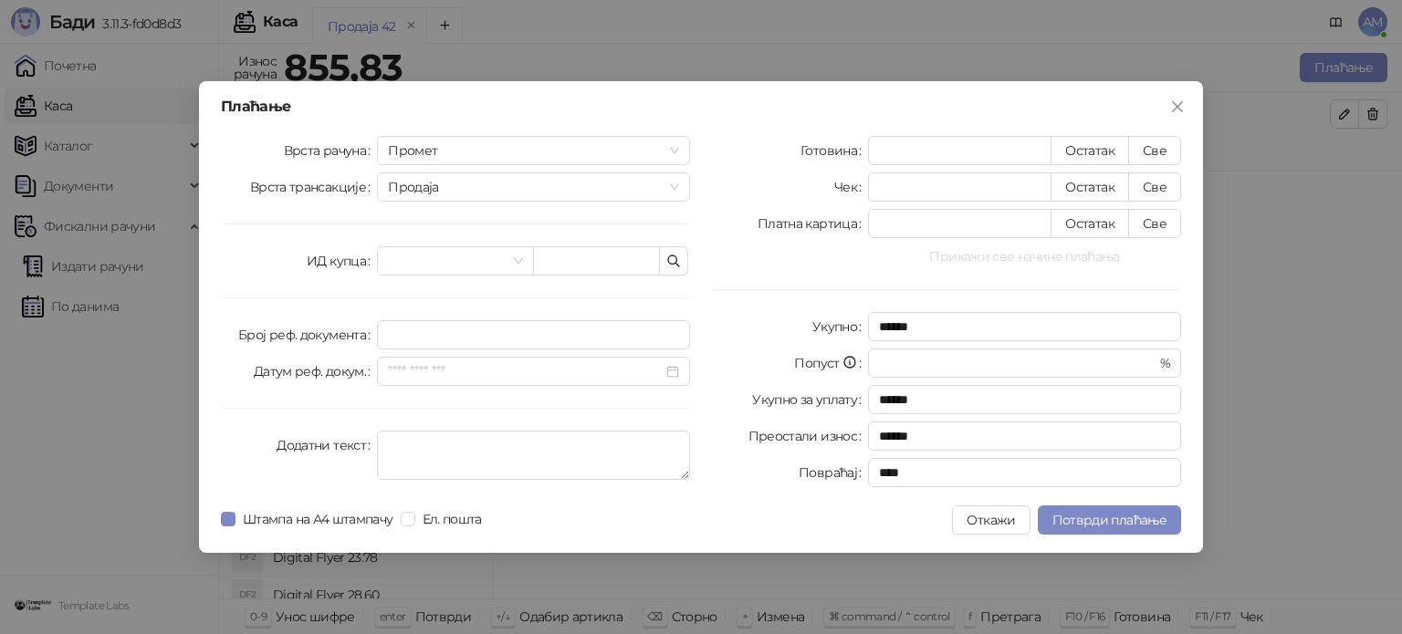
click at [1059, 262] on button "Прикажи све начине плаћања" at bounding box center [1024, 256] width 313 height 22
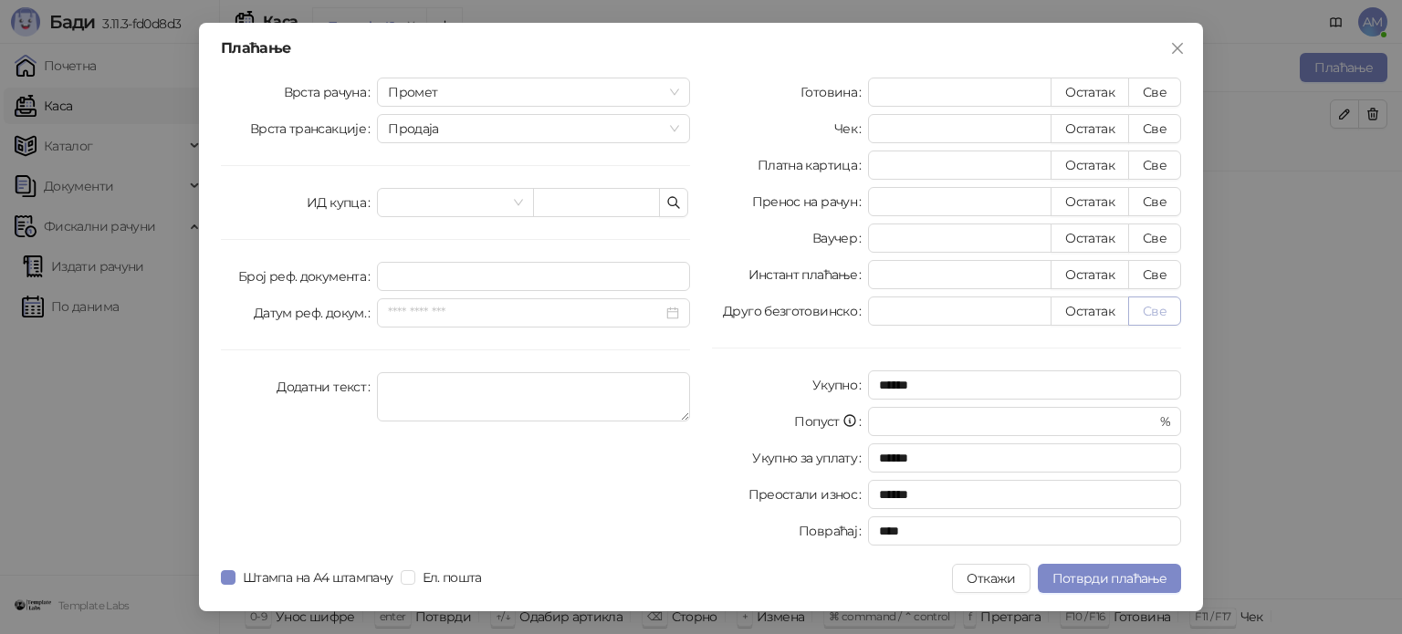
click at [1149, 308] on button "Све" at bounding box center [1154, 311] width 53 height 29
type input "******"
type input "****"
click at [1122, 567] on button "Потврди плаћање" at bounding box center [1109, 578] width 143 height 29
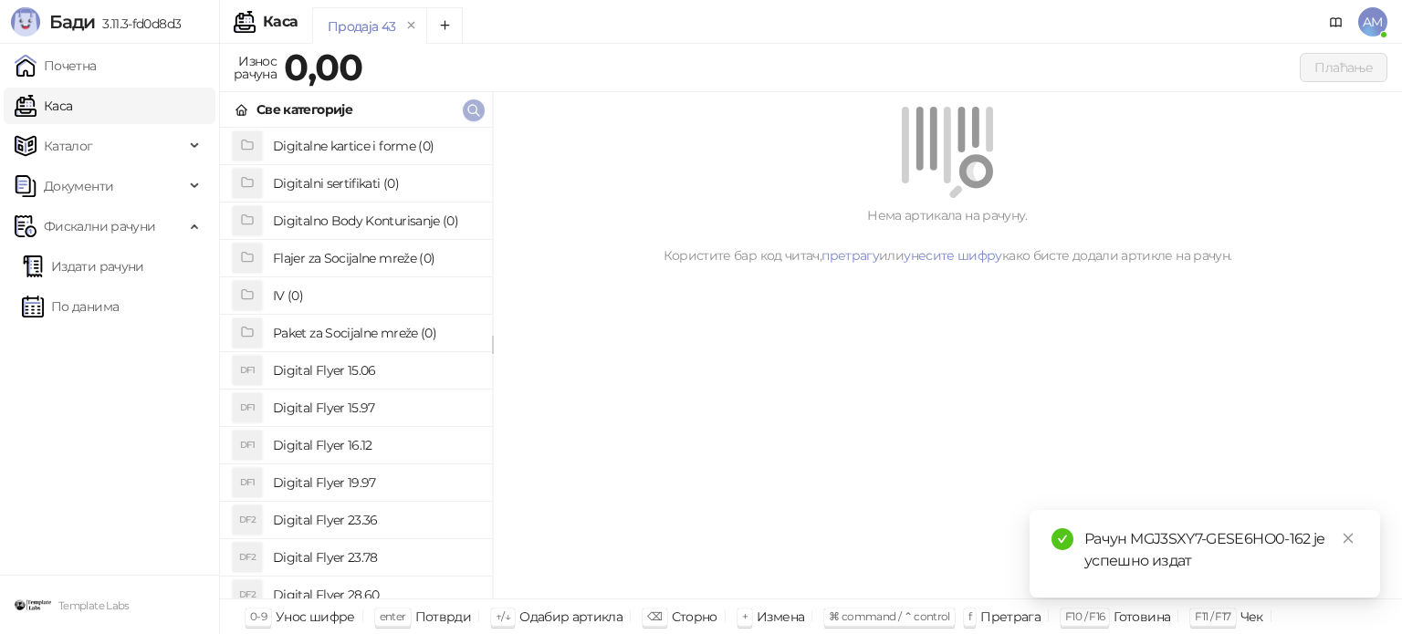
click at [471, 112] on icon "button" at bounding box center [473, 110] width 15 height 15
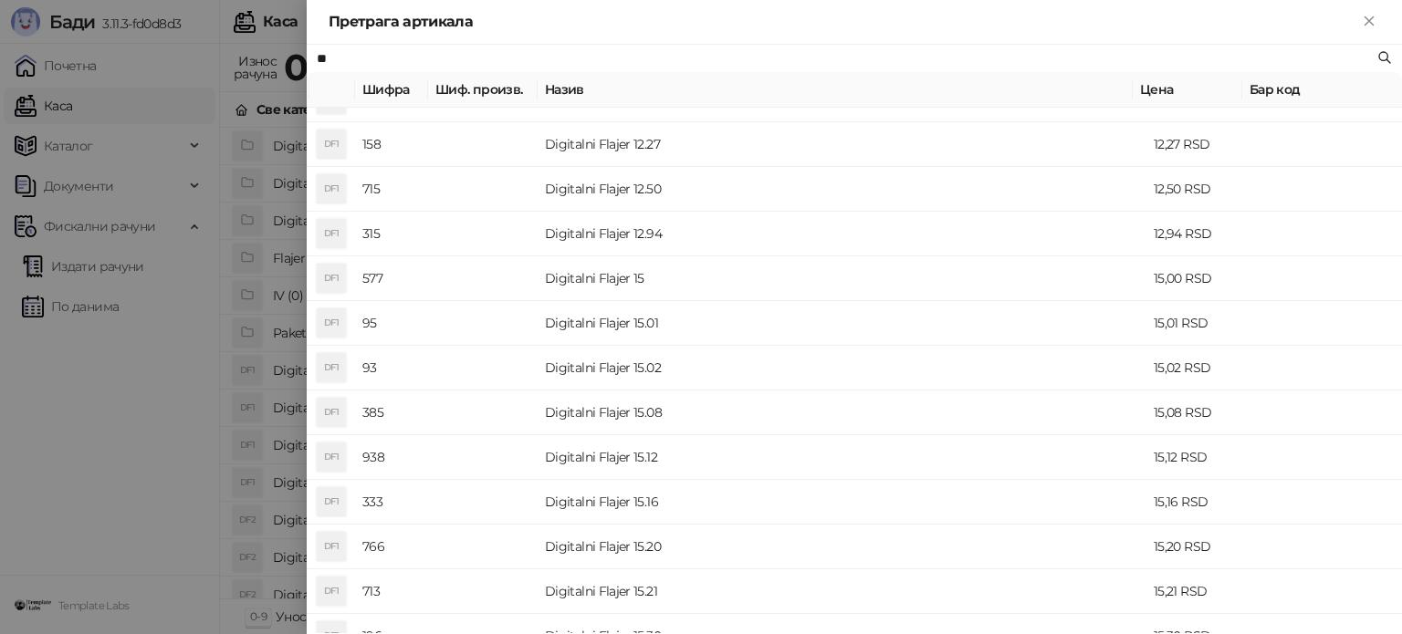
scroll to position [274, 0]
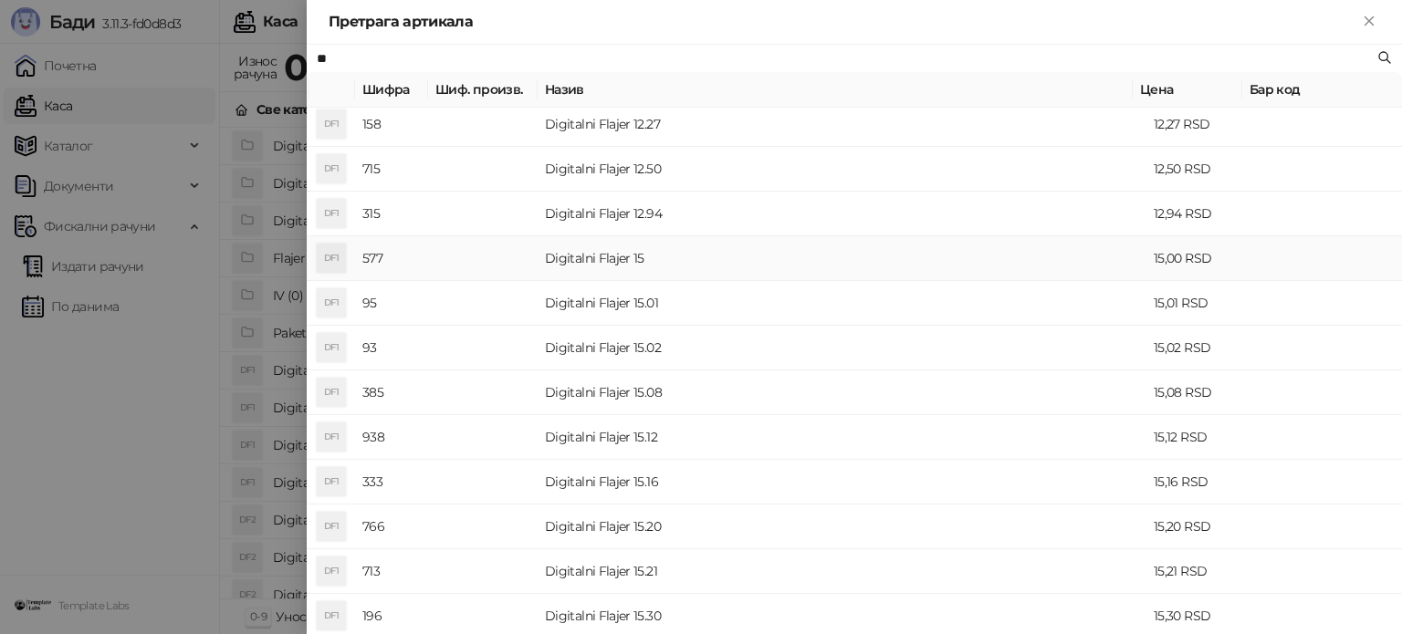
type input "**"
click at [625, 266] on td "Digitalni Flajer 15" at bounding box center [841, 258] width 609 height 45
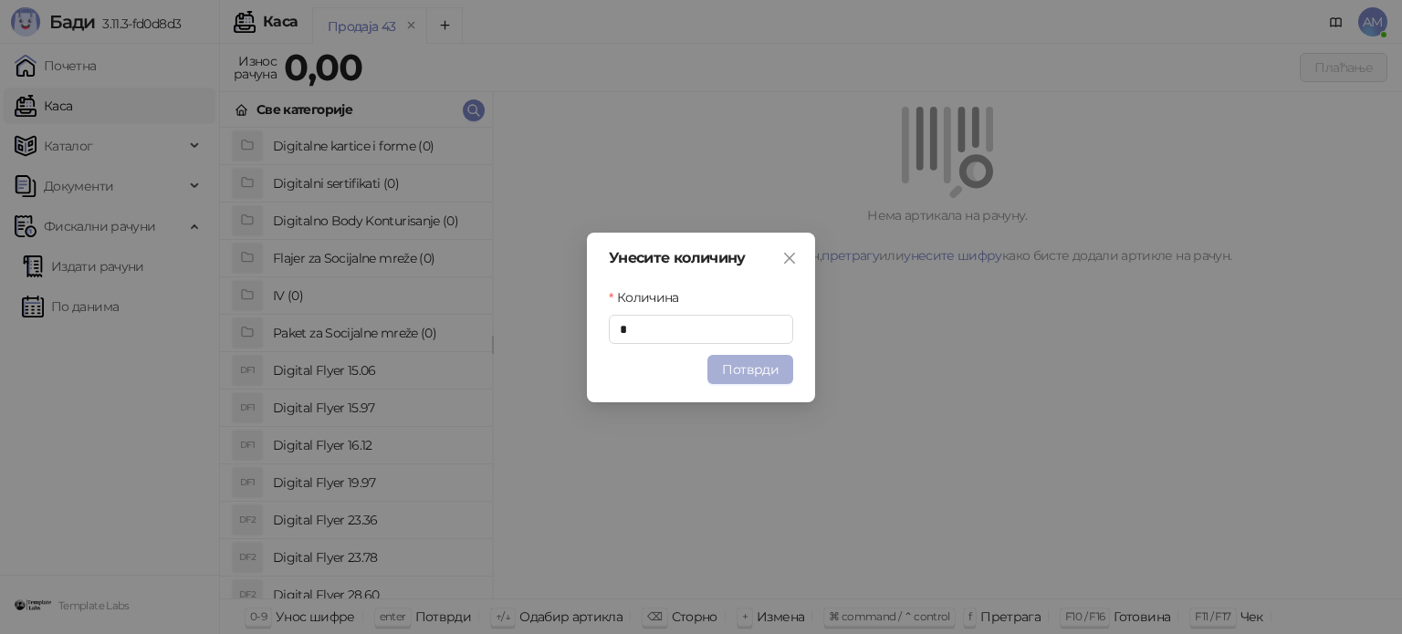
click at [741, 372] on button "Потврди" at bounding box center [750, 369] width 86 height 29
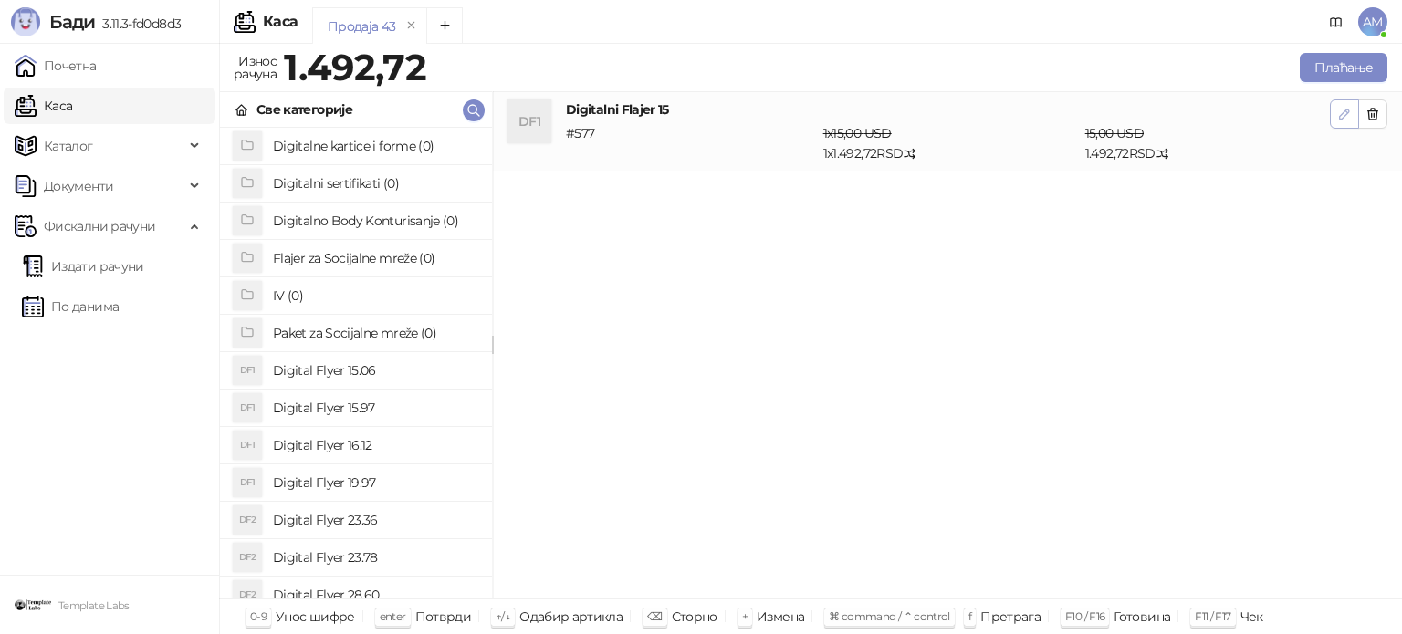
click at [1347, 113] on icon "button" at bounding box center [1344, 114] width 9 height 9
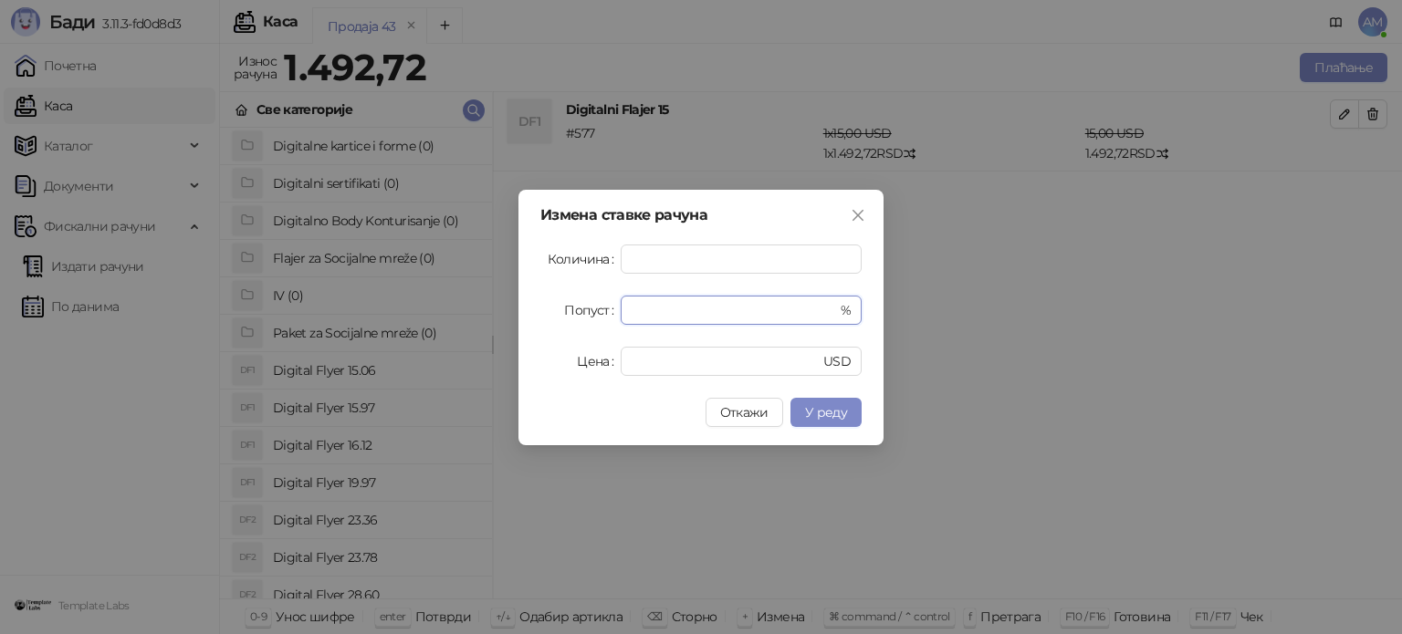
drag, startPoint x: 661, startPoint y: 315, endPoint x: 611, endPoint y: 308, distance: 49.7
click at [611, 308] on div "Попуст * %" at bounding box center [700, 310] width 321 height 29
type input "**"
click at [851, 415] on button "У реду" at bounding box center [825, 412] width 71 height 29
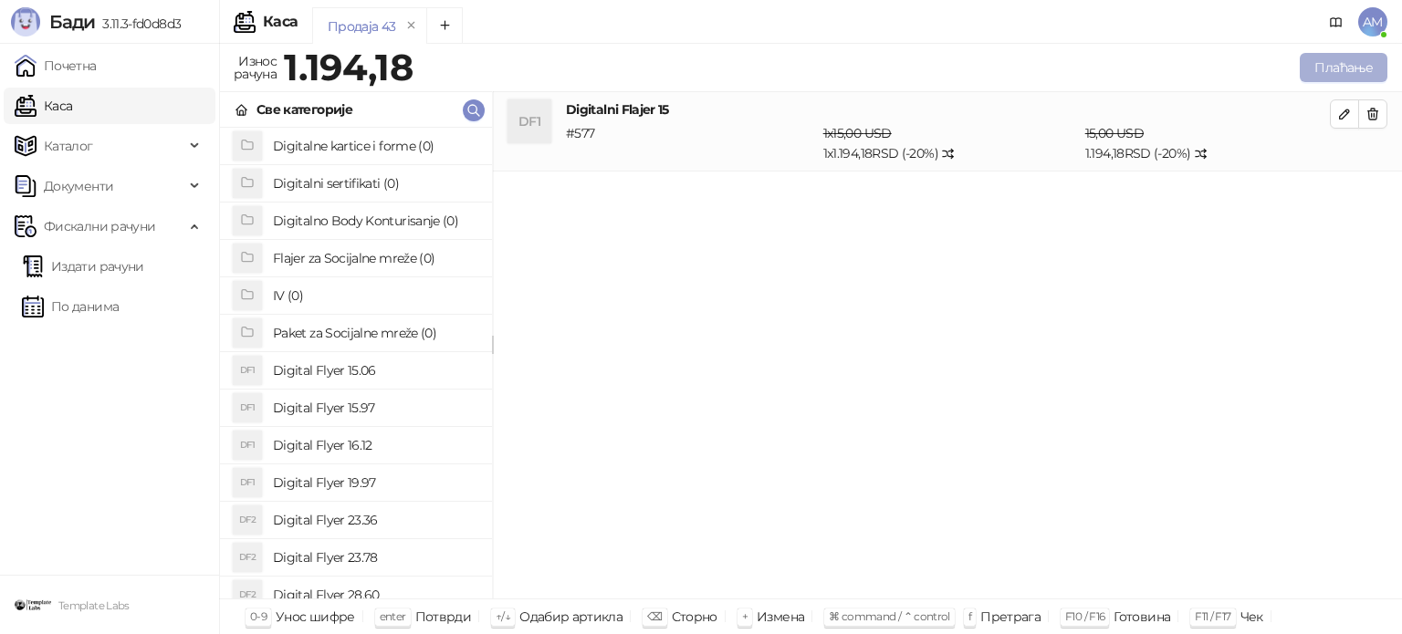
click at [1332, 72] on button "Плаћање" at bounding box center [1343, 67] width 88 height 29
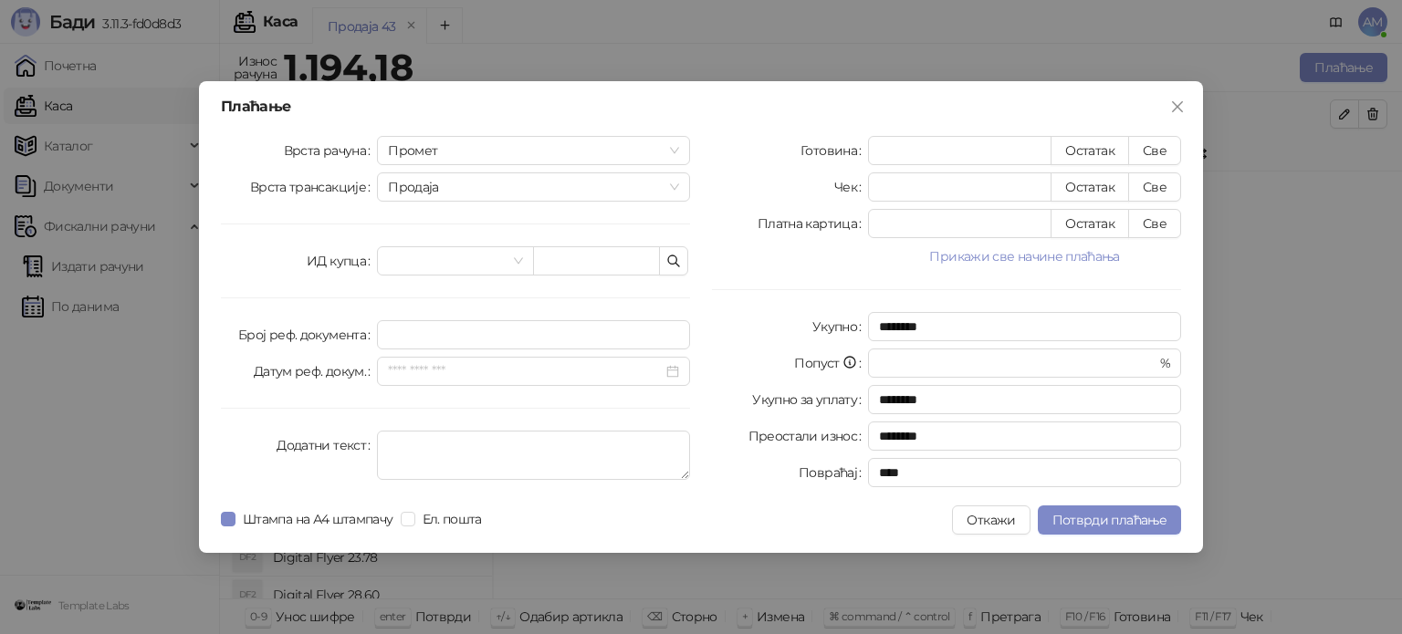
drag, startPoint x: 1068, startPoint y: 262, endPoint x: 1131, endPoint y: 291, distance: 69.4
click at [1068, 263] on button "Прикажи све начине плаћања" at bounding box center [1024, 256] width 313 height 22
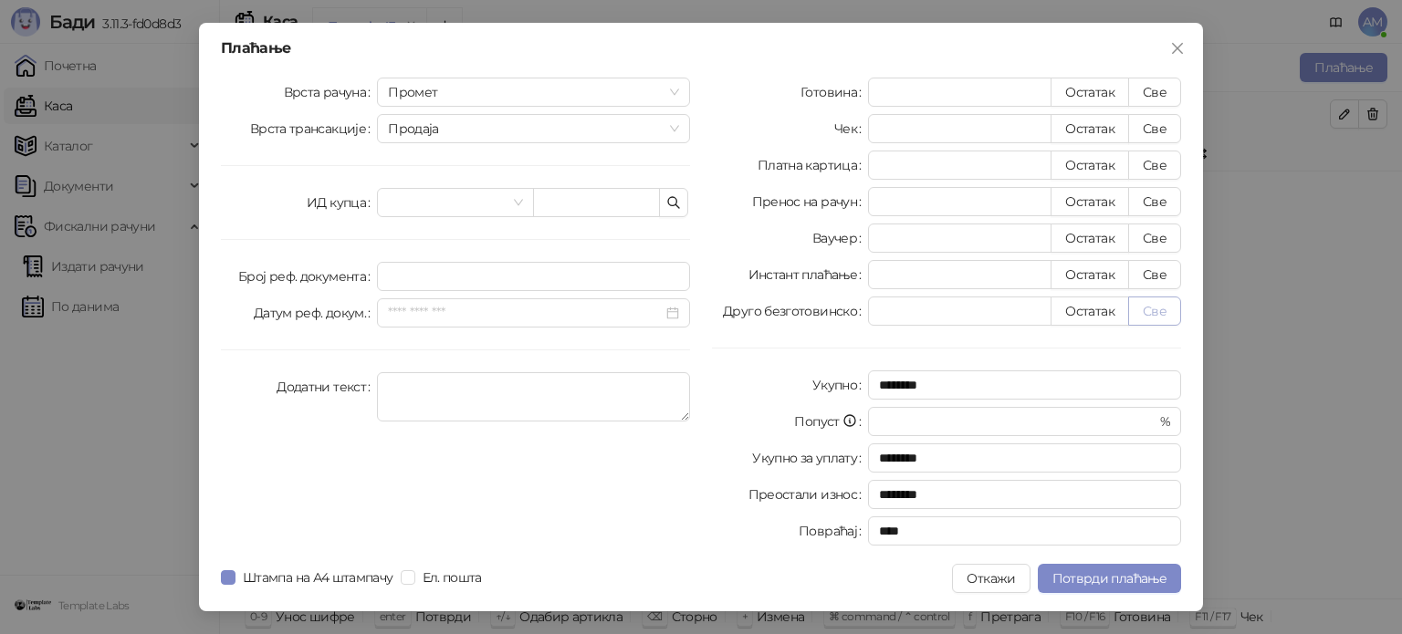
click at [1147, 308] on button "Све" at bounding box center [1154, 311] width 53 height 29
type input "*******"
type input "****"
click at [1099, 578] on span "Потврди плаћање" at bounding box center [1109, 578] width 114 height 16
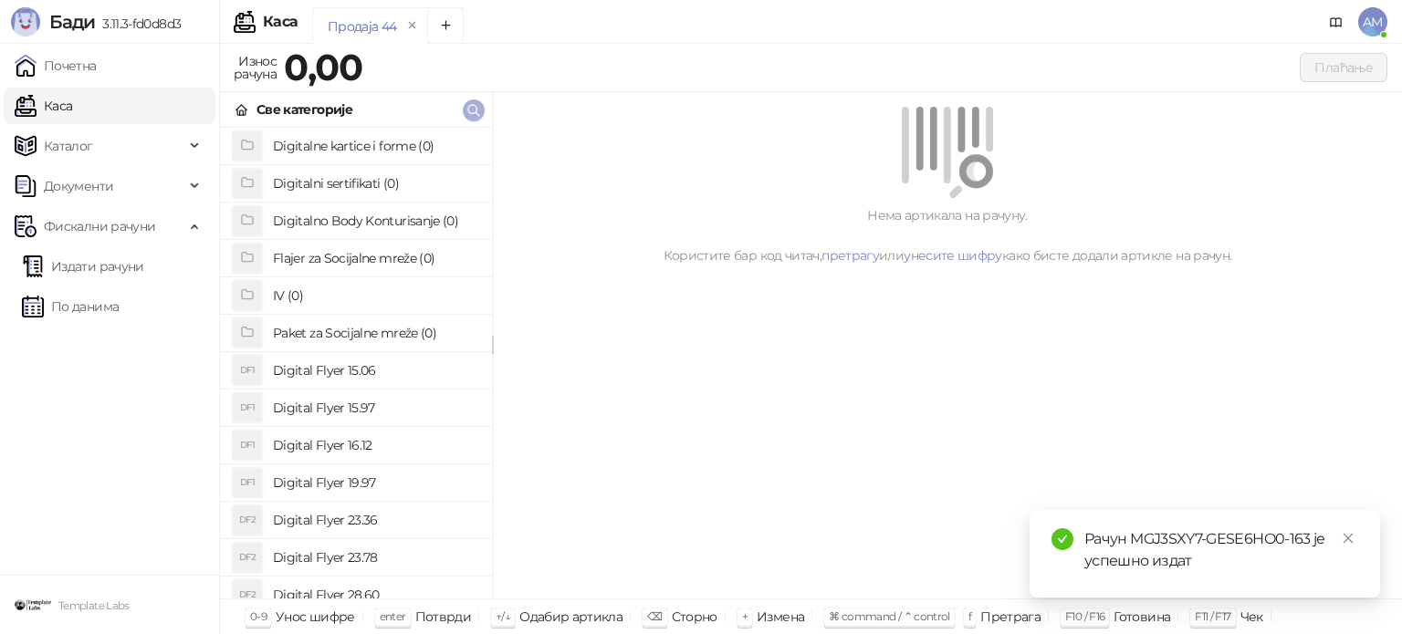
click at [477, 114] on icon "button" at bounding box center [473, 110] width 11 height 11
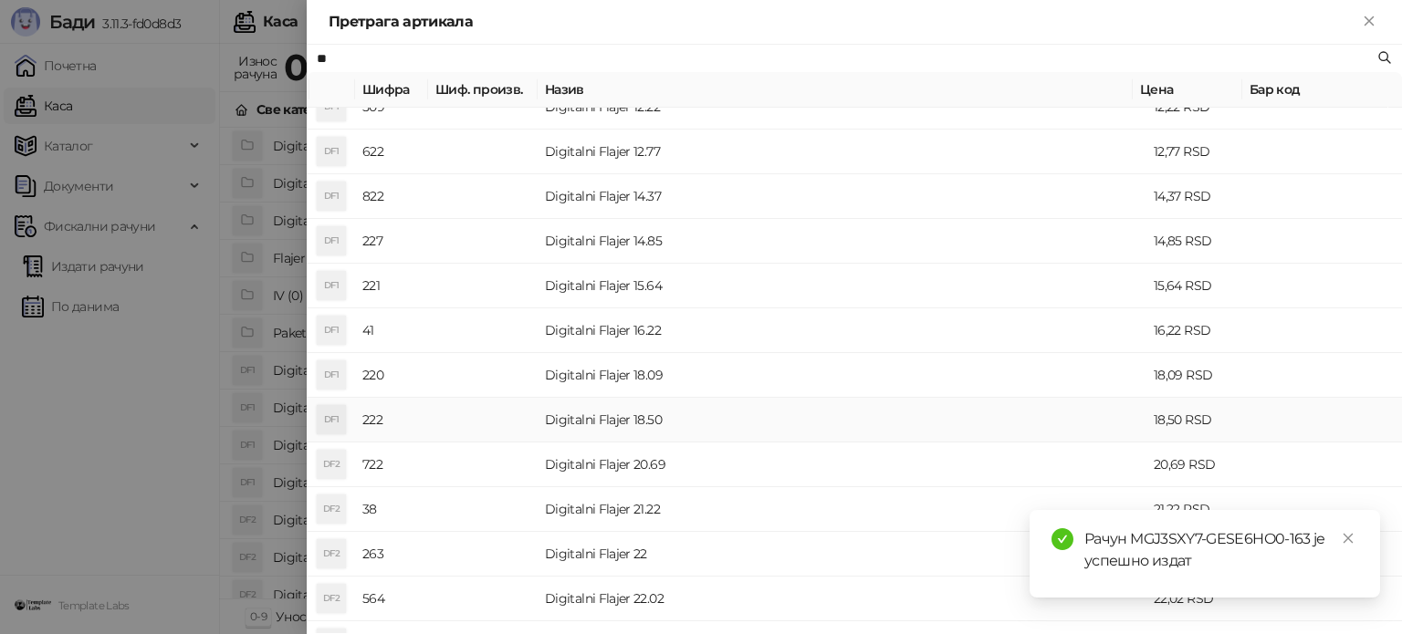
scroll to position [274, 0]
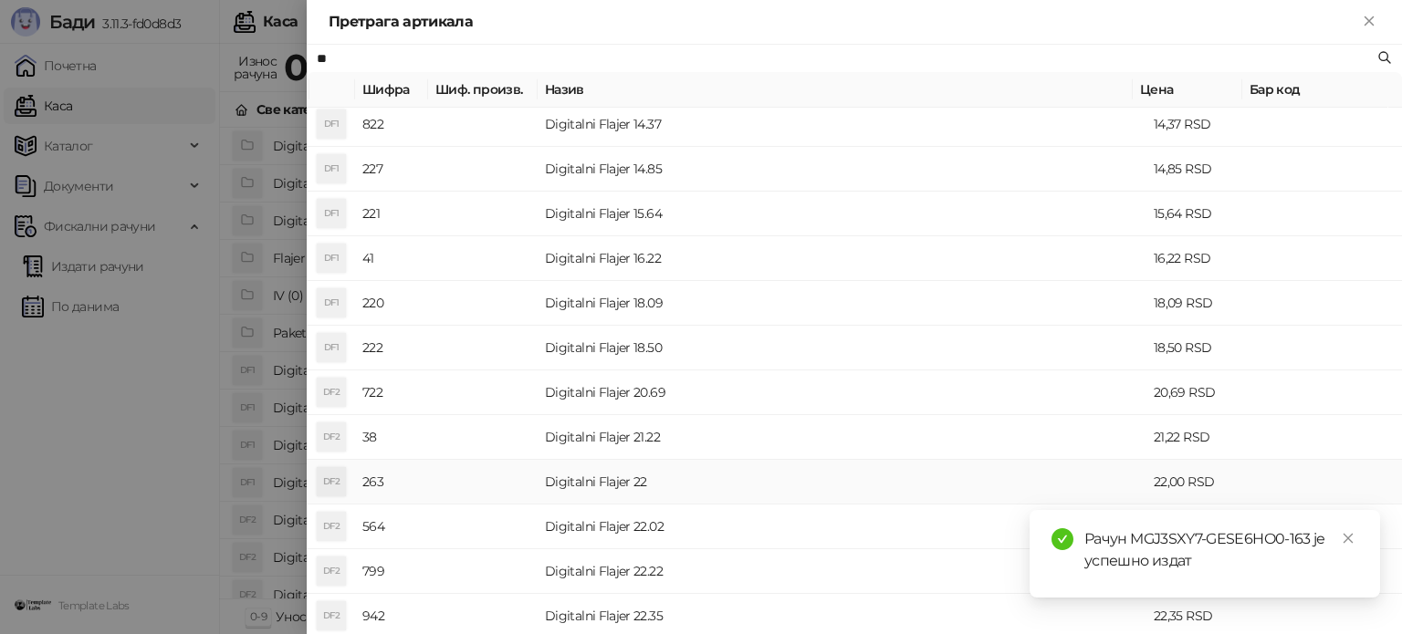
type input "**"
click at [611, 488] on td "Digitalni Flajer 22" at bounding box center [841, 482] width 609 height 45
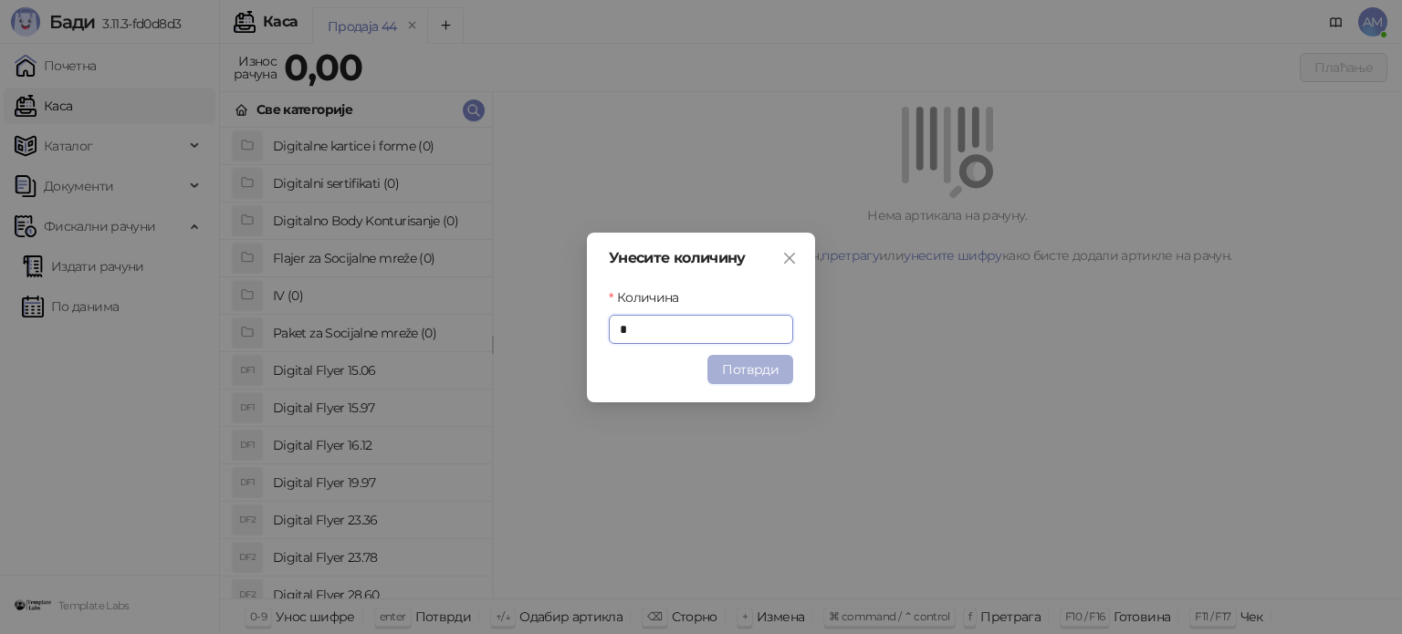
click at [734, 371] on button "Потврди" at bounding box center [750, 369] width 86 height 29
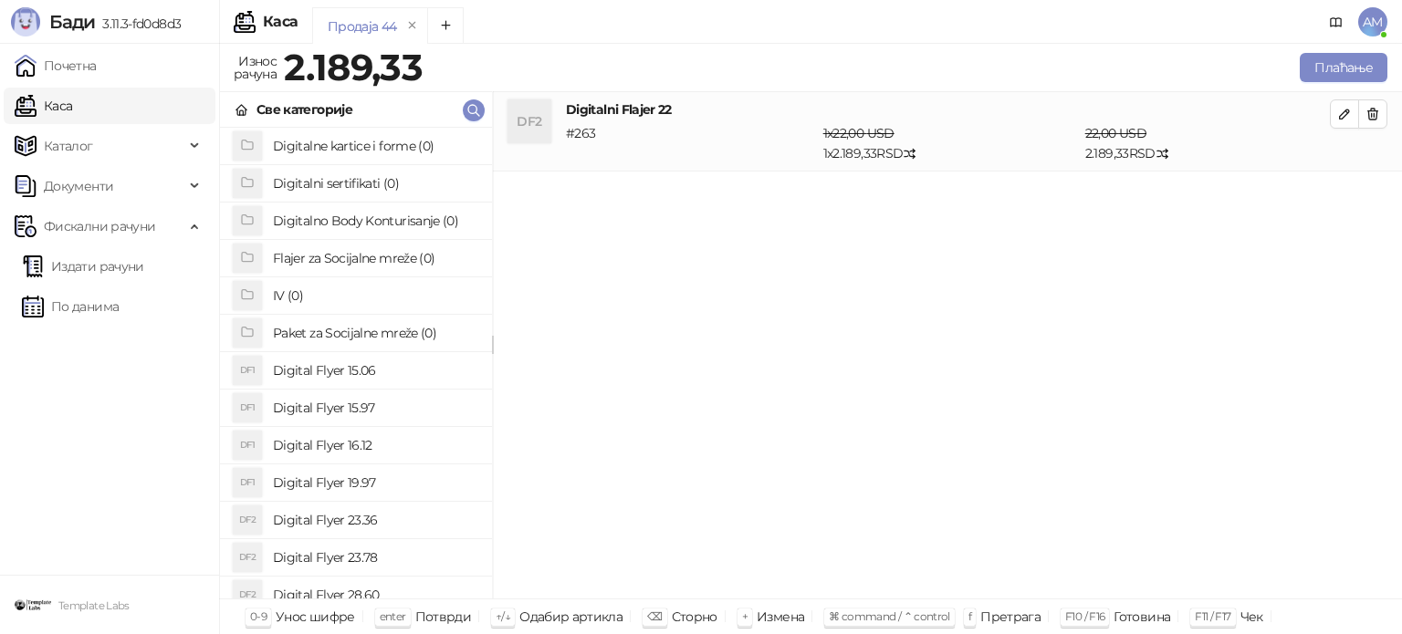
click at [1323, 109] on h4 "Digitalni Flajer 22" at bounding box center [948, 109] width 764 height 20
click at [1332, 112] on button "button" at bounding box center [1344, 113] width 29 height 29
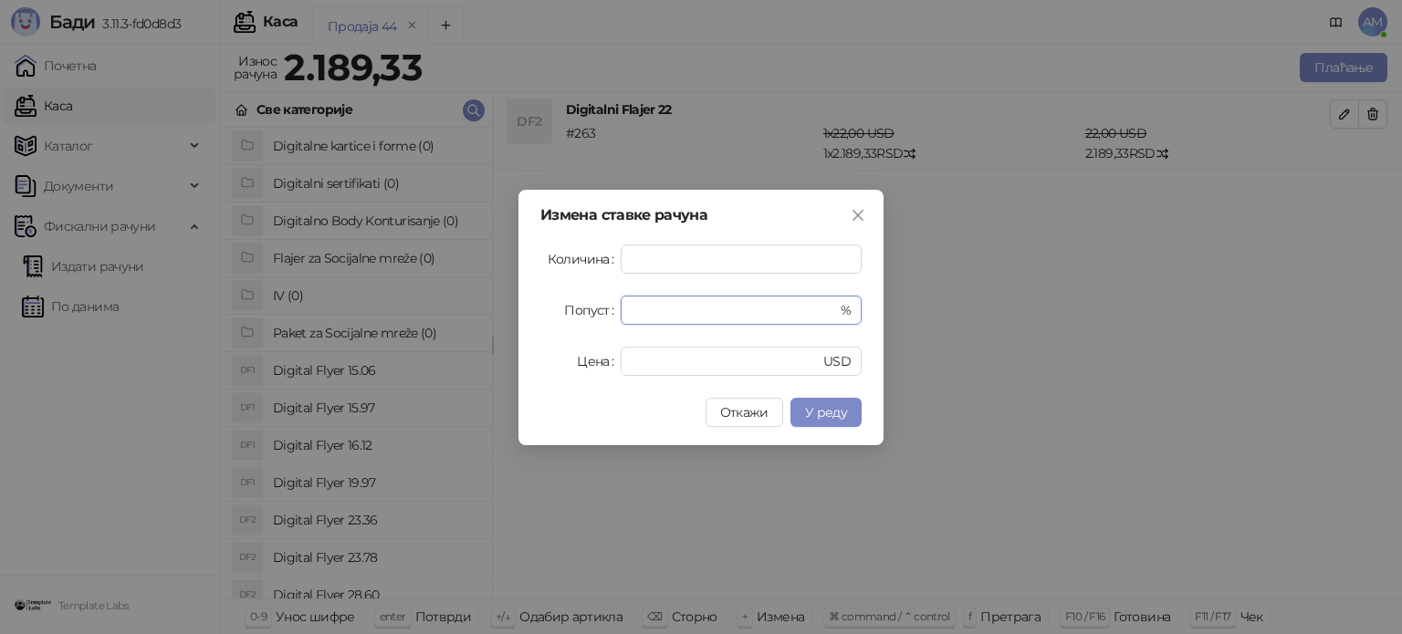
drag, startPoint x: 689, startPoint y: 298, endPoint x: 613, endPoint y: 302, distance: 75.8
click at [613, 302] on div "Попуст * %" at bounding box center [700, 310] width 321 height 29
click at [832, 405] on span "У реду" at bounding box center [826, 412] width 42 height 16
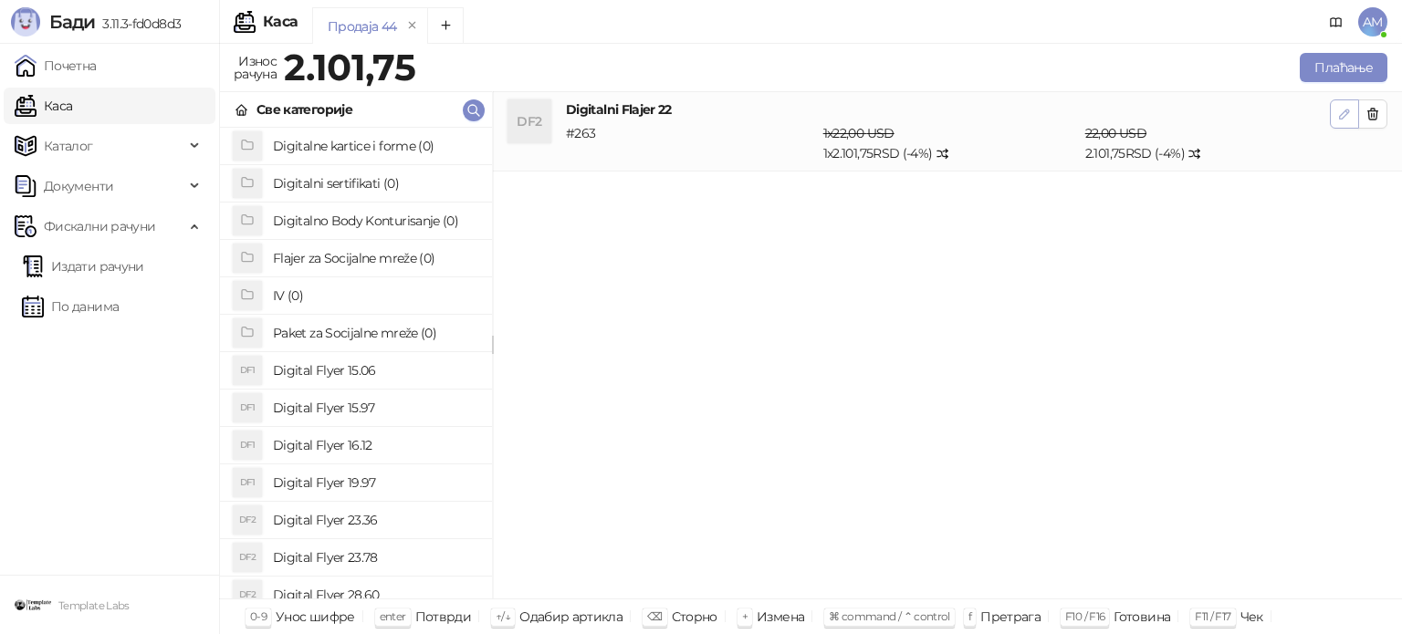
click at [1343, 114] on icon "button" at bounding box center [1344, 114] width 15 height 15
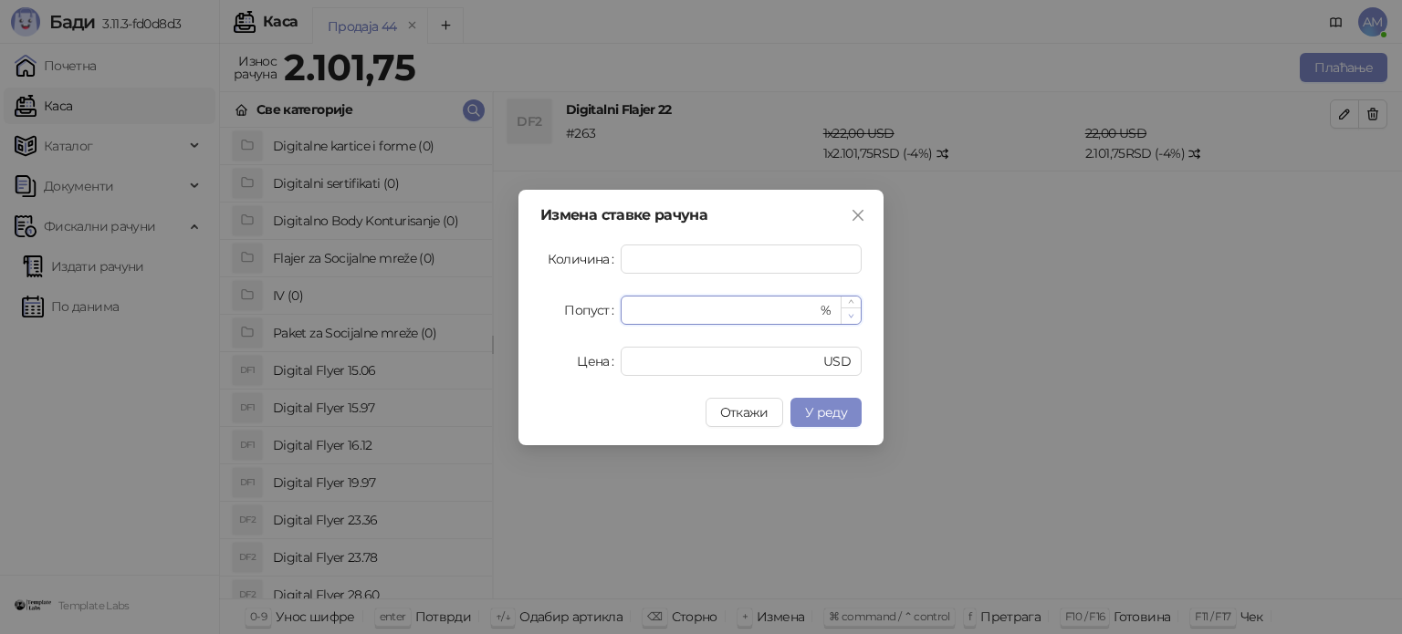
click at [854, 315] on icon "down" at bounding box center [851, 316] width 6 height 6
click at [837, 406] on span "У реду" at bounding box center [826, 412] width 42 height 16
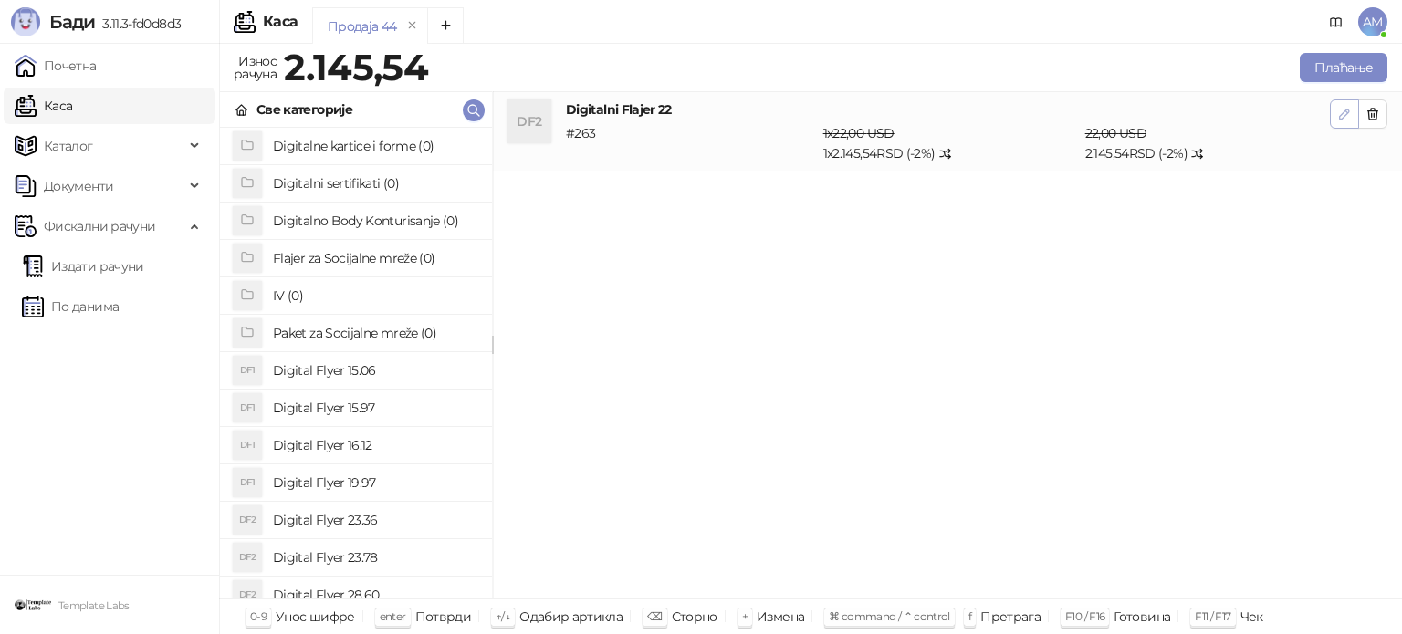
click at [1343, 116] on icon "button" at bounding box center [1344, 114] width 15 height 15
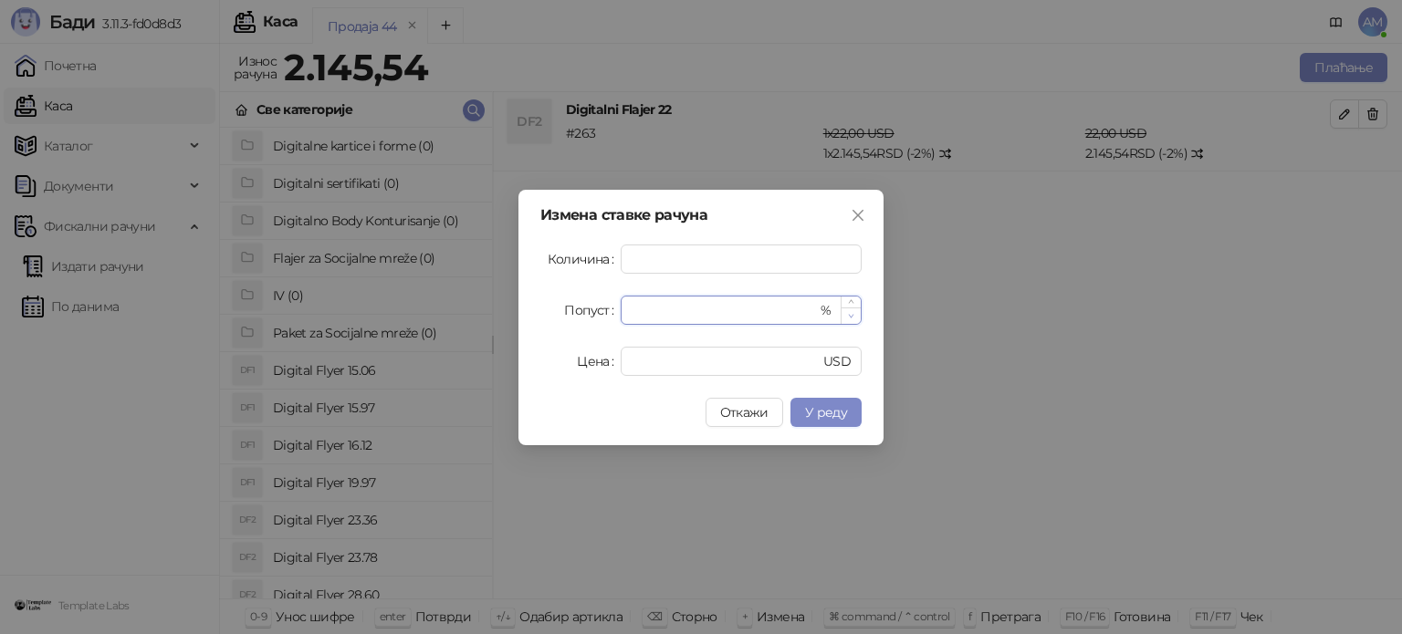
click at [858, 318] on span "Decrease Value" at bounding box center [850, 316] width 20 height 16
click at [825, 404] on span "У реду" at bounding box center [826, 412] width 42 height 16
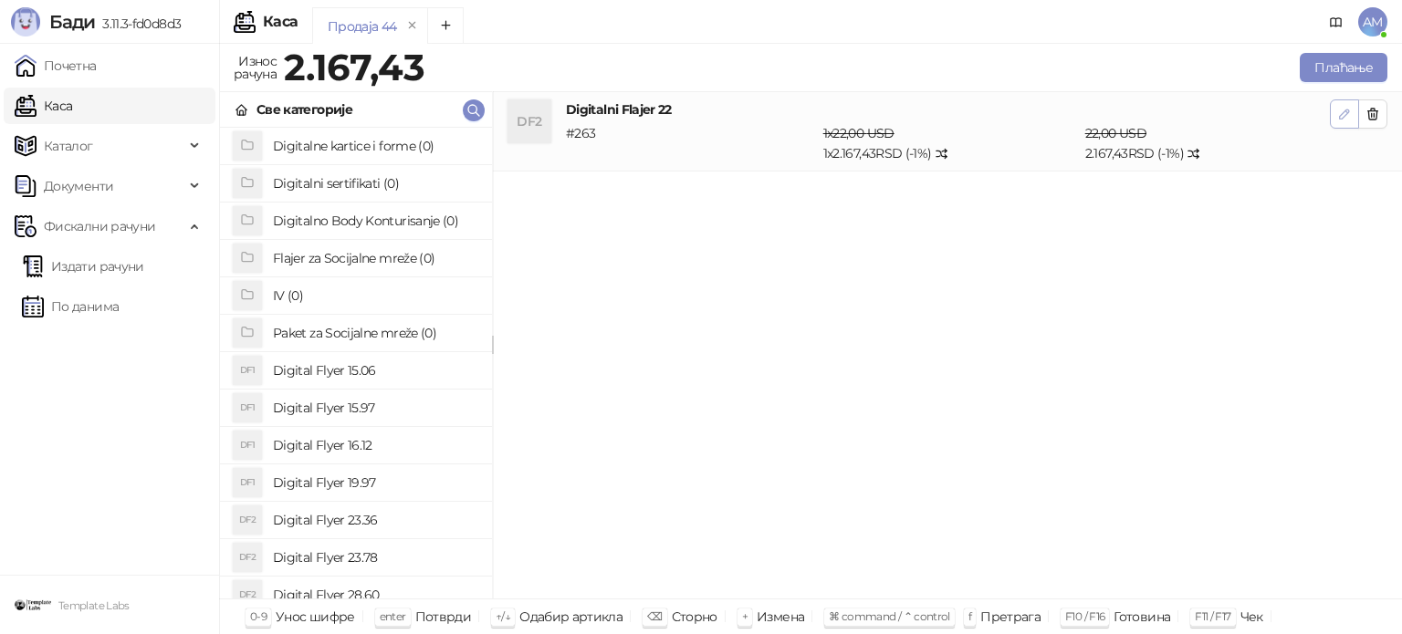
click at [1348, 110] on icon "button" at bounding box center [1344, 114] width 9 height 9
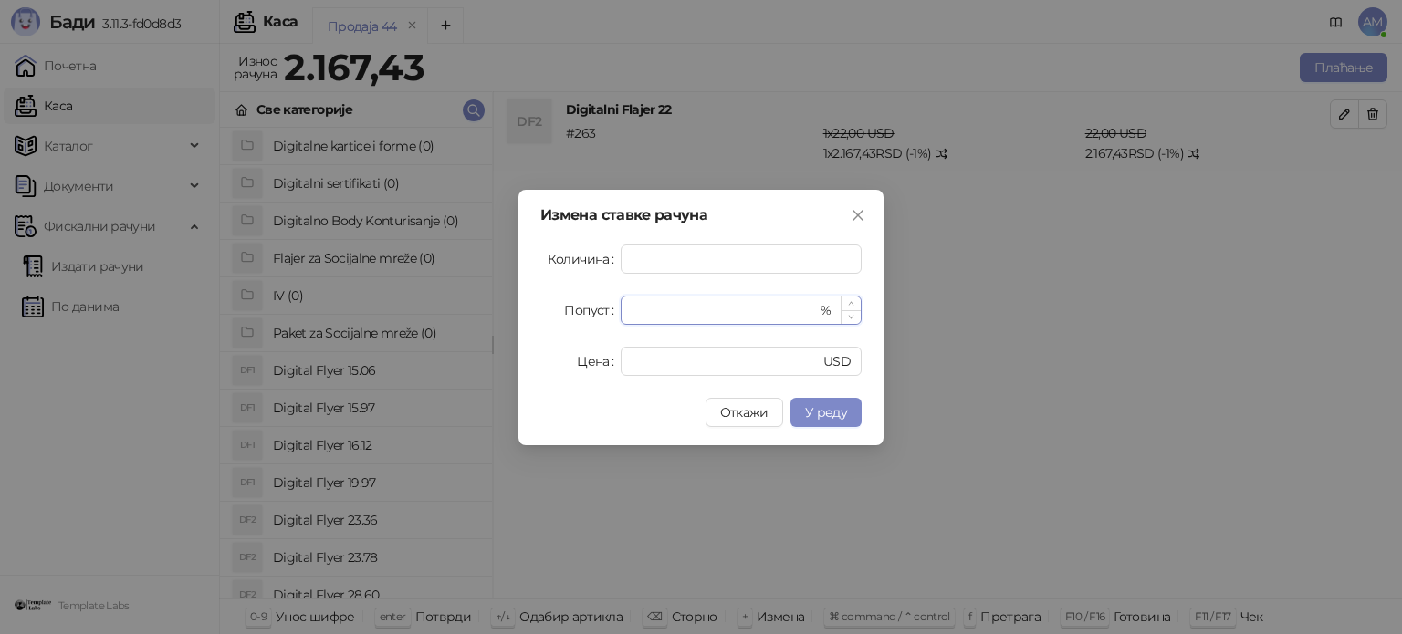
click at [854, 297] on span "Increase Value" at bounding box center [850, 304] width 20 height 14
click at [829, 411] on span "У реду" at bounding box center [826, 412] width 42 height 16
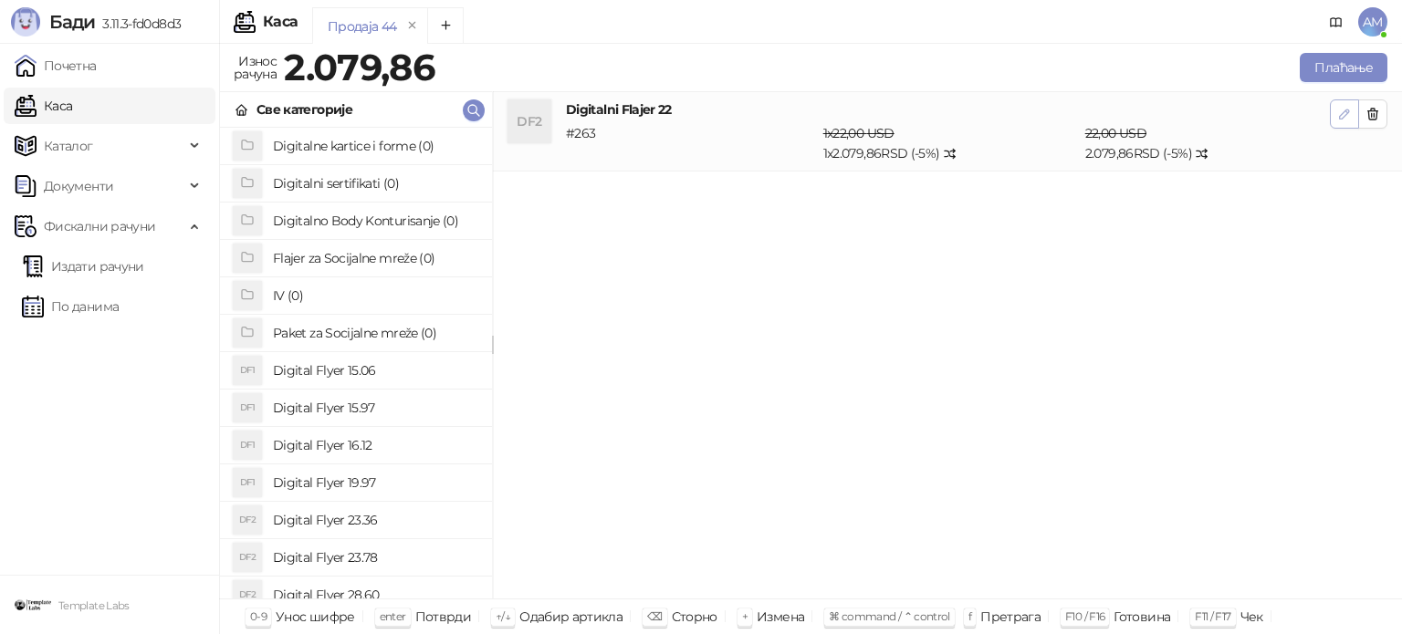
click at [1337, 118] on icon "button" at bounding box center [1344, 114] width 15 height 15
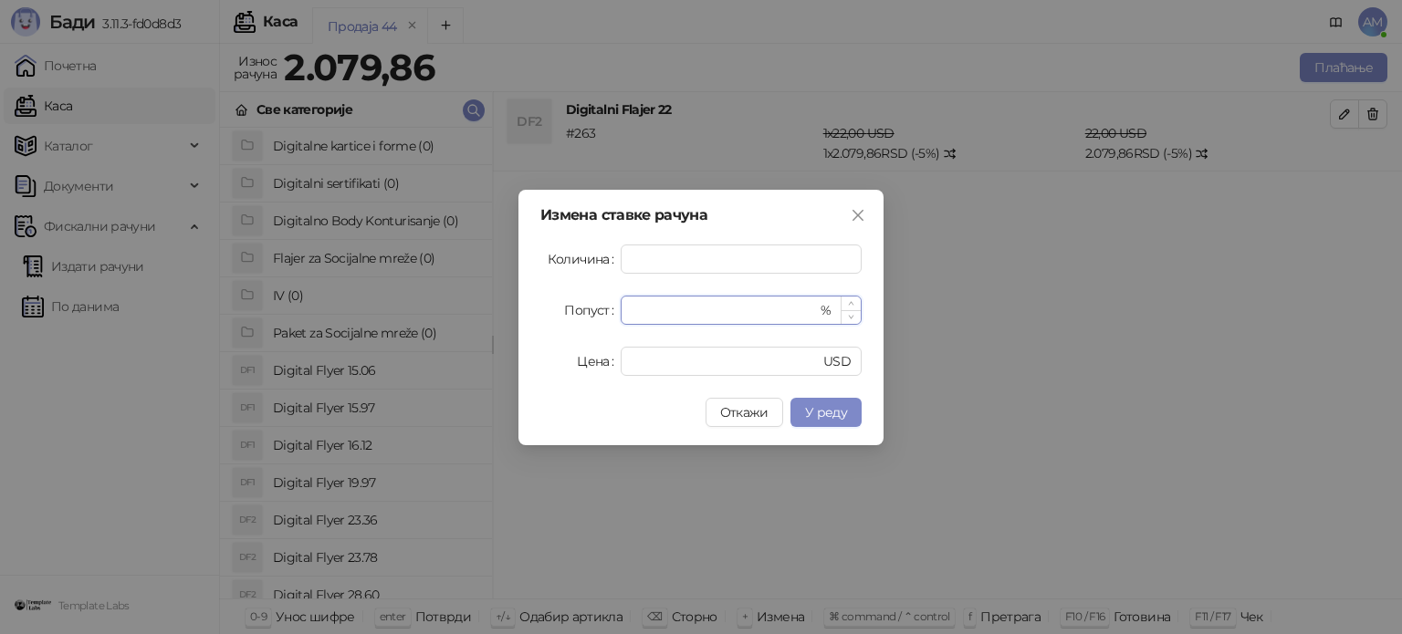
click at [850, 310] on span "Decrease Value" at bounding box center [850, 317] width 20 height 14
type input "*"
click at [850, 310] on span "Decrease Value" at bounding box center [850, 317] width 20 height 14
click at [829, 417] on span "У реду" at bounding box center [826, 412] width 42 height 16
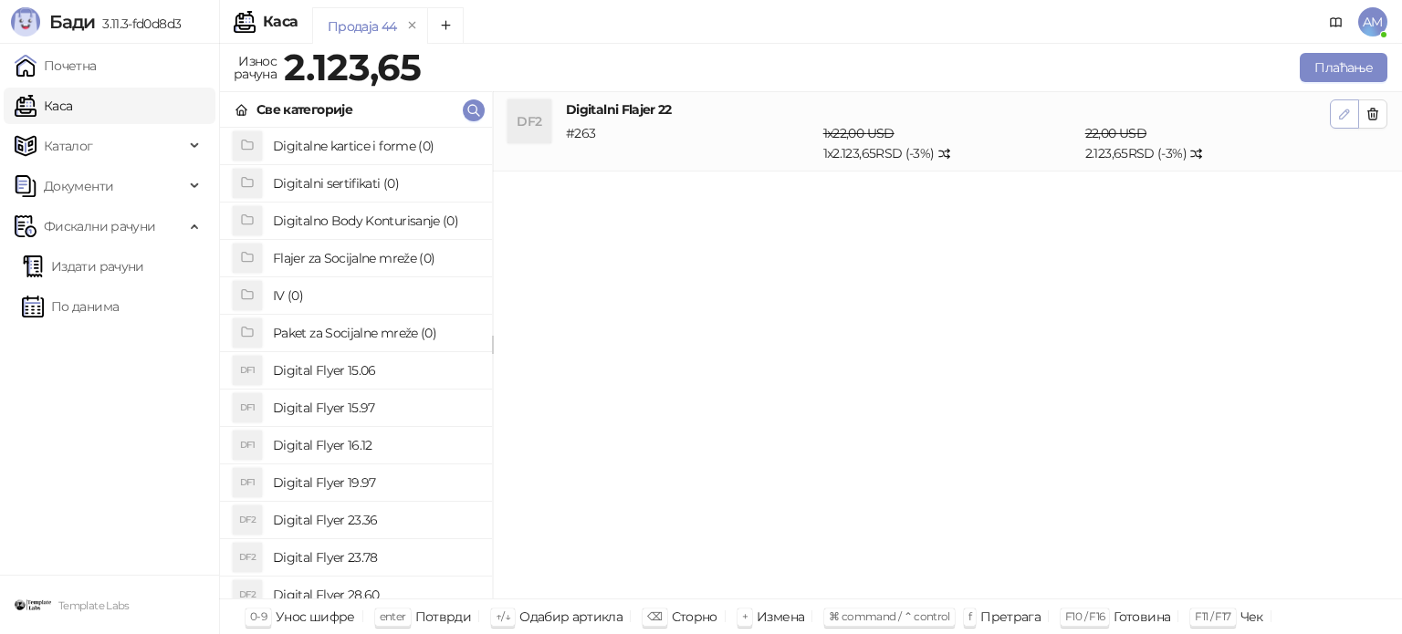
click at [1343, 110] on icon "button" at bounding box center [1344, 114] width 9 height 9
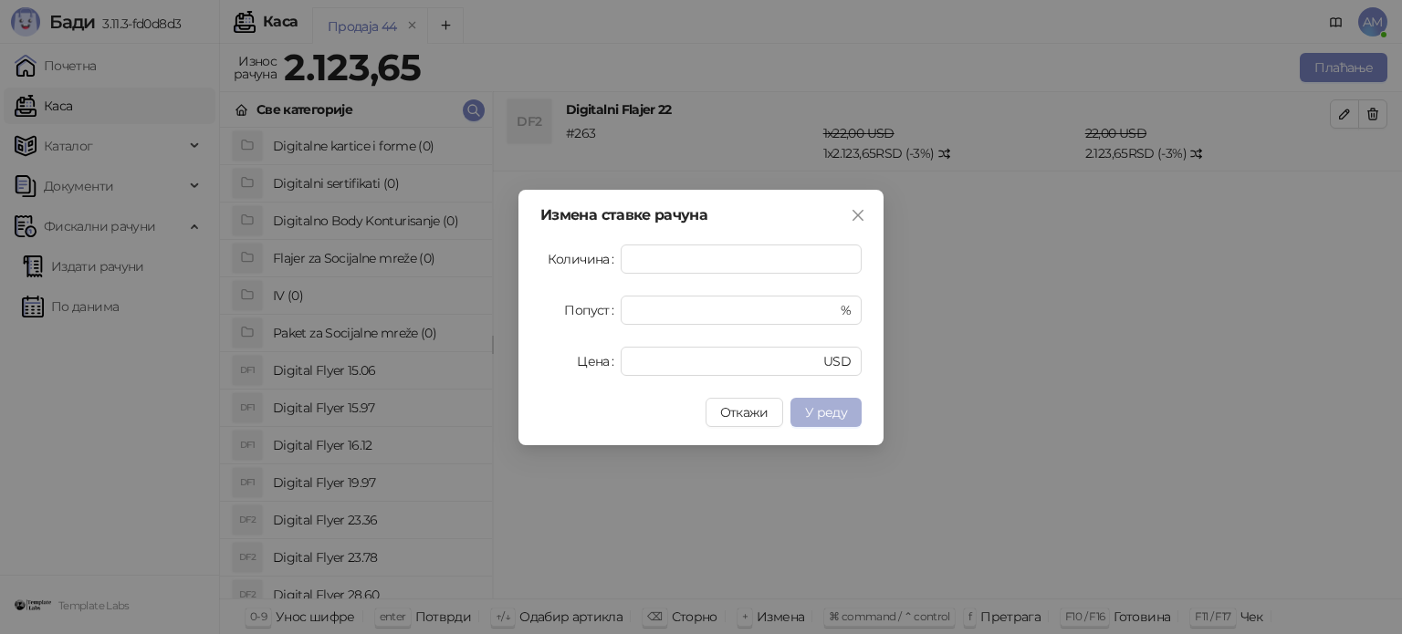
click at [841, 405] on span "У реду" at bounding box center [826, 412] width 42 height 16
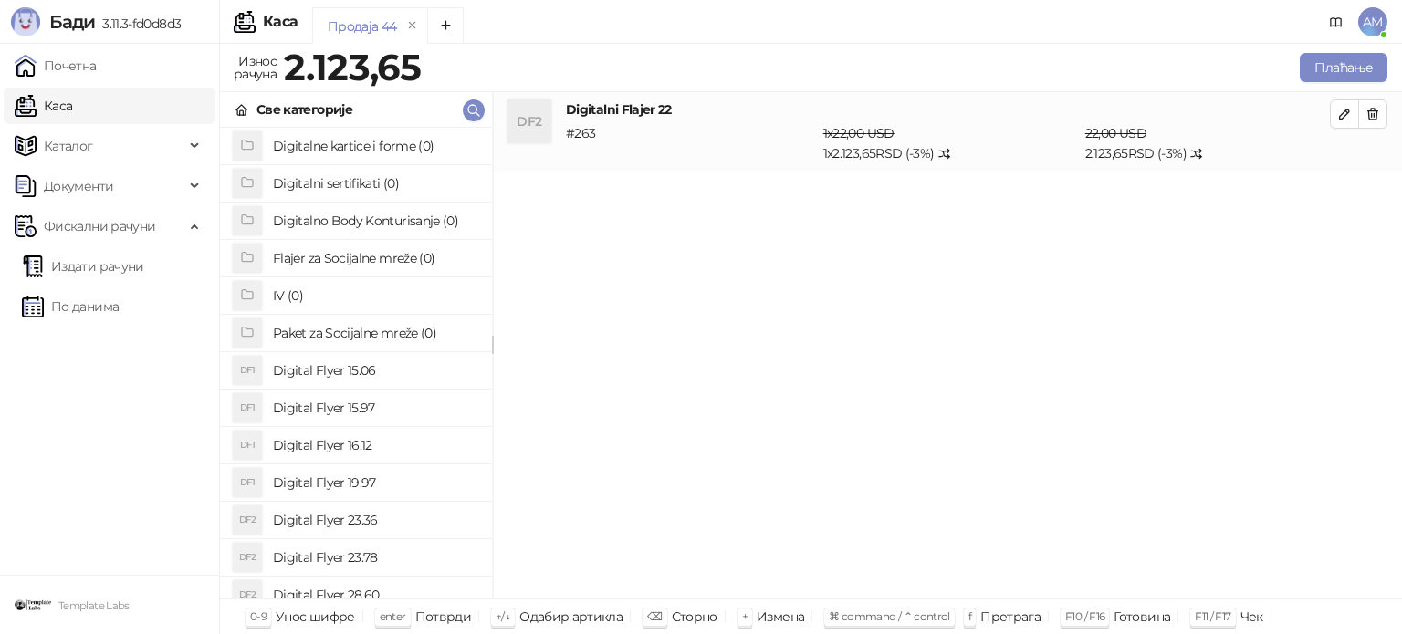
click at [986, 334] on div "DF2 Digitalni Flajer 22 # 263 1 x 22,00 USD 1 x 2.123,65 RSD (- 3 %) 22,00 USD …" at bounding box center [947, 345] width 909 height 507
click at [1318, 65] on button "Плаћање" at bounding box center [1343, 67] width 88 height 29
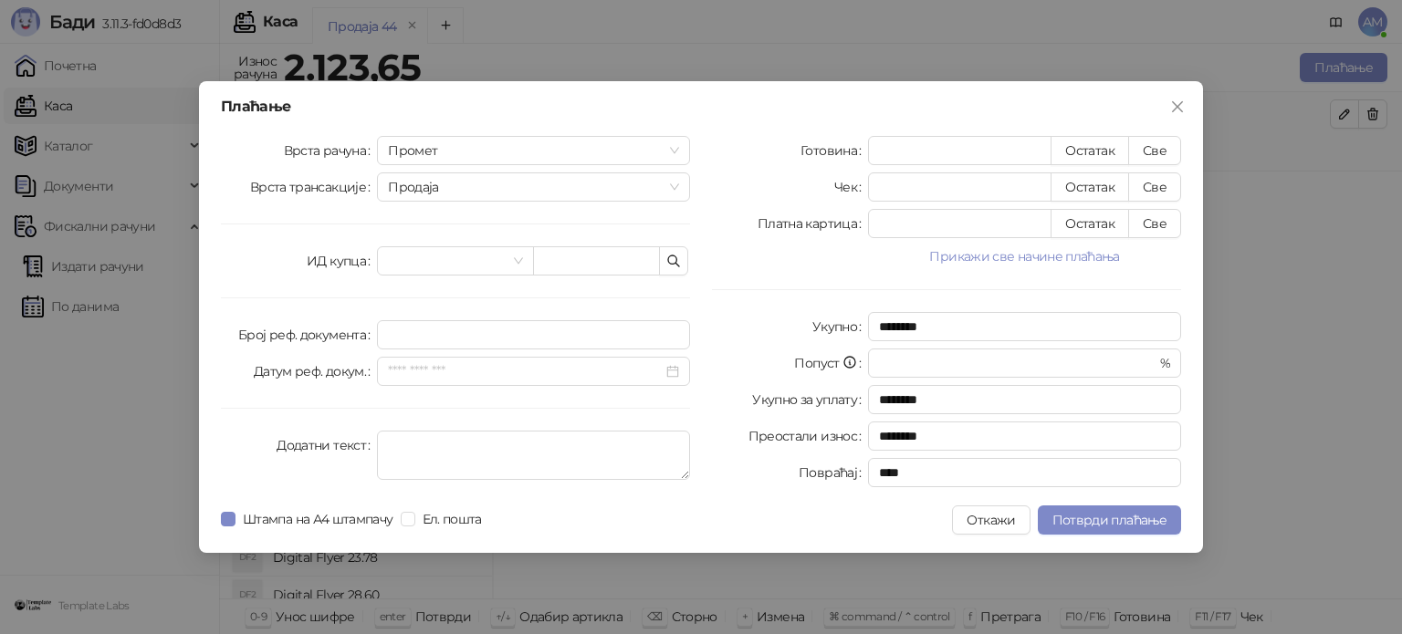
drag, startPoint x: 961, startPoint y: 249, endPoint x: 1153, endPoint y: 309, distance: 201.8
click at [962, 251] on button "Прикажи све начине плаћања" at bounding box center [1024, 256] width 313 height 22
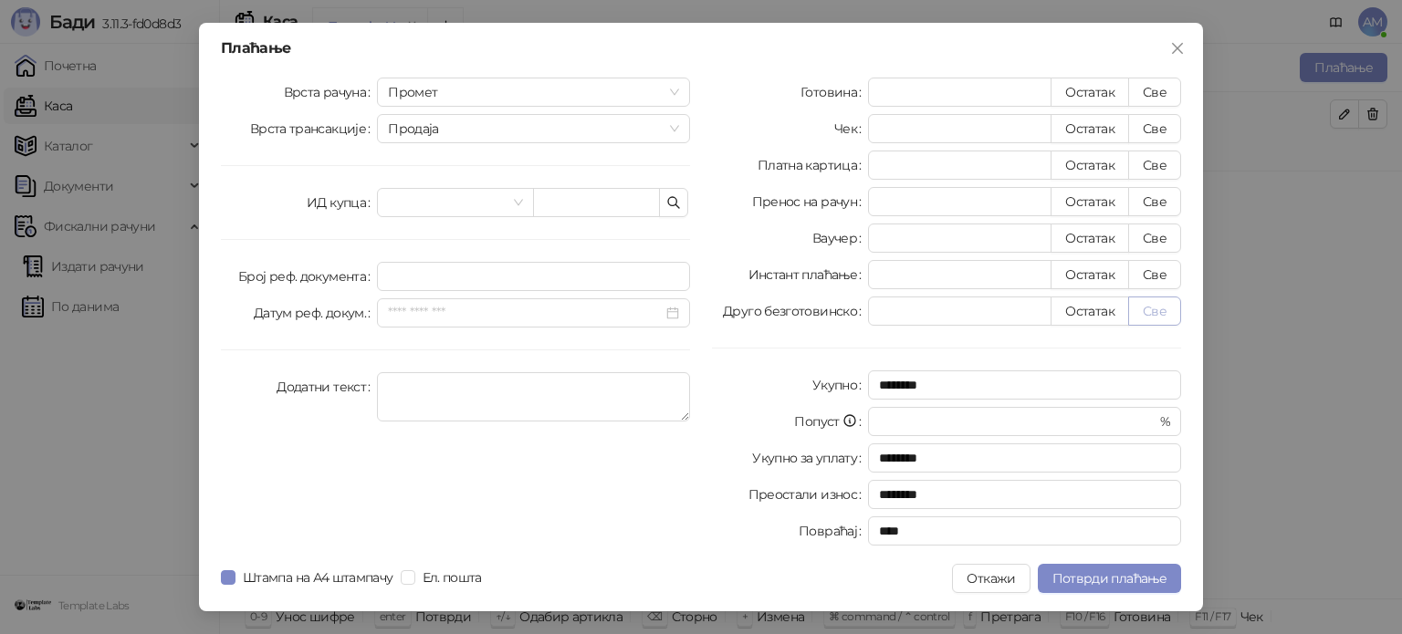
click at [1154, 309] on button "Све" at bounding box center [1154, 311] width 53 height 29
type input "*******"
type input "****"
click at [1086, 579] on span "Потврди плаћање" at bounding box center [1109, 578] width 114 height 16
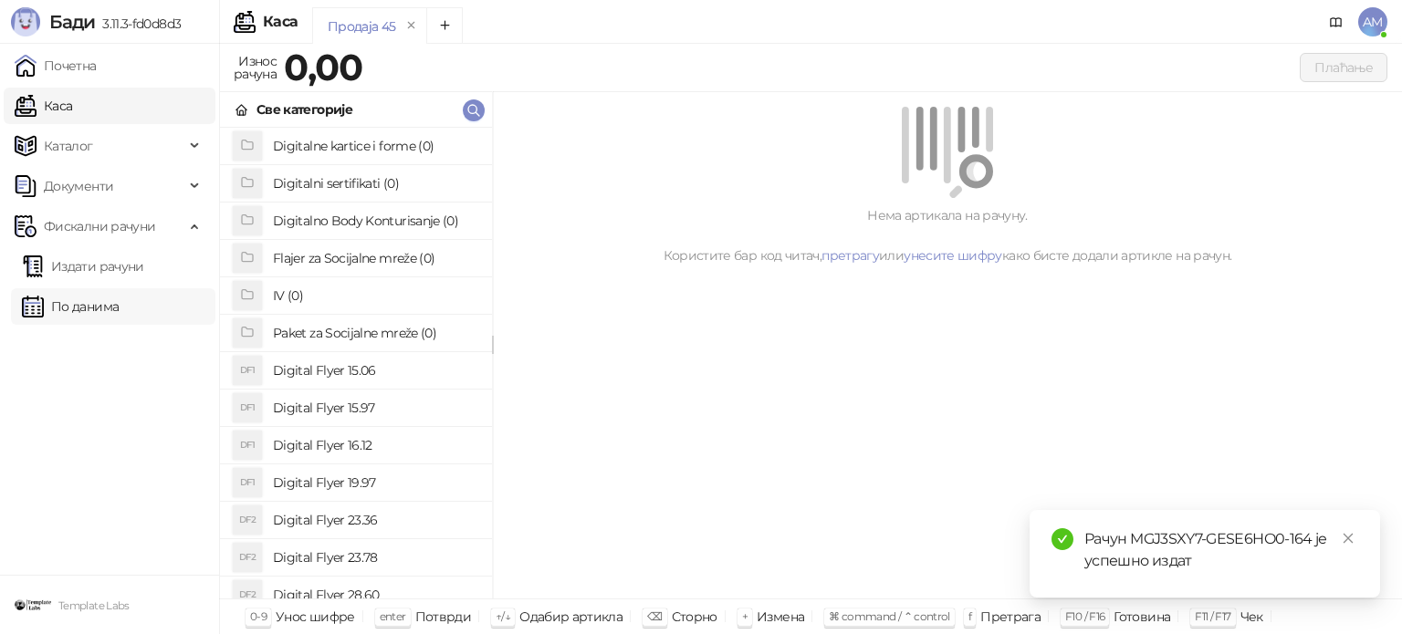
click at [117, 299] on link "По данима" at bounding box center [70, 306] width 97 height 37
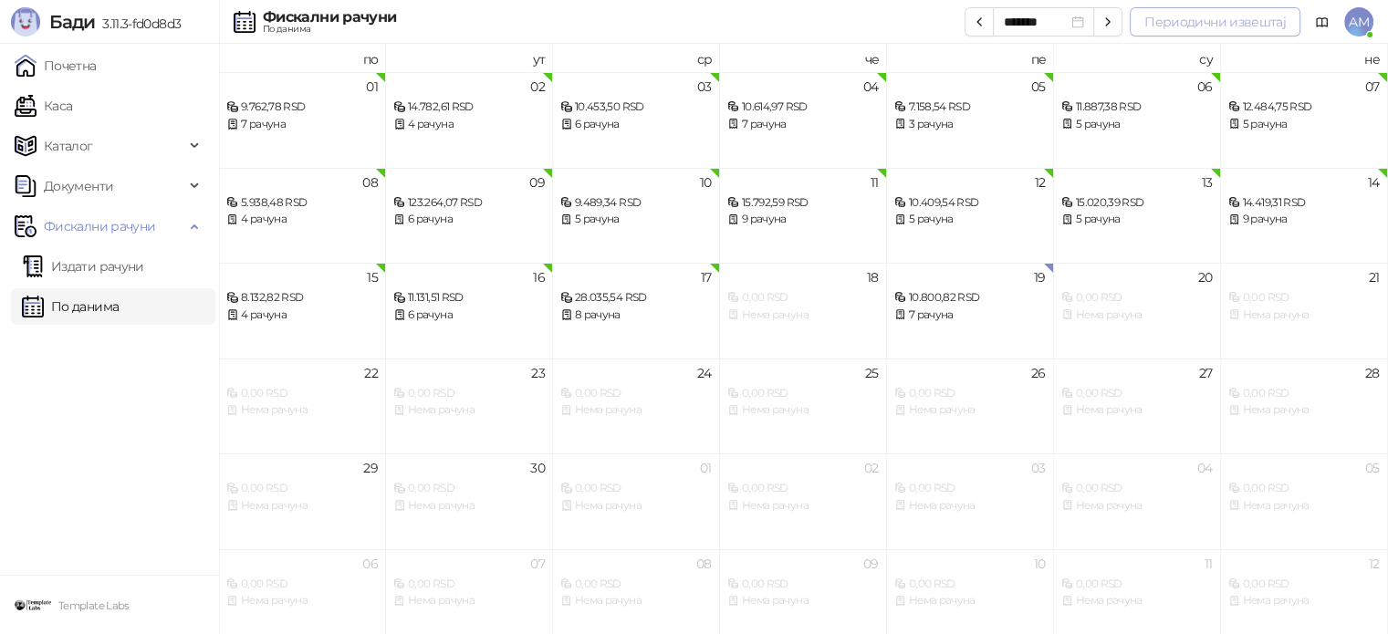
click at [1189, 14] on button "Периодични извештај" at bounding box center [1215, 21] width 171 height 29
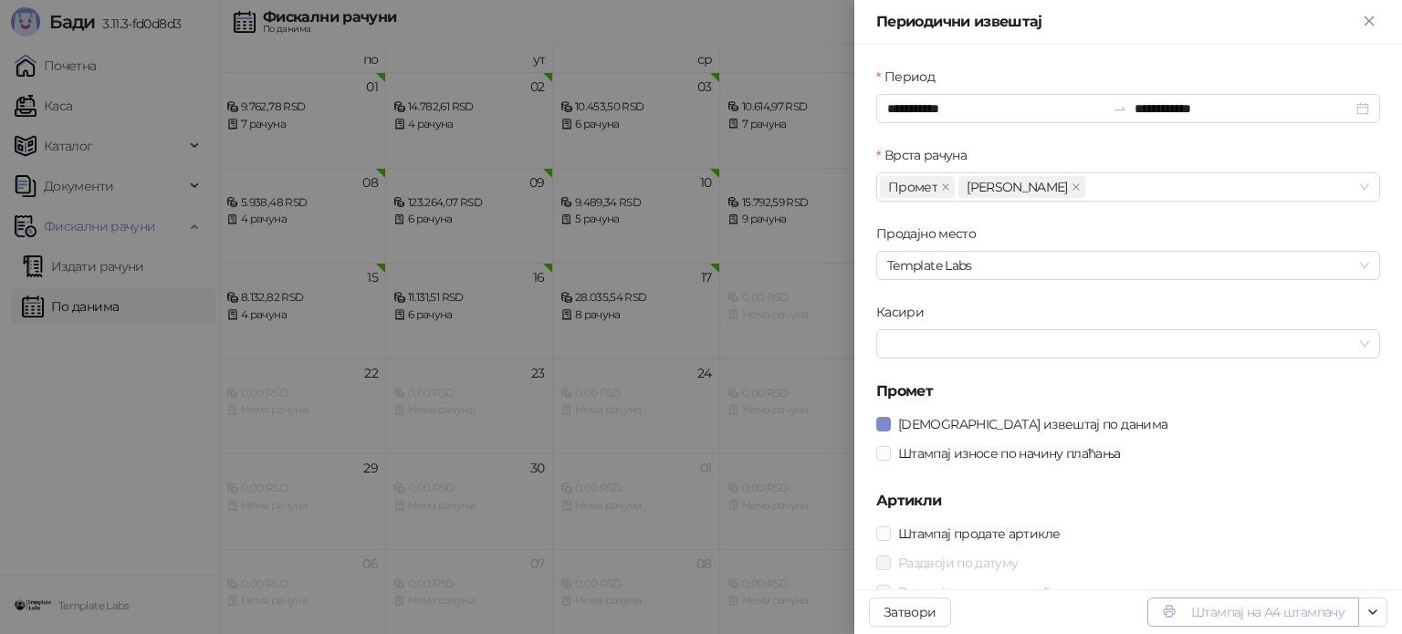
click at [1252, 602] on button "Штампај на А4 штампачу" at bounding box center [1253, 612] width 212 height 29
click at [1358, 26] on button "Close" at bounding box center [1369, 22] width 22 height 22
